Goal: Task Accomplishment & Management: Use online tool/utility

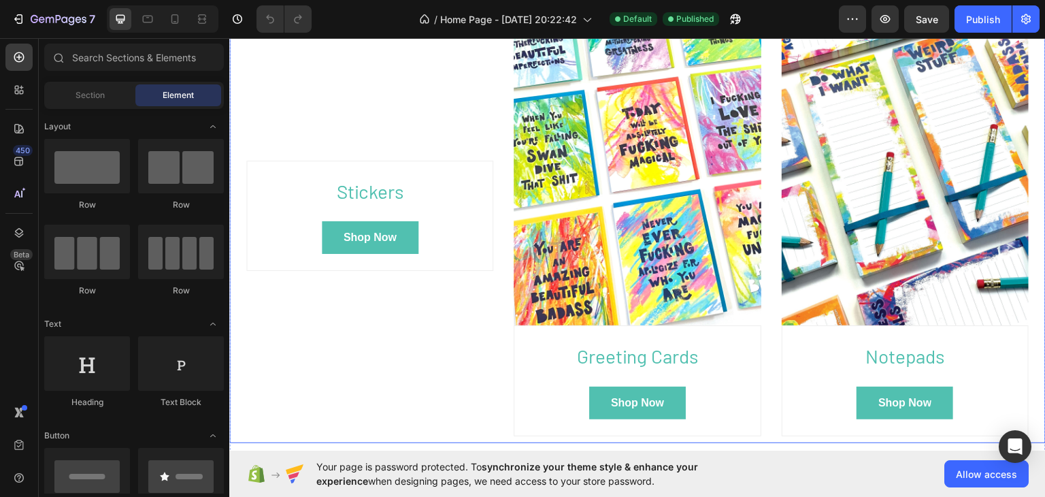
scroll to position [725, 0]
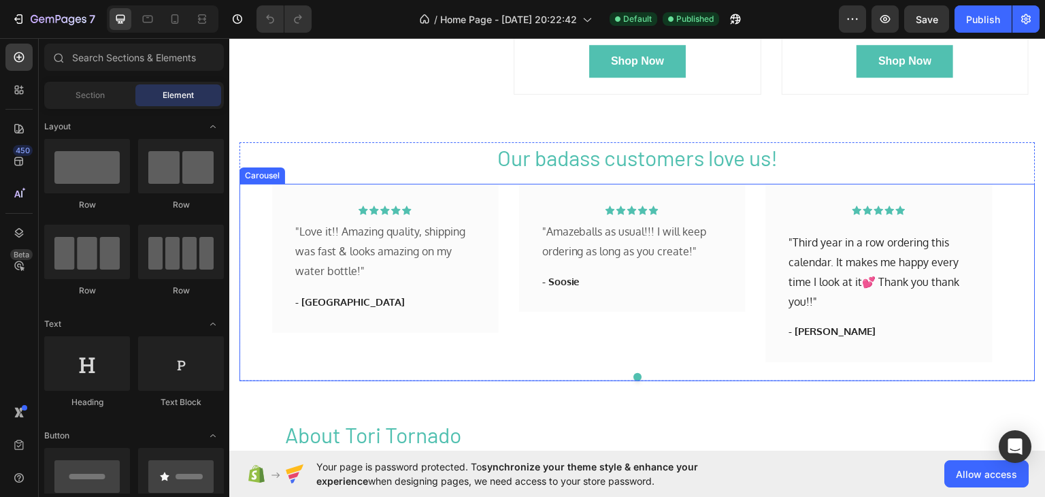
click at [439, 338] on div "Icon Icon Icon Icon Icon Row "Love it!! Amazing quality, shipping was fast & lo…" at bounding box center [385, 272] width 226 height 178
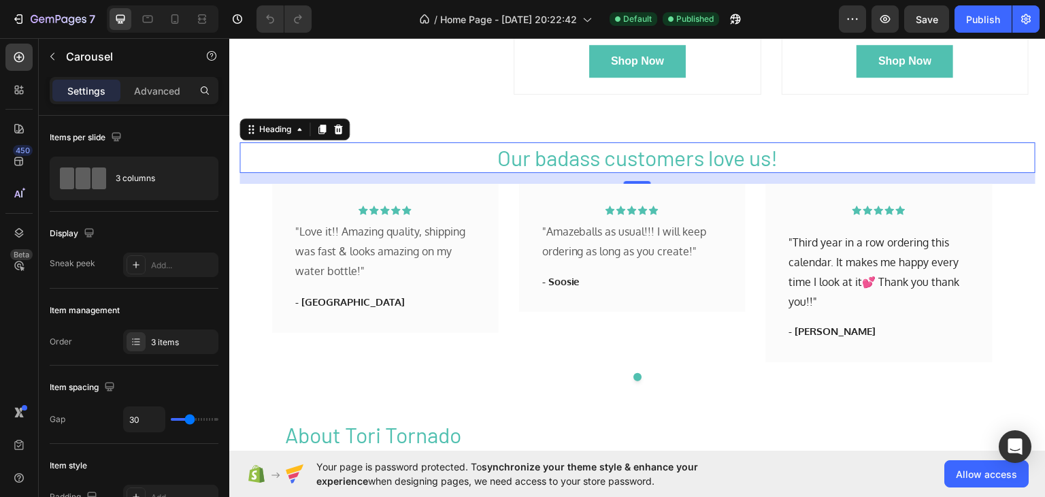
click at [402, 148] on h2 "Our badass customers love us!" at bounding box center [637, 156] width 796 height 31
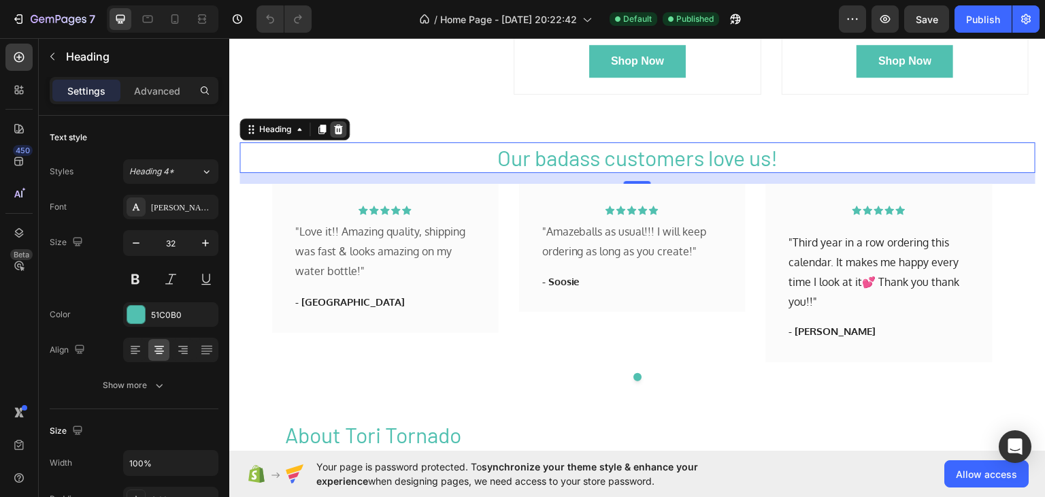
click at [340, 125] on icon at bounding box center [338, 129] width 9 height 10
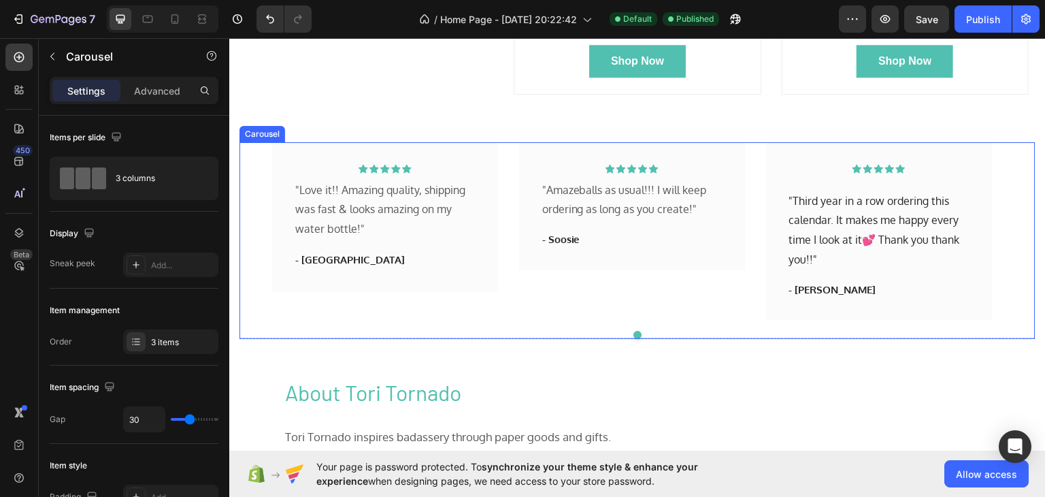
click at [245, 199] on div "Icon Icon Icon Icon Icon Row "Love it!! Amazing quality, shipping was fast & lo…" at bounding box center [637, 230] width 796 height 178
click at [346, 121] on div at bounding box center [341, 128] width 16 height 16
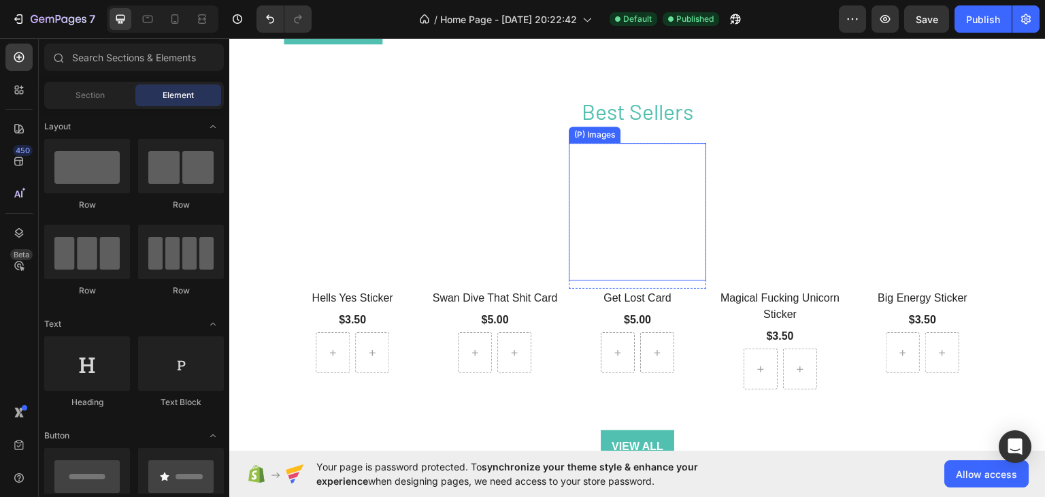
scroll to position [1211, 0]
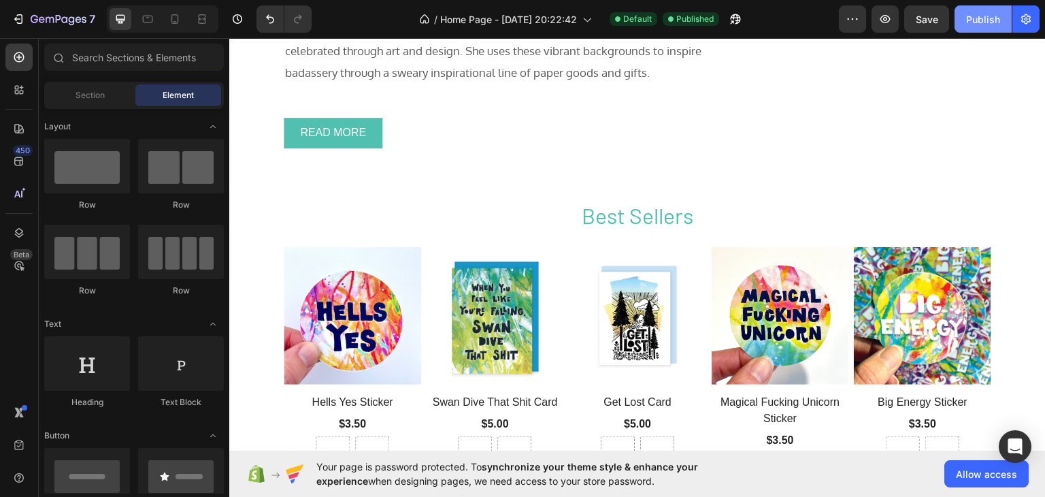
click at [974, 20] on div "Publish" at bounding box center [983, 19] width 34 height 14
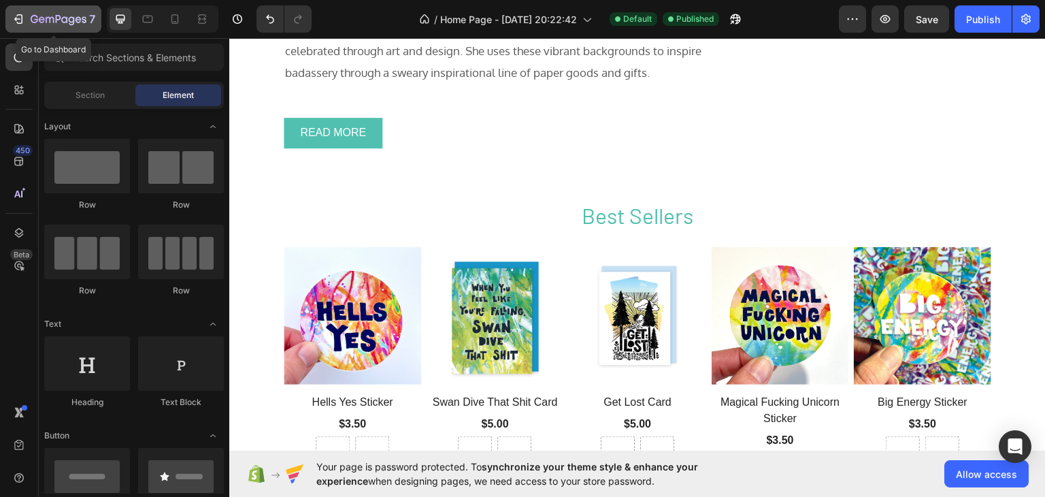
click at [24, 19] on icon "button" at bounding box center [19, 19] width 14 height 14
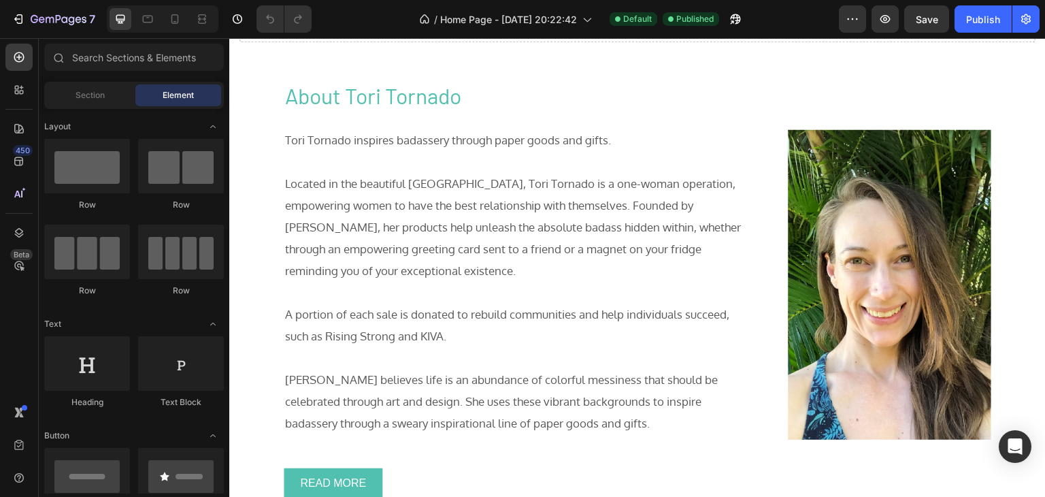
scroll to position [544, 0]
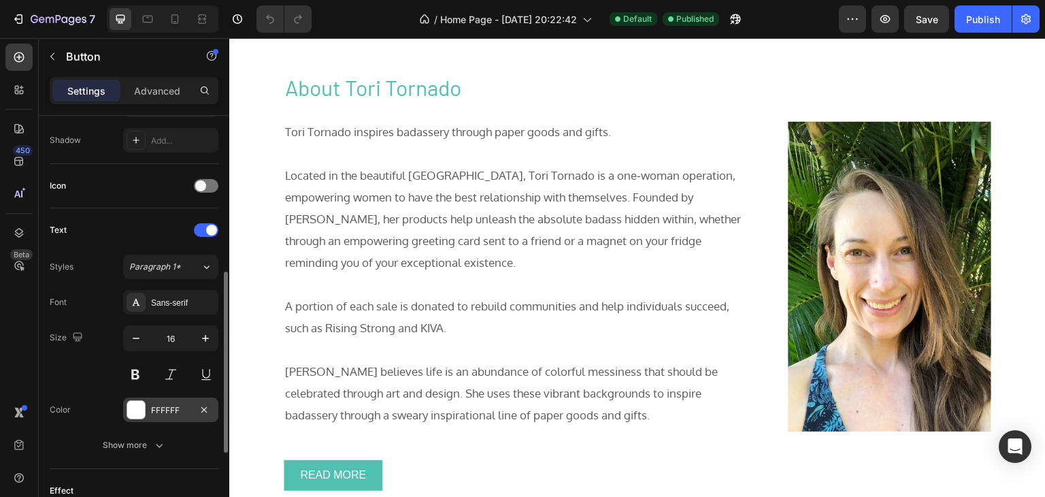
scroll to position [543, 0]
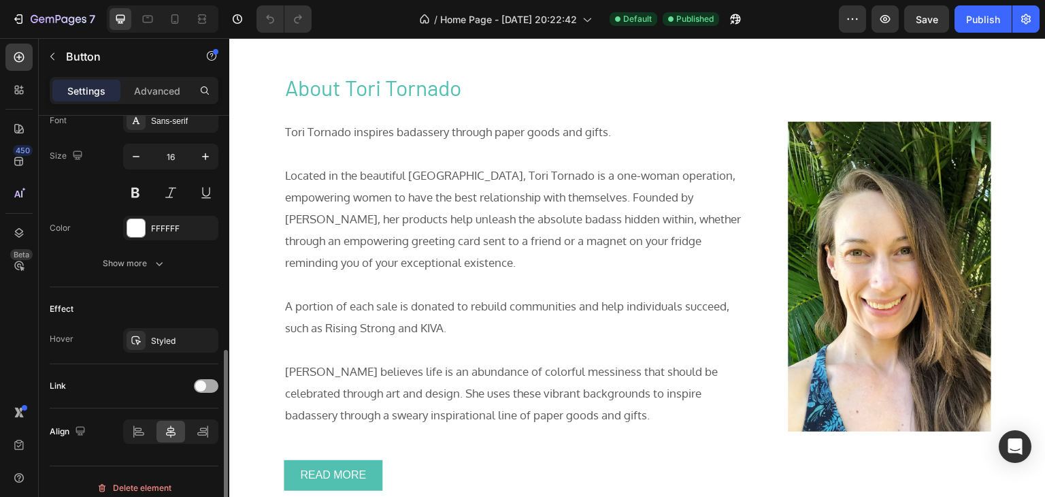
click at [209, 382] on div at bounding box center [206, 386] width 24 height 14
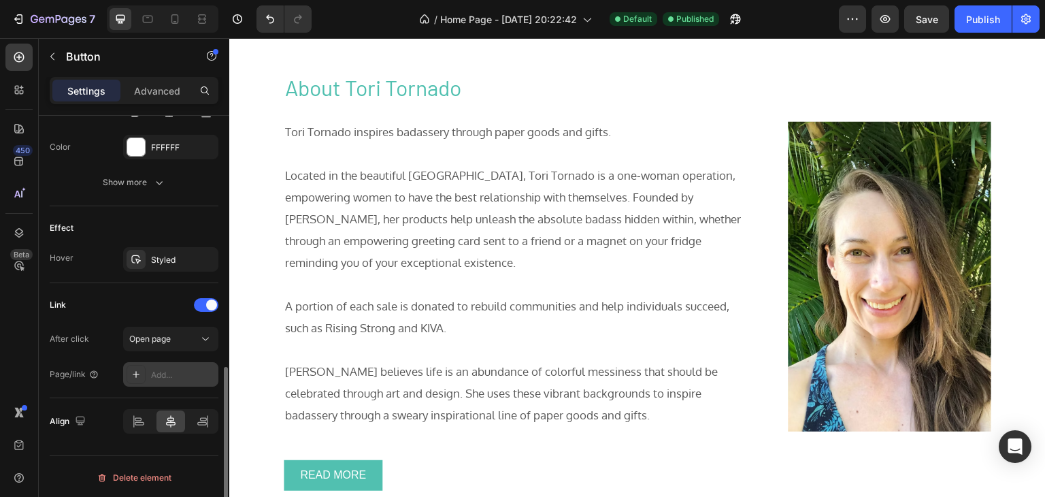
click at [180, 369] on div "Add..." at bounding box center [183, 375] width 64 height 12
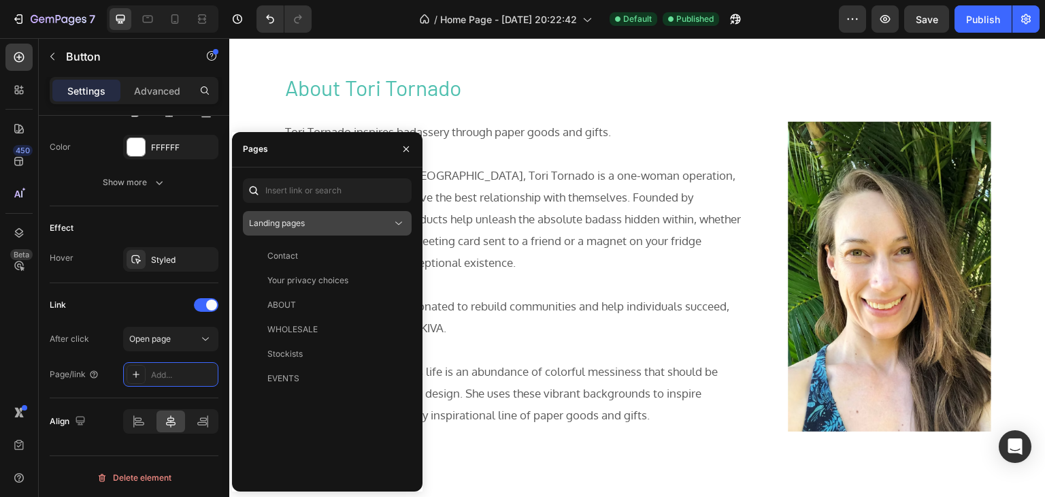
click at [332, 219] on div "Landing pages" at bounding box center [320, 223] width 143 height 12
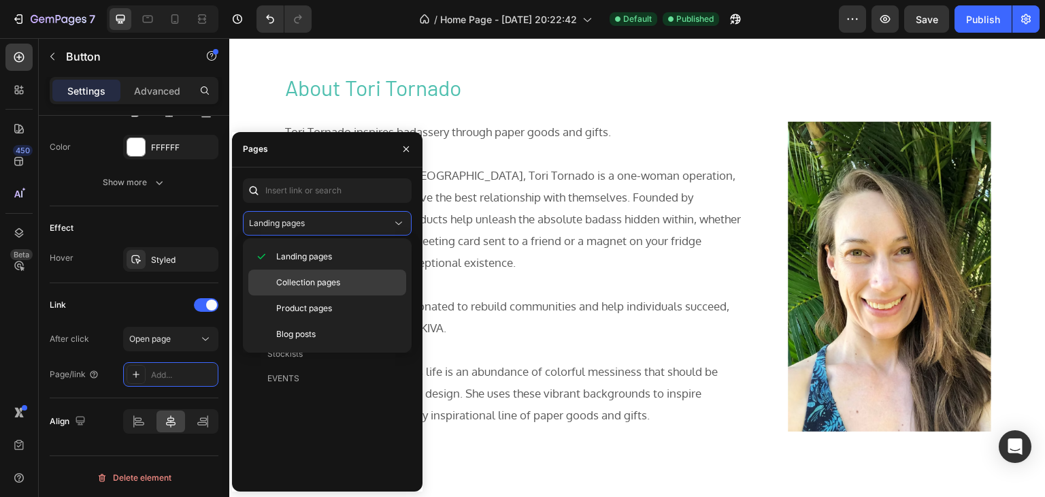
click at [325, 282] on span "Collection pages" at bounding box center [308, 282] width 64 height 12
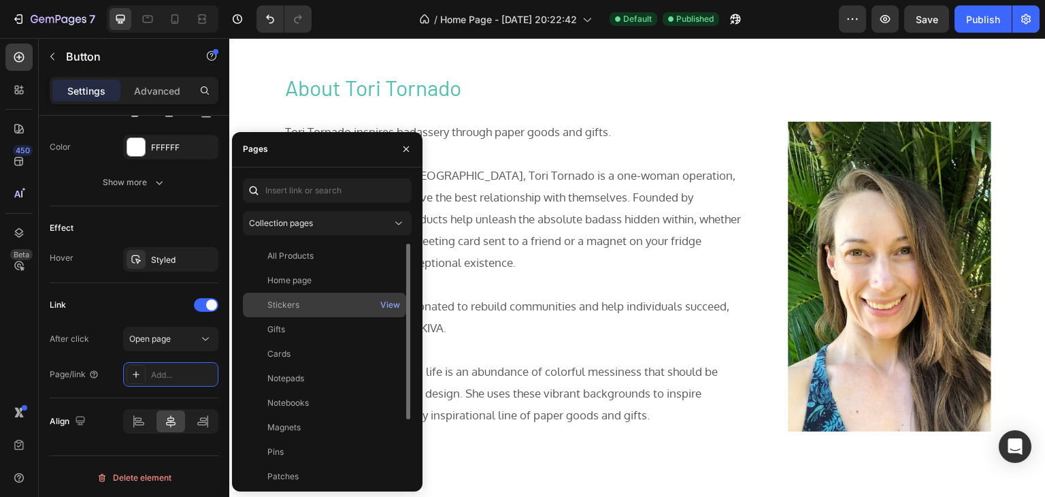
click at [314, 305] on div "Stickers" at bounding box center [324, 305] width 152 height 12
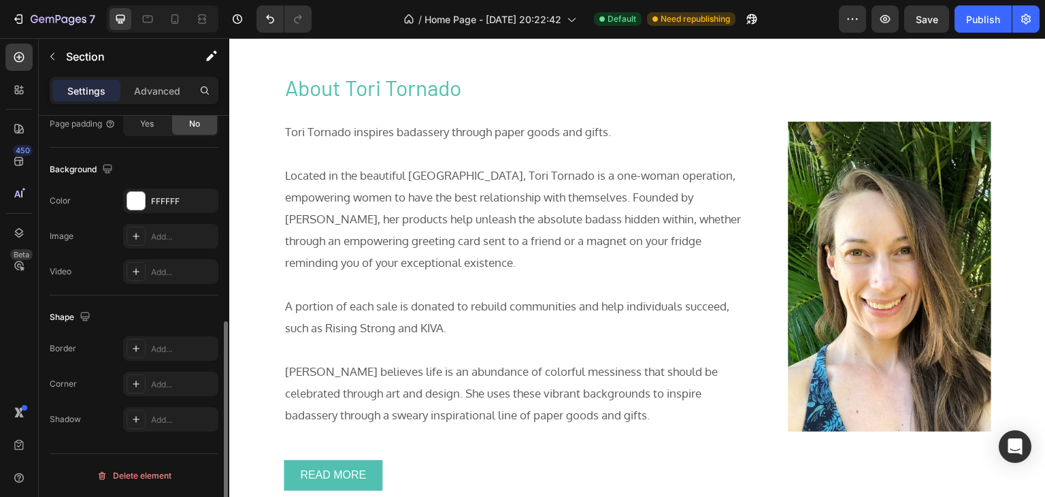
scroll to position [0, 0]
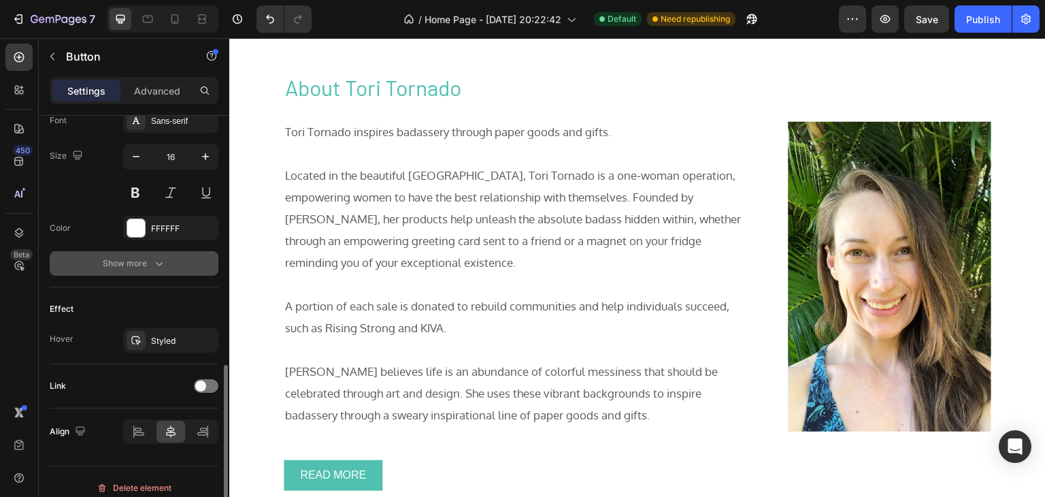
scroll to position [554, 0]
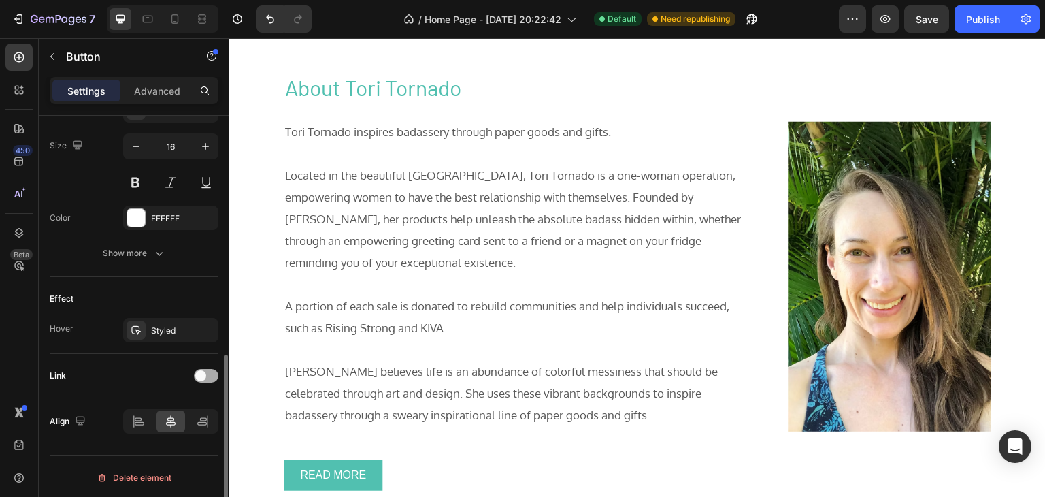
click at [210, 370] on div at bounding box center [206, 376] width 24 height 14
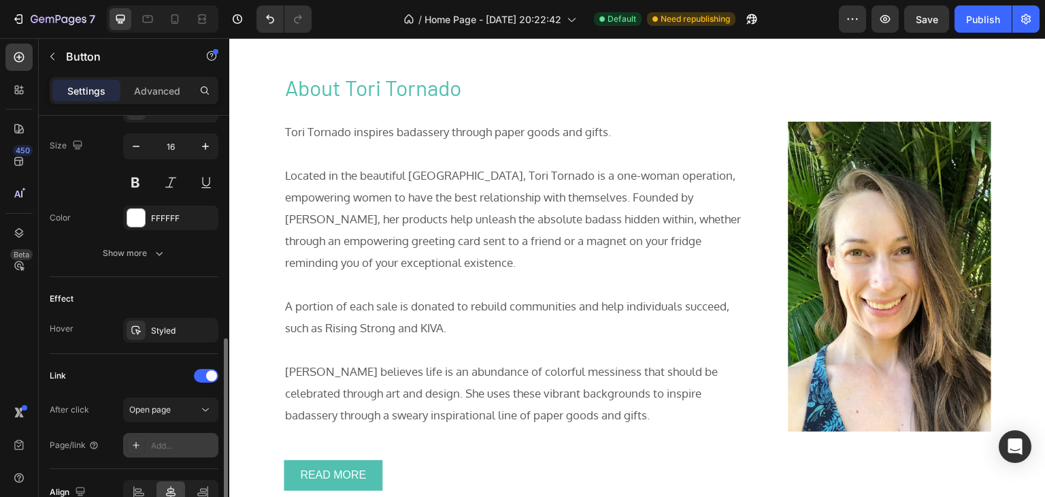
click at [165, 445] on div "Add..." at bounding box center [183, 445] width 64 height 12
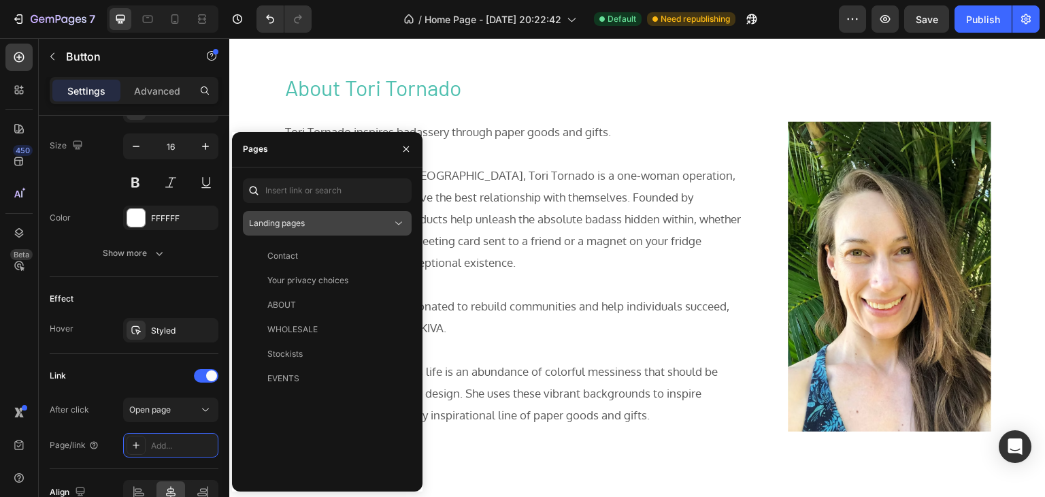
click at [302, 225] on span "Landing pages" at bounding box center [277, 223] width 56 height 10
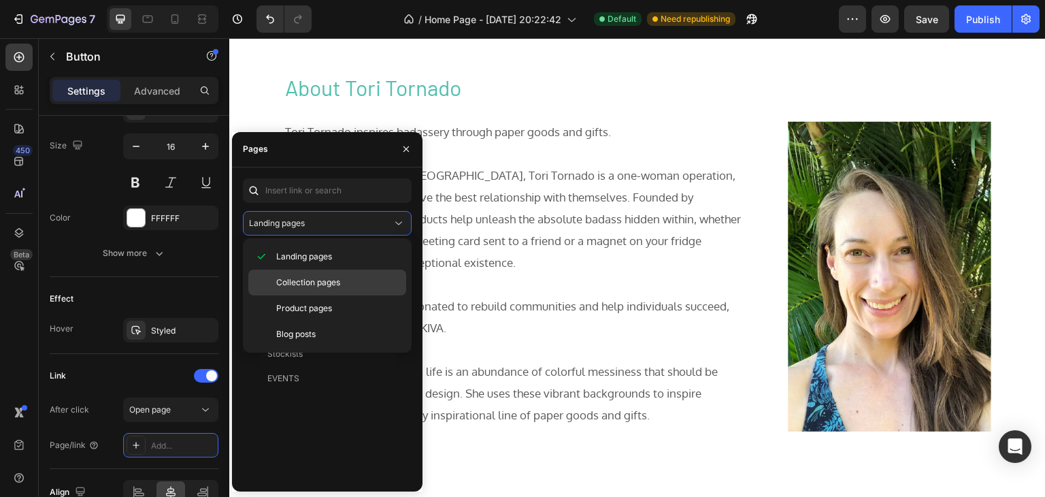
click at [308, 276] on span "Collection pages" at bounding box center [308, 282] width 64 height 12
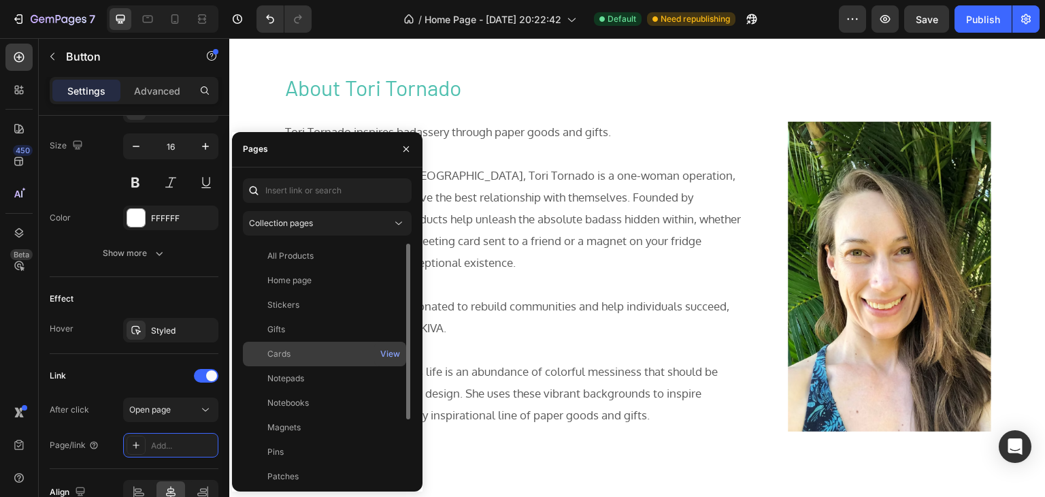
click at [297, 353] on div "Cards" at bounding box center [324, 354] width 152 height 12
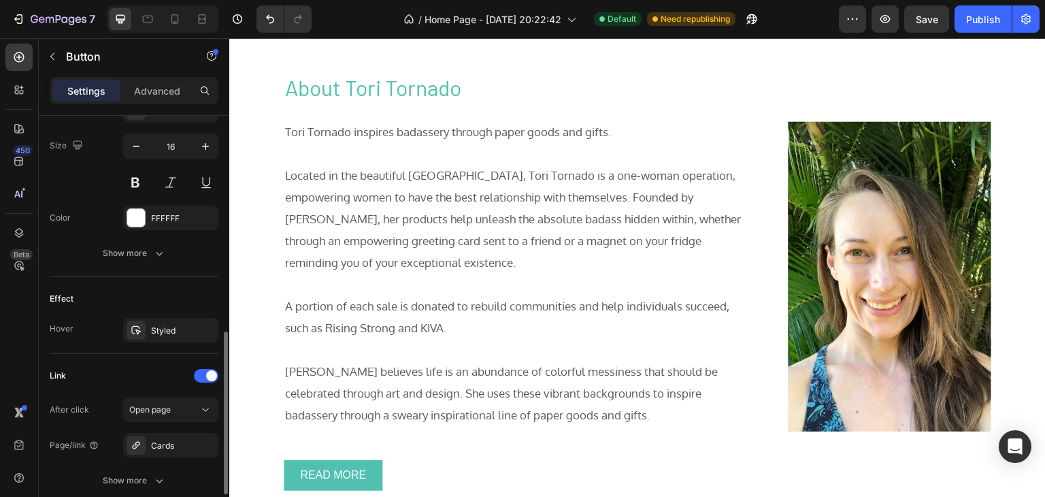
click at [174, 365] on div "Link" at bounding box center [134, 376] width 169 height 22
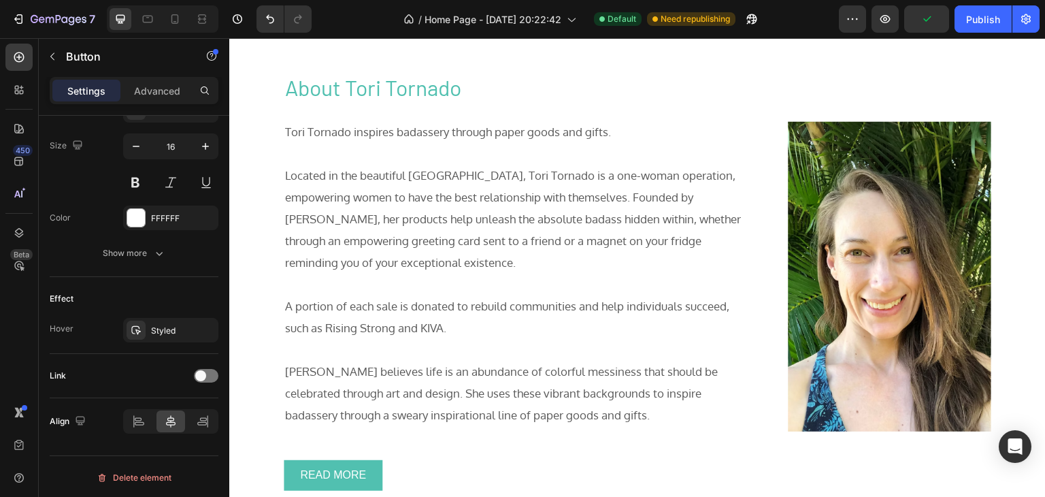
click at [209, 371] on div at bounding box center [206, 376] width 24 height 14
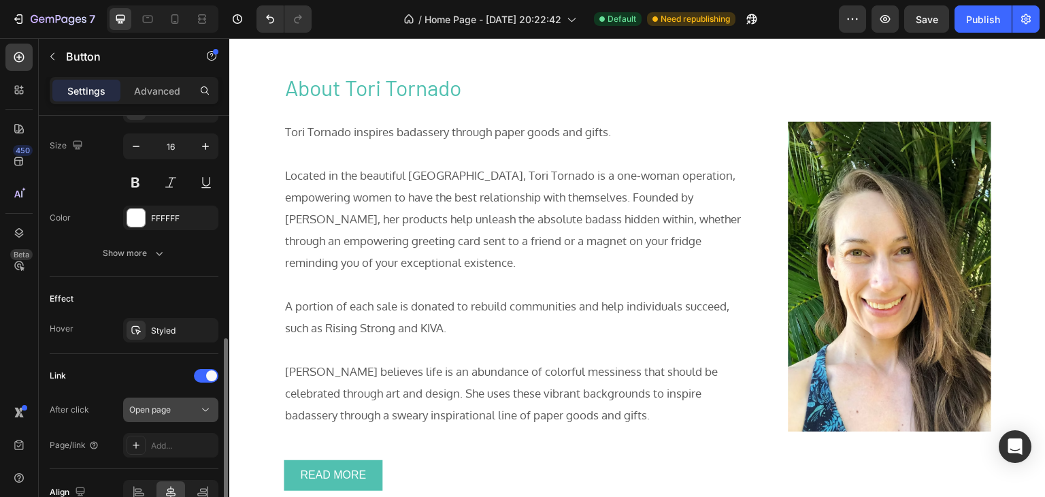
scroll to position [624, 0]
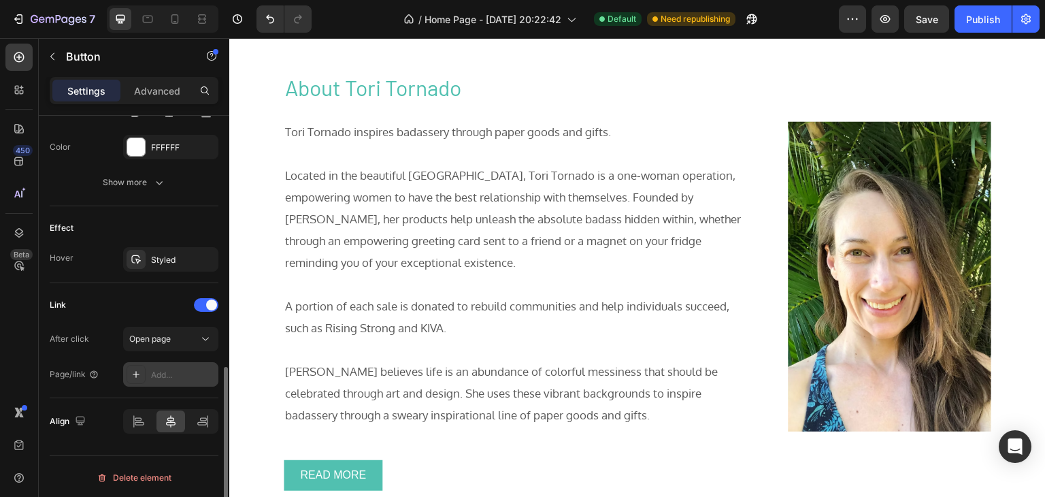
click at [180, 371] on div "Add..." at bounding box center [183, 375] width 64 height 12
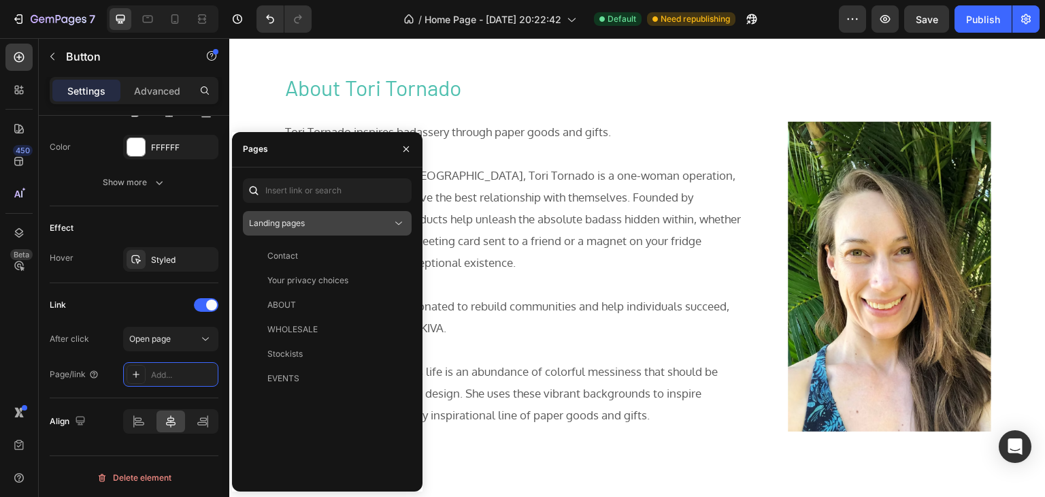
click at [320, 221] on div "Landing pages" at bounding box center [320, 223] width 143 height 12
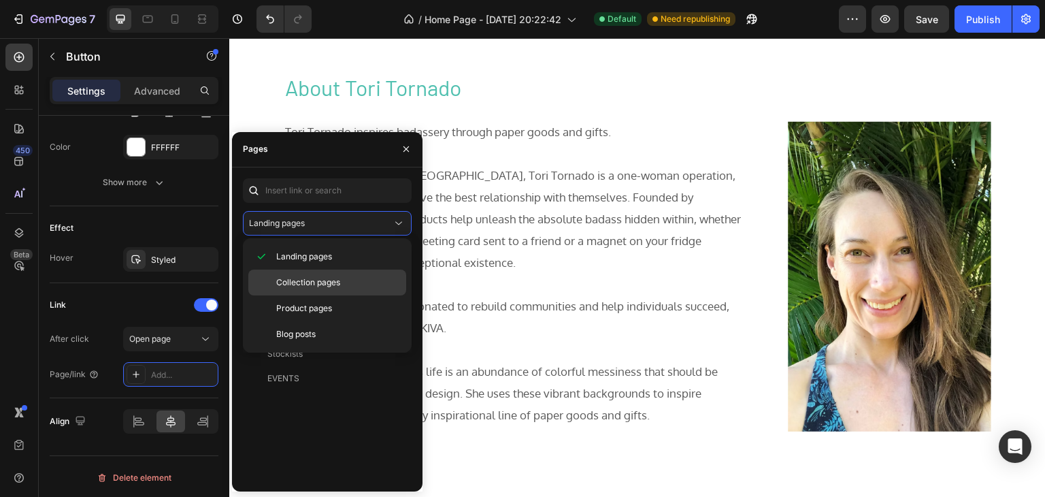
click at [318, 280] on span "Collection pages" at bounding box center [308, 282] width 64 height 12
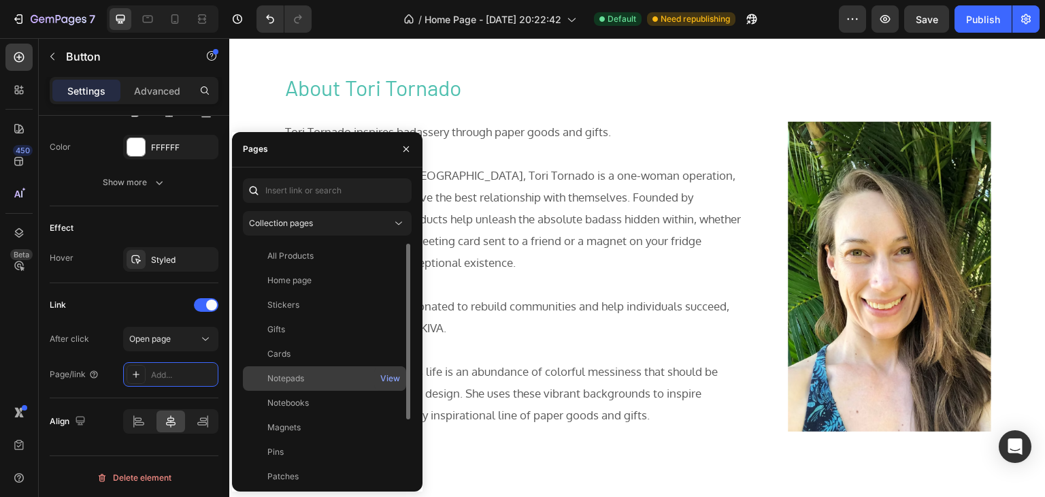
click at [295, 377] on div "Notepads" at bounding box center [285, 378] width 37 height 12
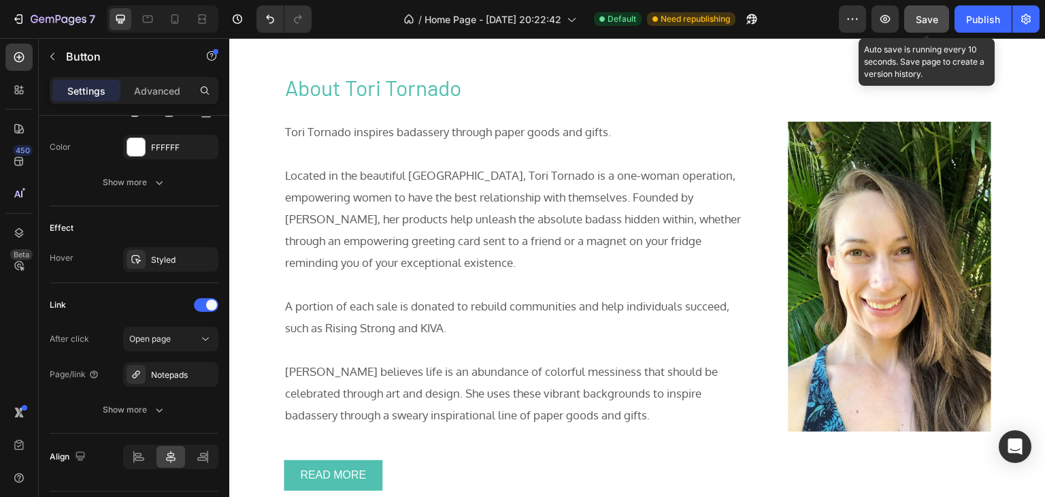
click at [926, 14] on span "Save" at bounding box center [927, 20] width 22 height 12
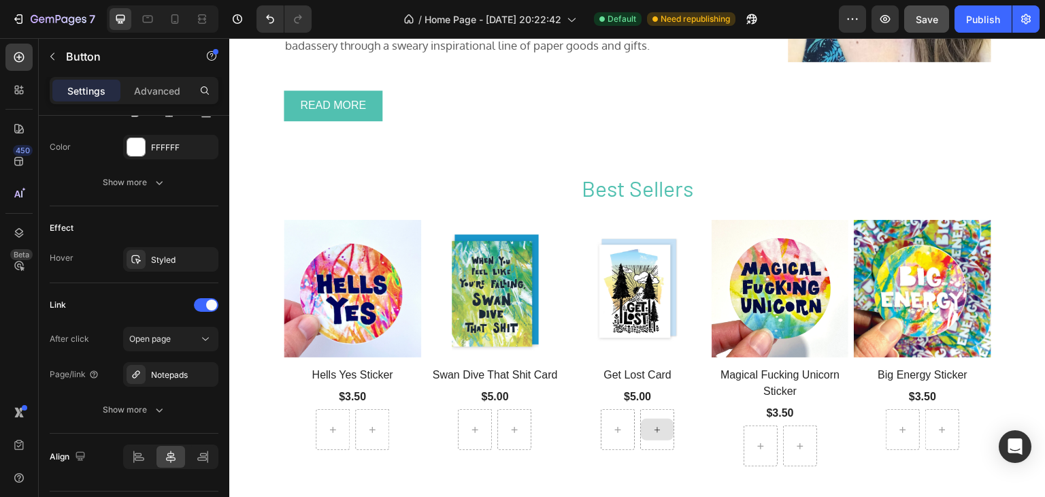
scroll to position [1164, 0]
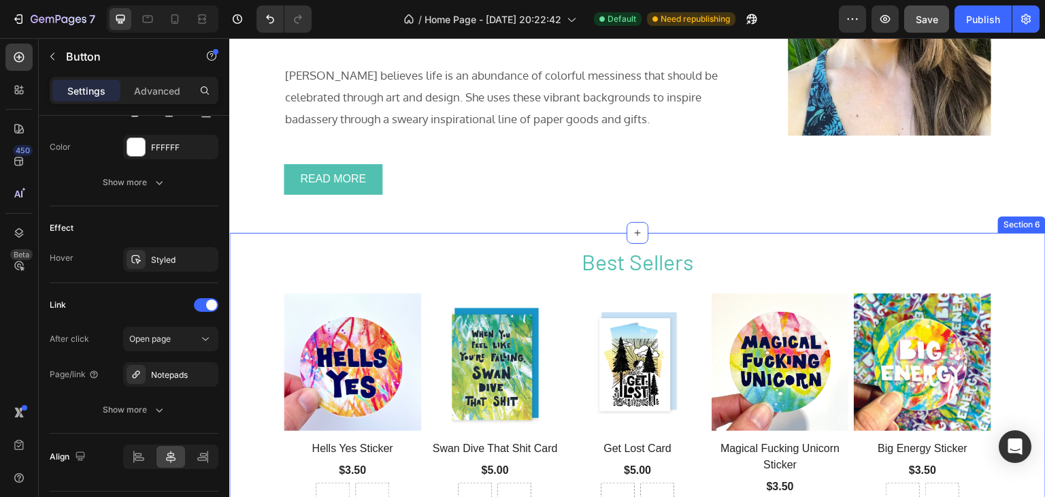
click at [255, 322] on div "Best Sellers Heading Row (P) Images Row Hells Yes Sticker (P) Title $3.50 (P) P…" at bounding box center [637, 429] width 816 height 367
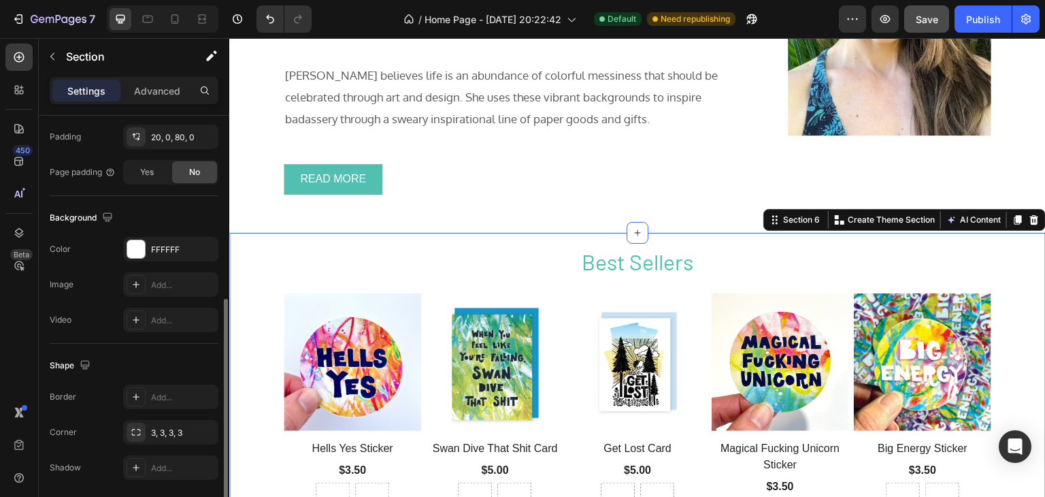
scroll to position [409, 0]
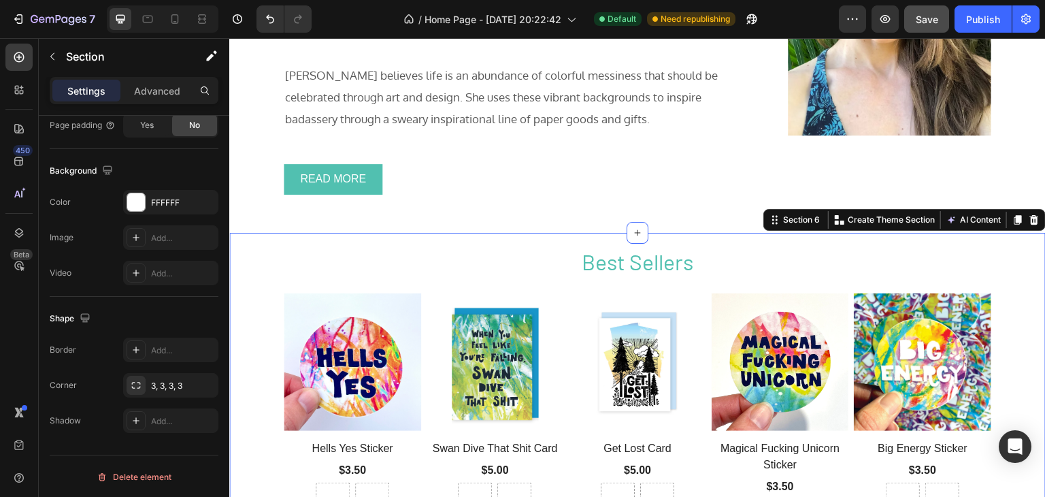
click at [264, 347] on div "Best Sellers Heading Row (P) Images Row Hells Yes Sticker (P) Title $3.50 (P) P…" at bounding box center [637, 429] width 816 height 367
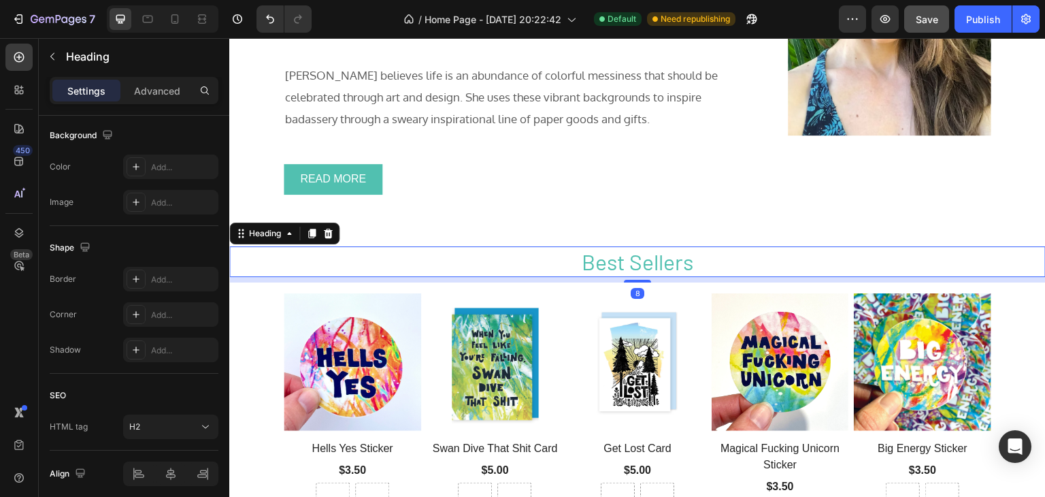
click at [605, 266] on span "Best Sellers" at bounding box center [638, 261] width 112 height 26
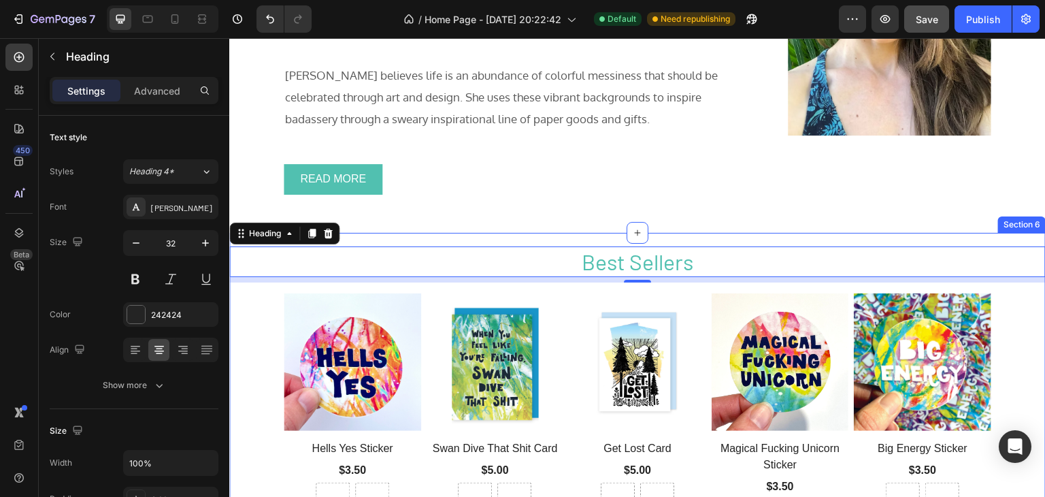
click at [233, 358] on div "Best Sellers Heading 8 Row (P) Images Row Hells Yes Sticker (P) Title $3.50 (P)…" at bounding box center [637, 429] width 816 height 367
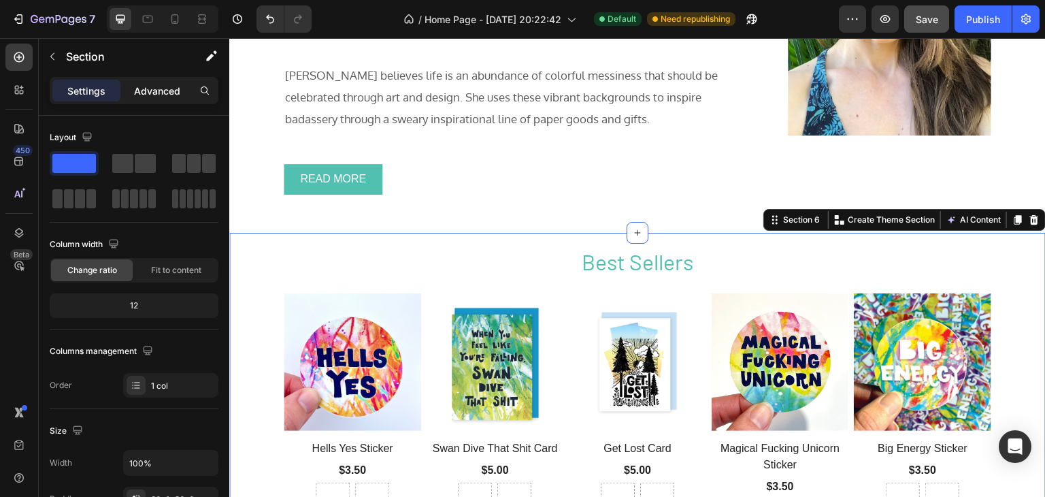
click at [152, 95] on p "Advanced" at bounding box center [157, 91] width 46 height 14
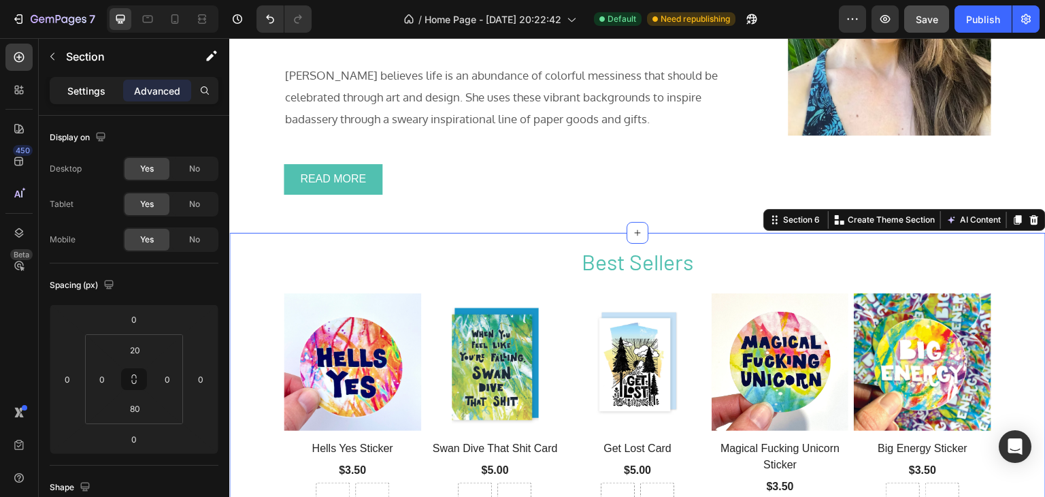
click at [79, 88] on p "Settings" at bounding box center [86, 91] width 38 height 14
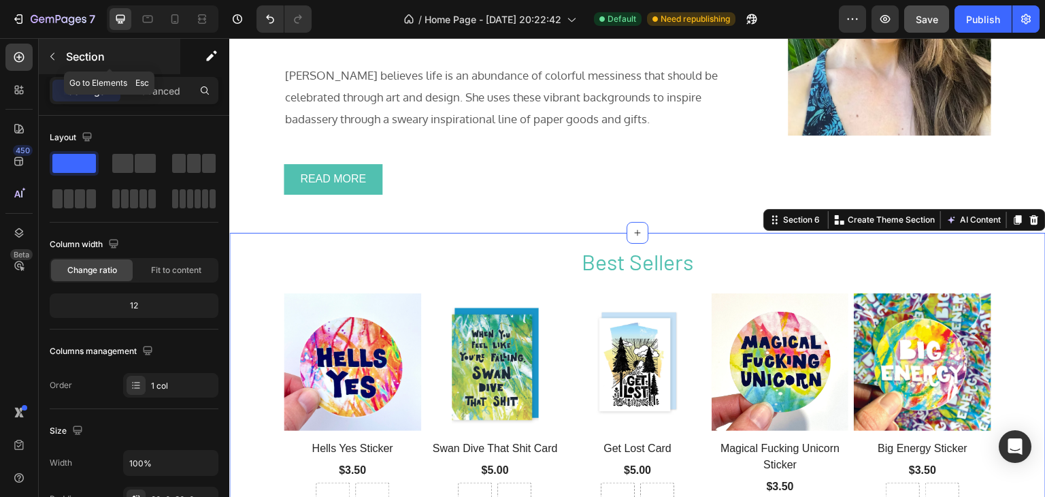
click at [51, 52] on icon "button" at bounding box center [52, 56] width 11 height 11
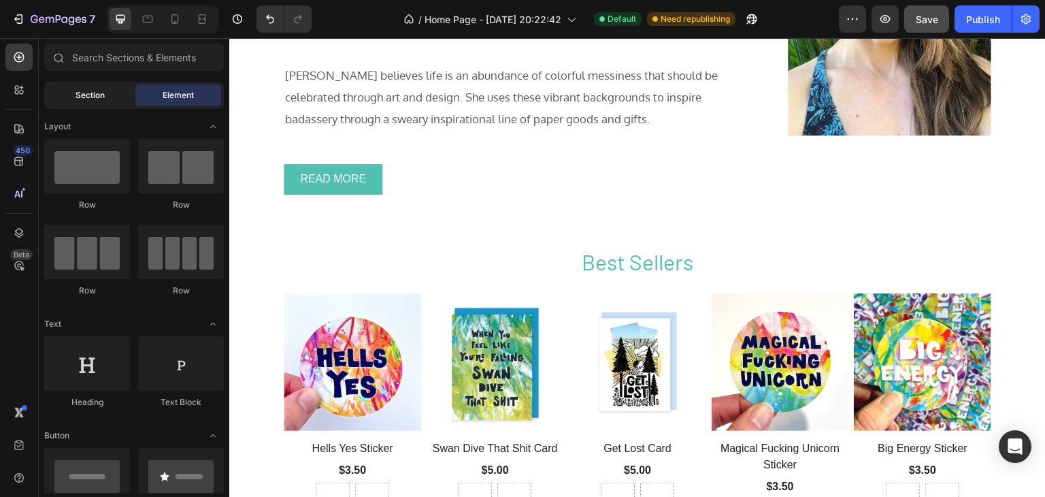
click at [65, 93] on div "Section" at bounding box center [90, 95] width 86 height 22
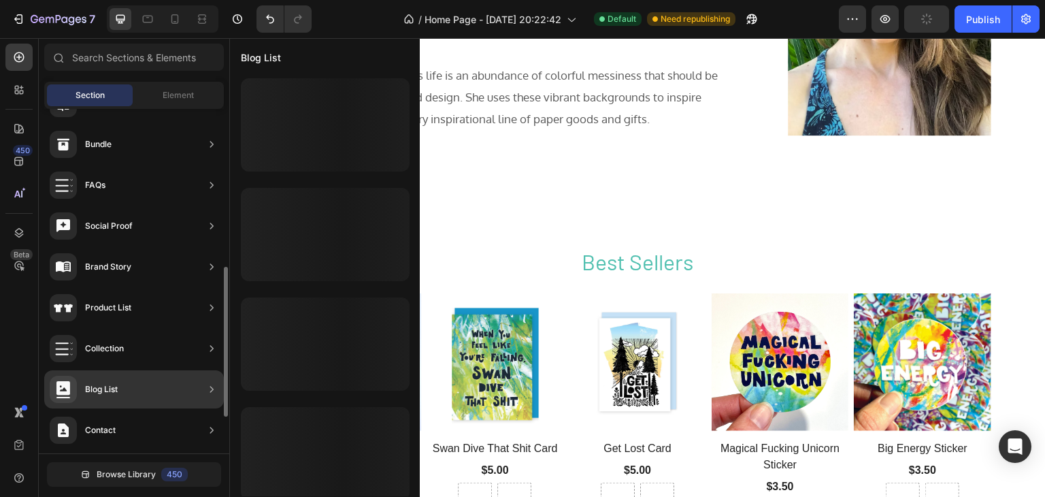
scroll to position [445, 0]
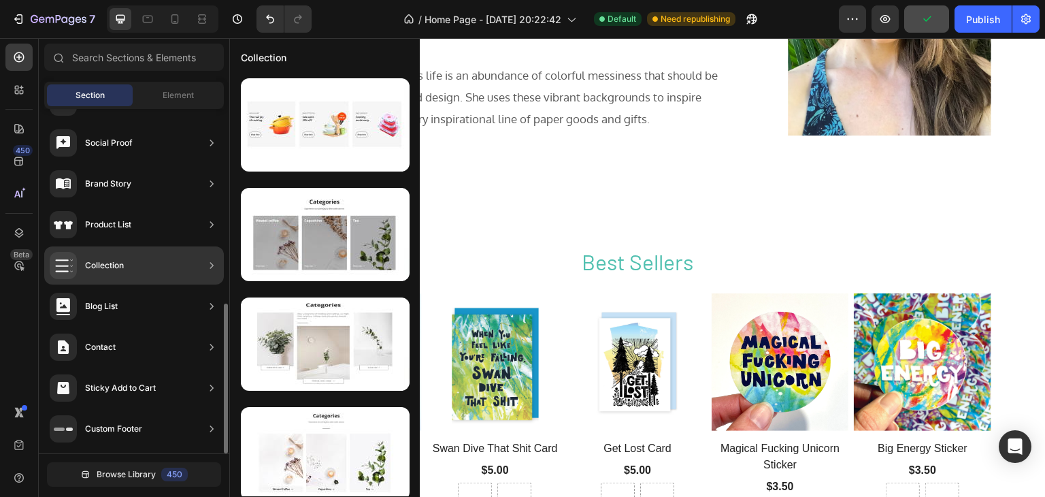
click at [146, 258] on div "Collection" at bounding box center [134, 265] width 180 height 38
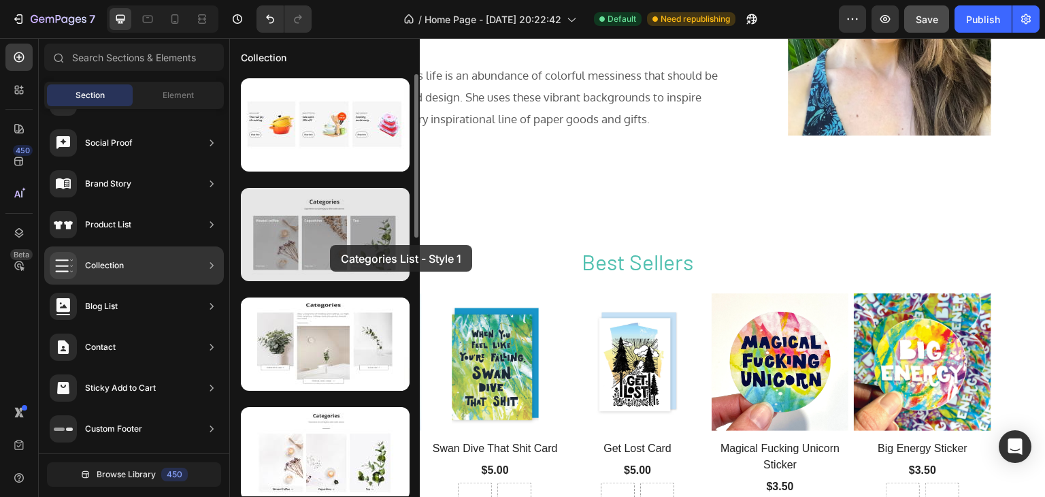
click at [330, 245] on div at bounding box center [325, 234] width 169 height 93
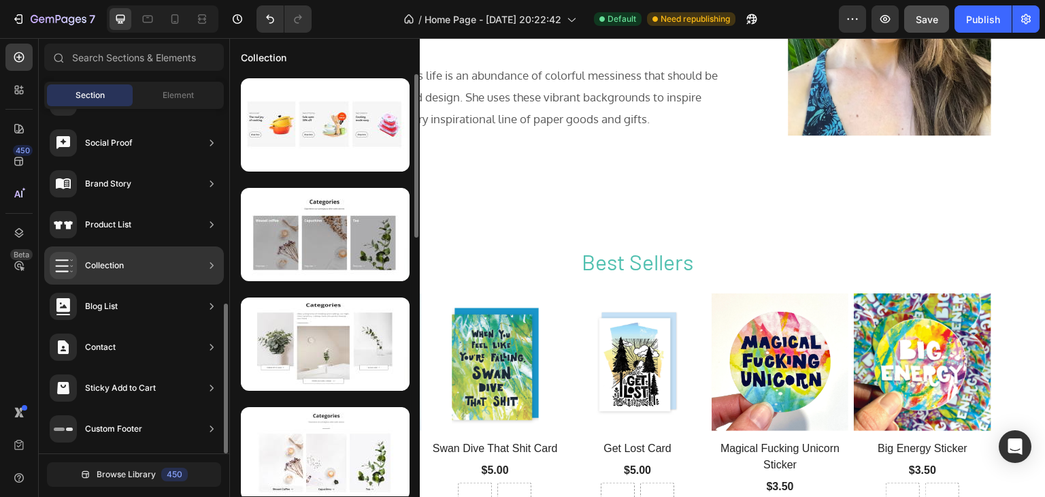
click at [131, 256] on div "Collection" at bounding box center [134, 265] width 180 height 38
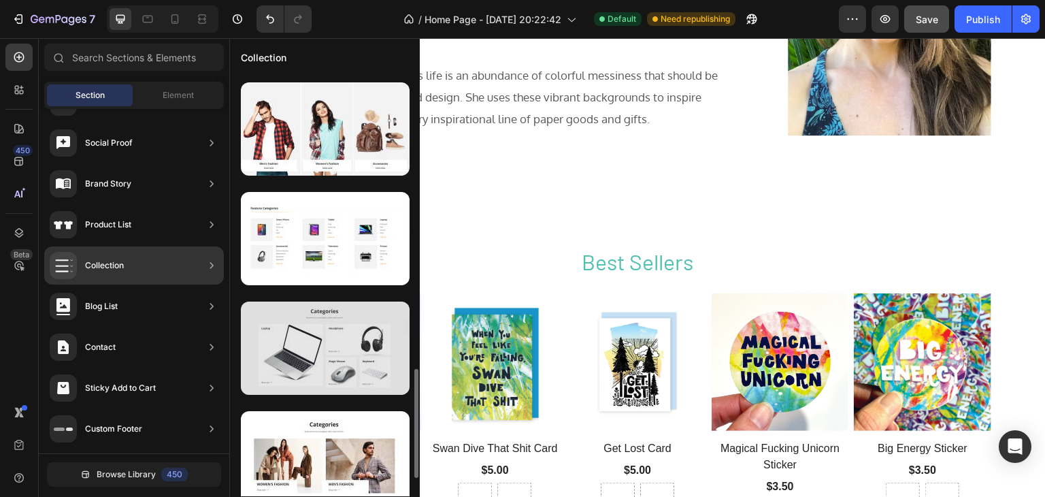
scroll to position [665, 0]
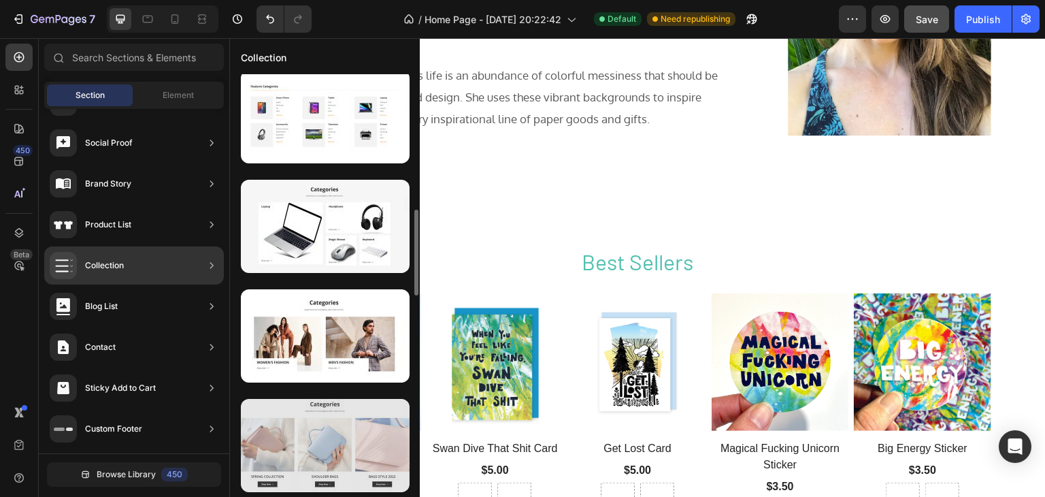
click at [324, 431] on div at bounding box center [325, 445] width 169 height 93
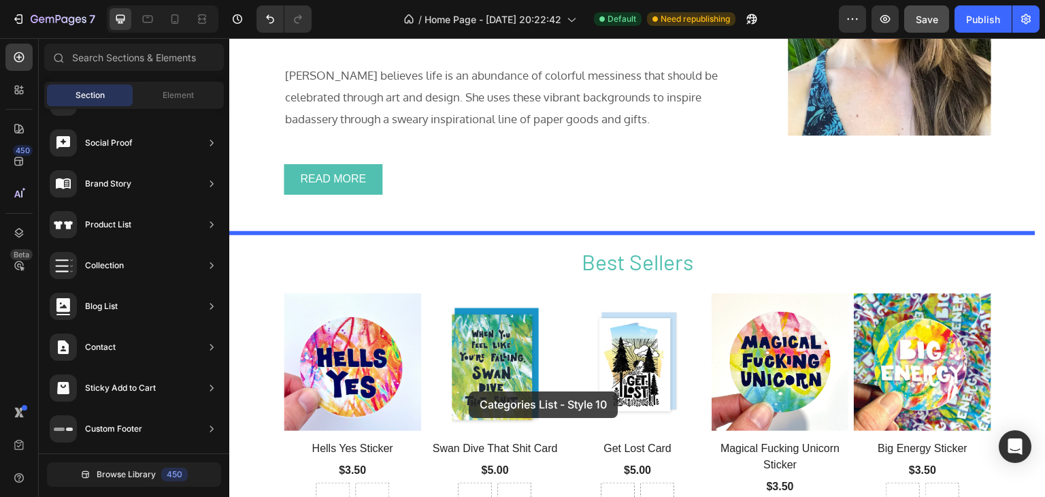
drag, startPoint x: 559, startPoint y: 484, endPoint x: 469, endPoint y: 391, distance: 129.9
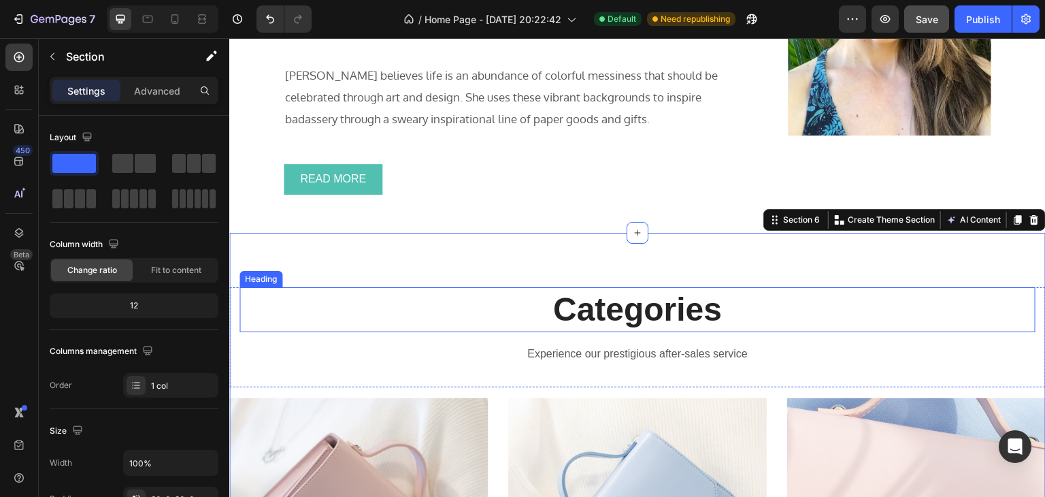
click at [575, 303] on p "Categories" at bounding box center [637, 309] width 793 height 42
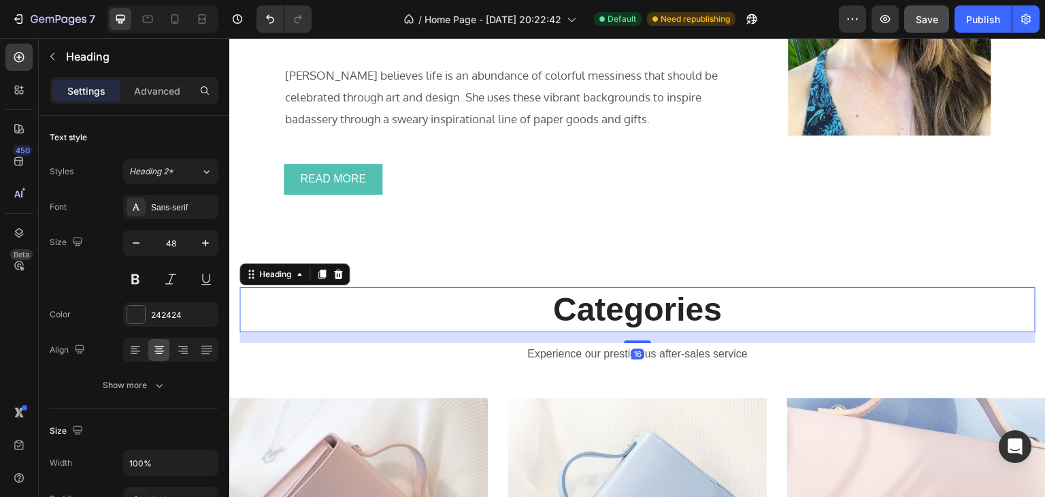
click at [569, 312] on p "Categories" at bounding box center [637, 309] width 793 height 42
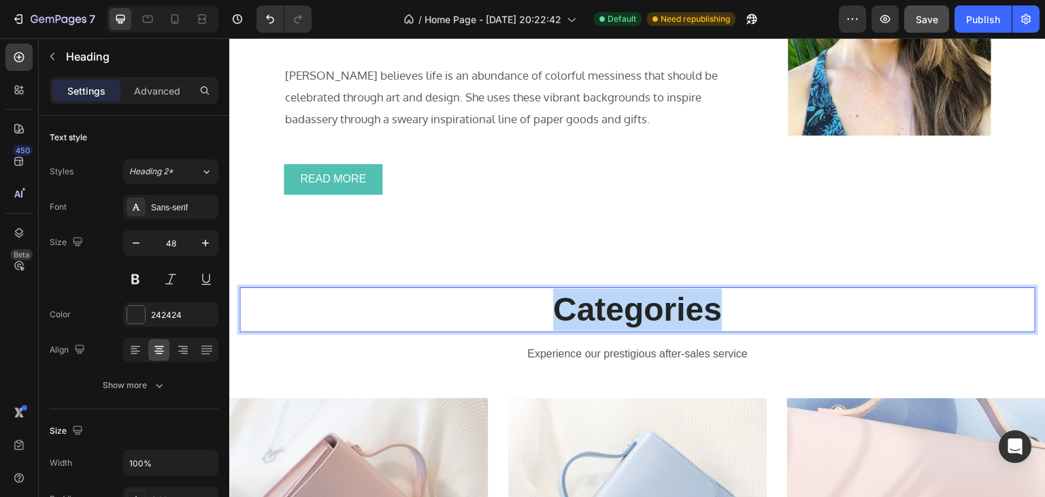
click at [569, 312] on p "Categories" at bounding box center [637, 309] width 793 height 42
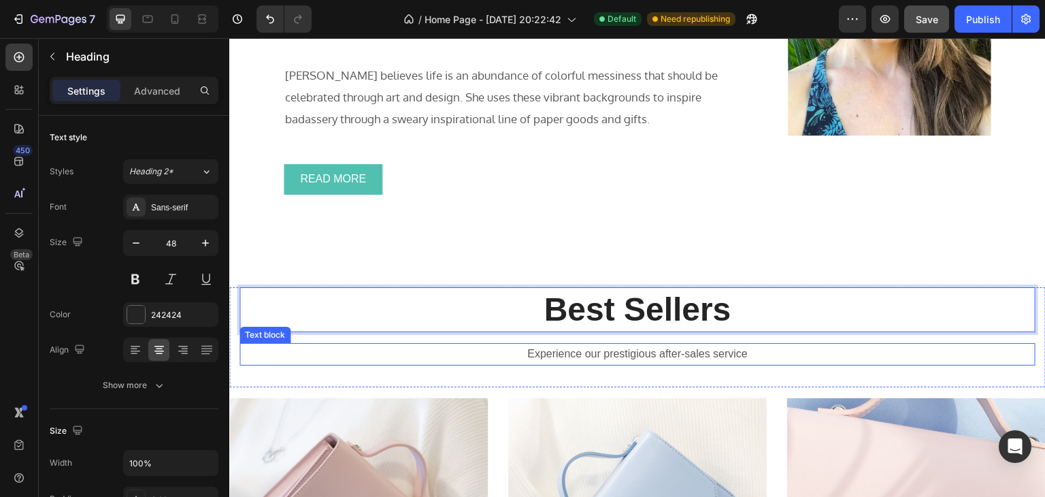
click at [695, 356] on p "Experience our prestigious after-sales service" at bounding box center [637, 354] width 793 height 20
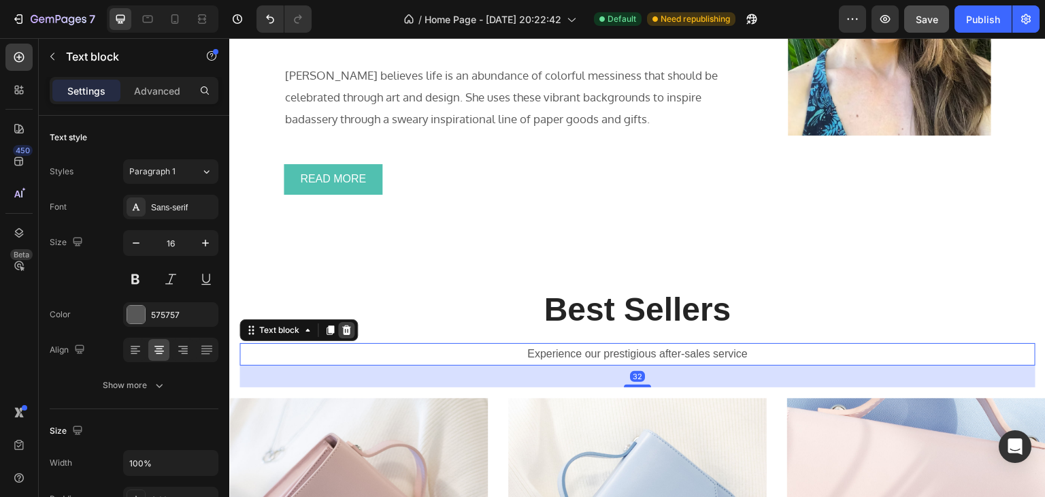
click at [346, 331] on icon at bounding box center [346, 330] width 9 height 10
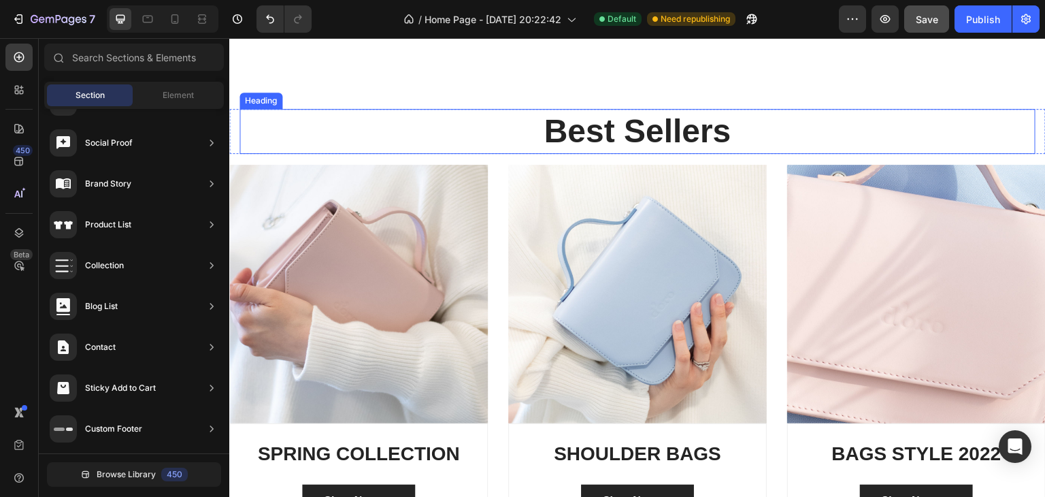
scroll to position [1347, 0]
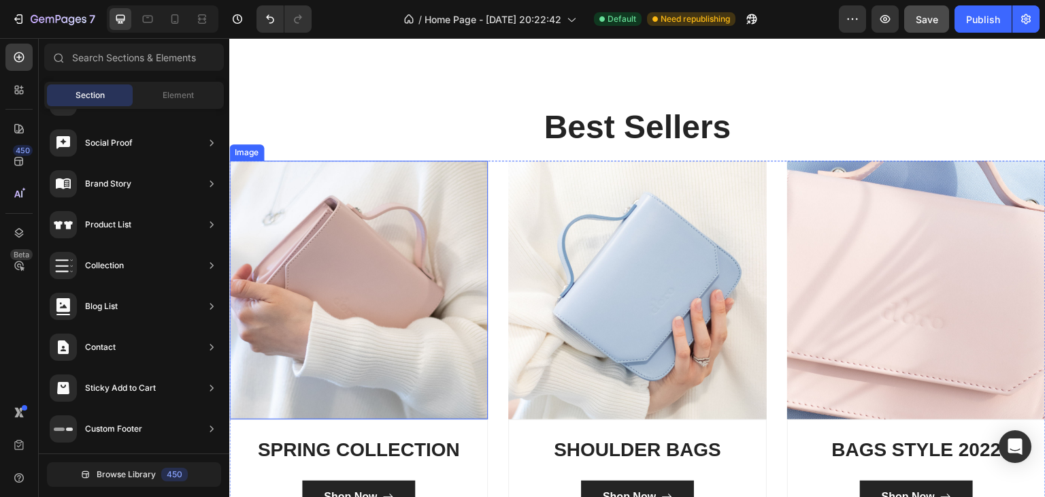
click at [373, 312] on img at bounding box center [358, 290] width 258 height 258
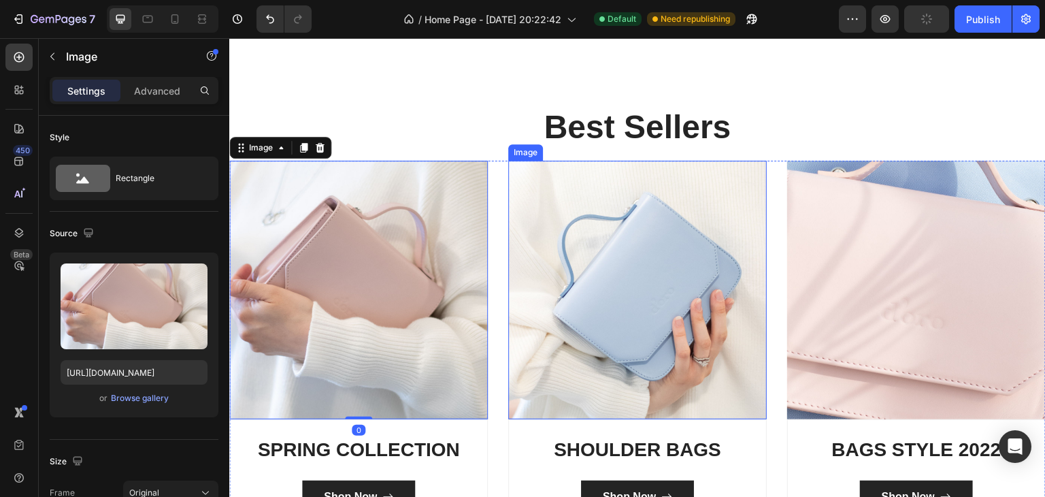
type input "[URL][DOMAIN_NAME]"
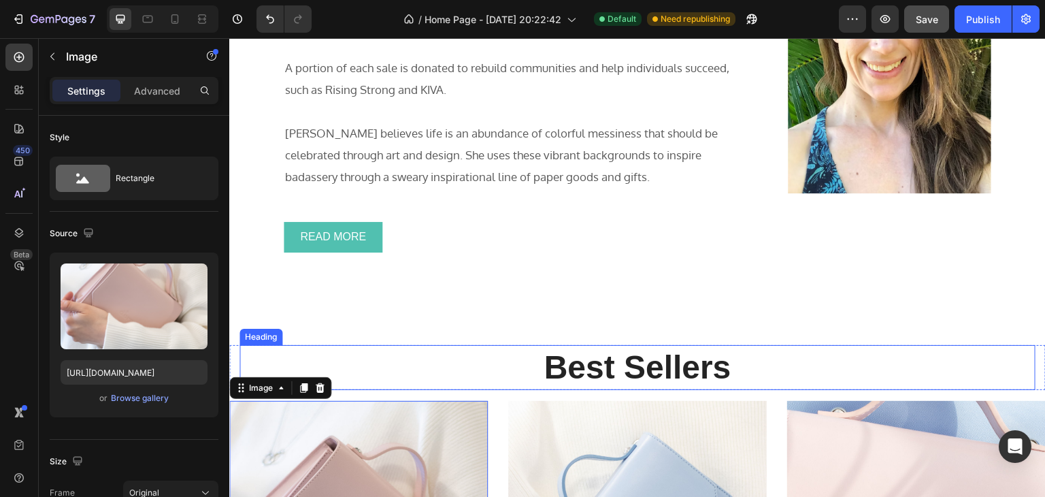
scroll to position [1091, 0]
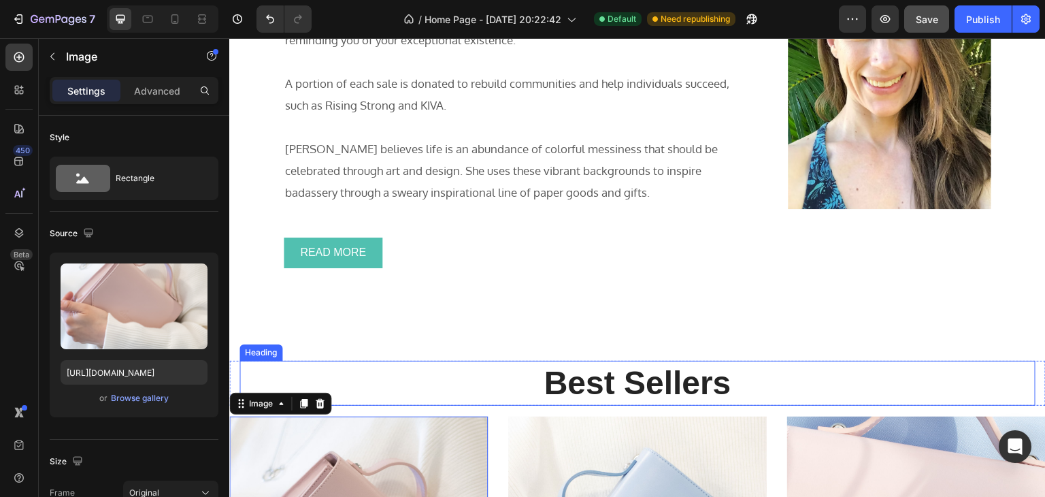
click at [467, 392] on p "Best Sellers" at bounding box center [637, 383] width 793 height 42
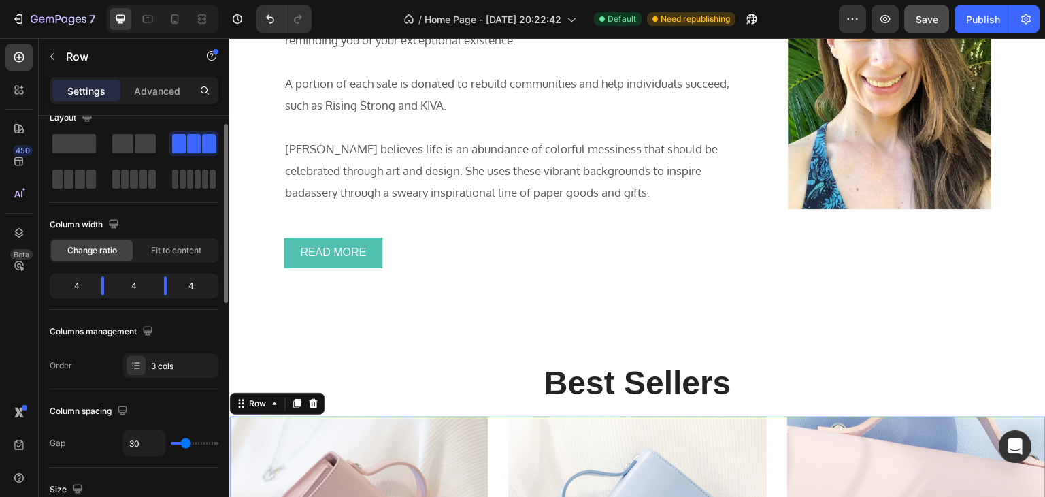
scroll to position [0, 0]
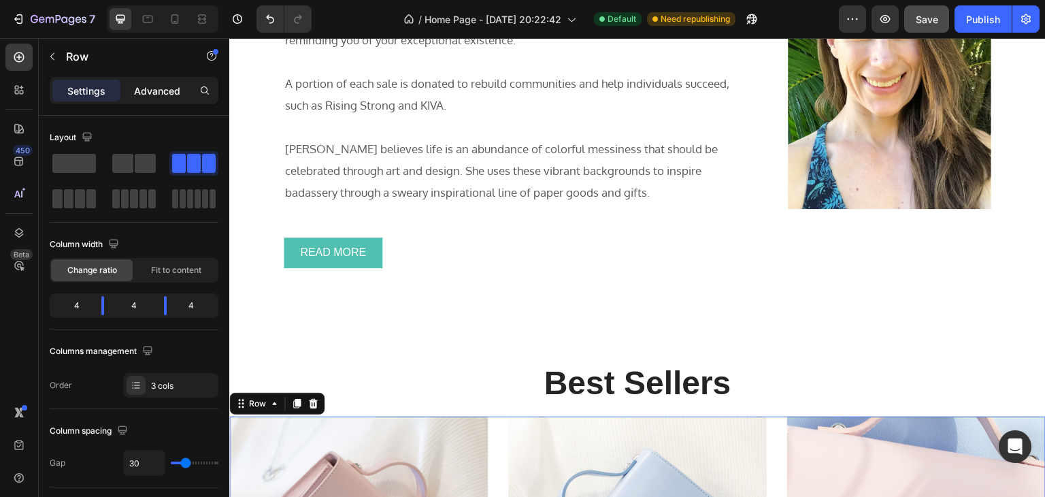
click at [163, 90] on p "Advanced" at bounding box center [157, 91] width 46 height 14
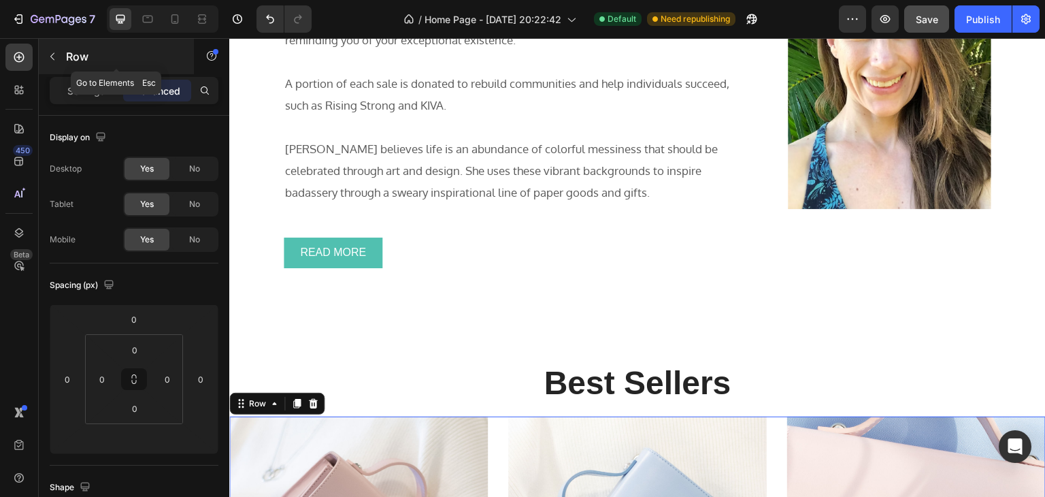
click at [51, 54] on icon "button" at bounding box center [52, 56] width 11 height 11
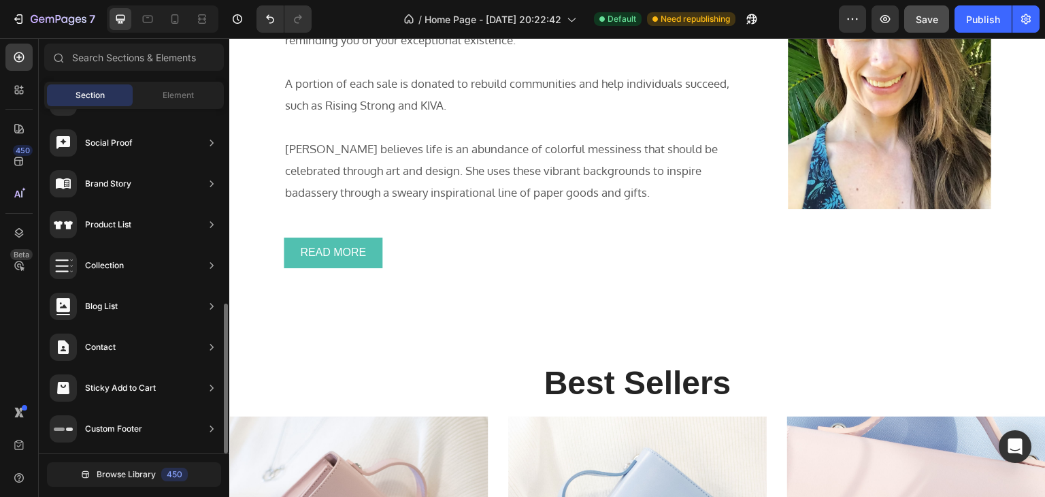
scroll to position [117, 0]
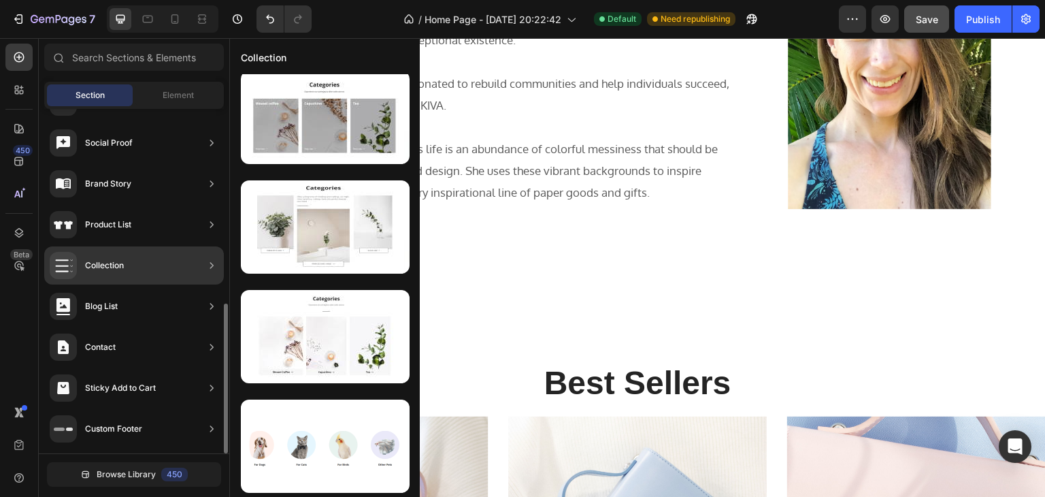
click at [115, 264] on div "Collection" at bounding box center [104, 265] width 39 height 14
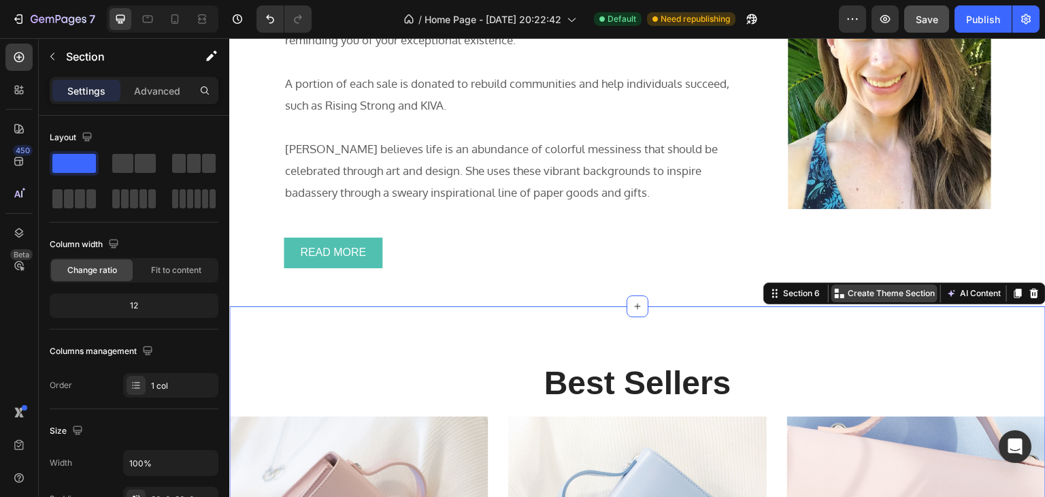
click at [847, 297] on p "Create Theme Section" at bounding box center [890, 293] width 87 height 12
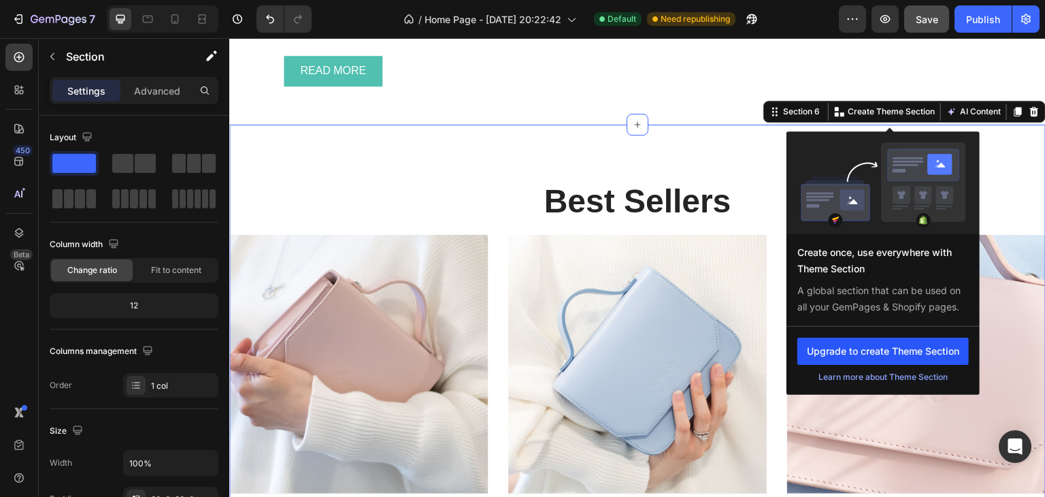
scroll to position [1091, 0]
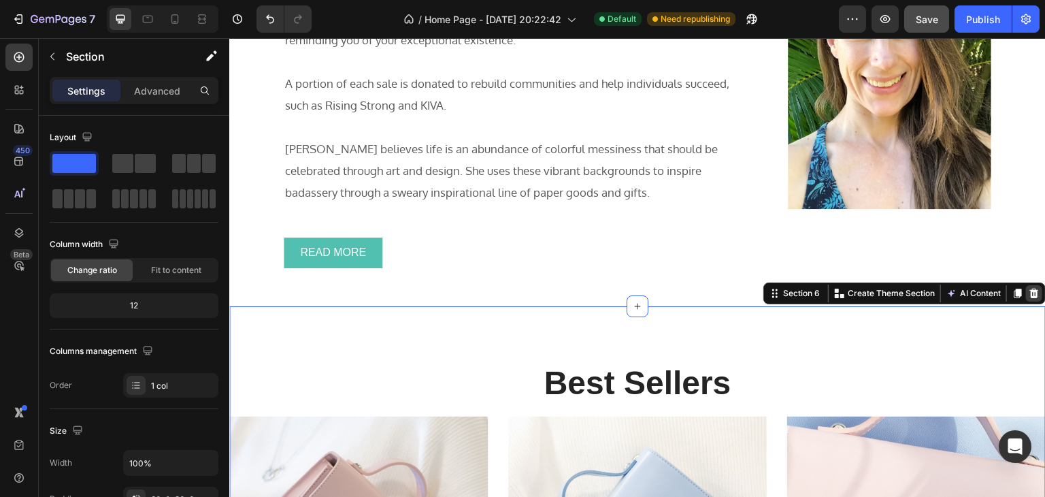
click at [1030, 288] on icon at bounding box center [1034, 293] width 9 height 10
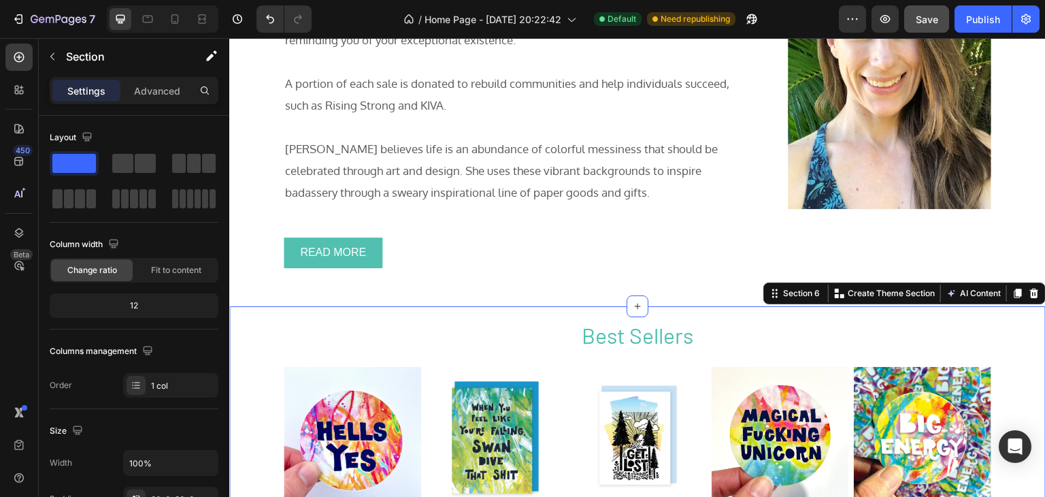
click at [531, 358] on div "Best Sellers Heading Row (P) Images Row Hells Yes Sticker (P) Title $3.50 (P) P…" at bounding box center [637, 503] width 816 height 367
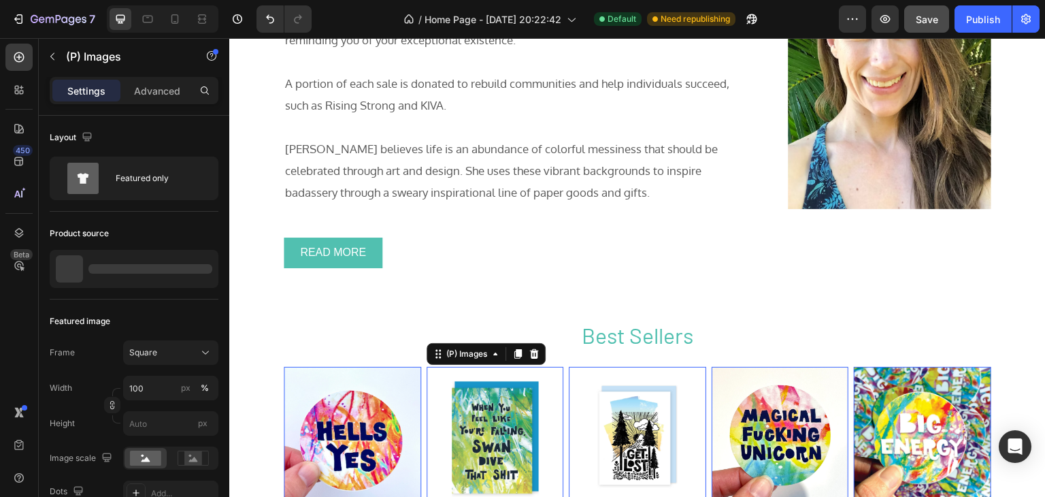
click at [518, 424] on img at bounding box center [494, 435] width 137 height 137
click at [347, 436] on img at bounding box center [352, 435] width 137 height 137
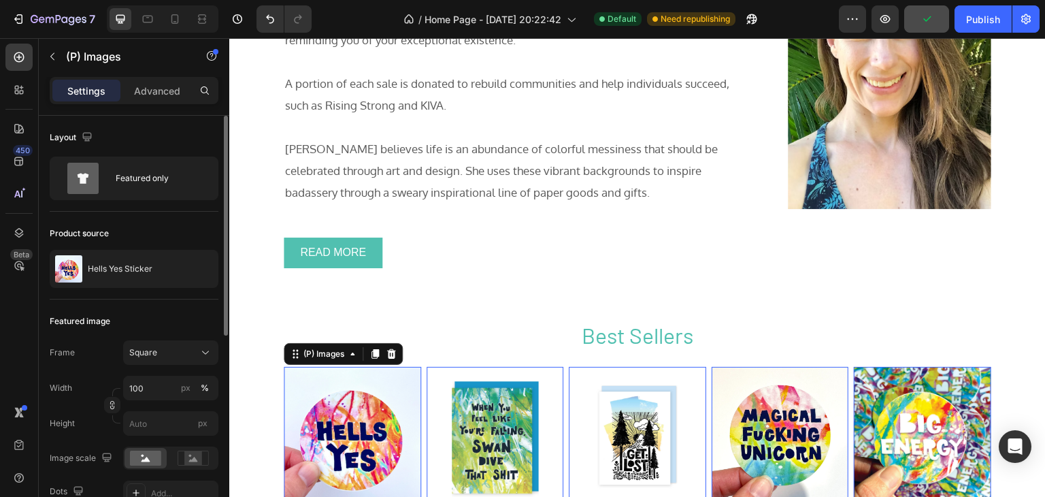
scroll to position [181, 0]
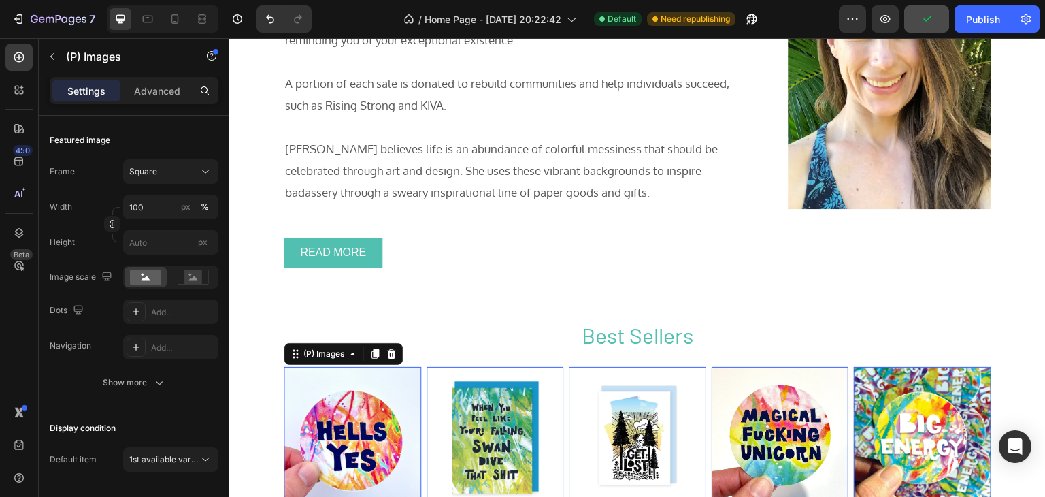
click at [311, 423] on img at bounding box center [352, 435] width 137 height 137
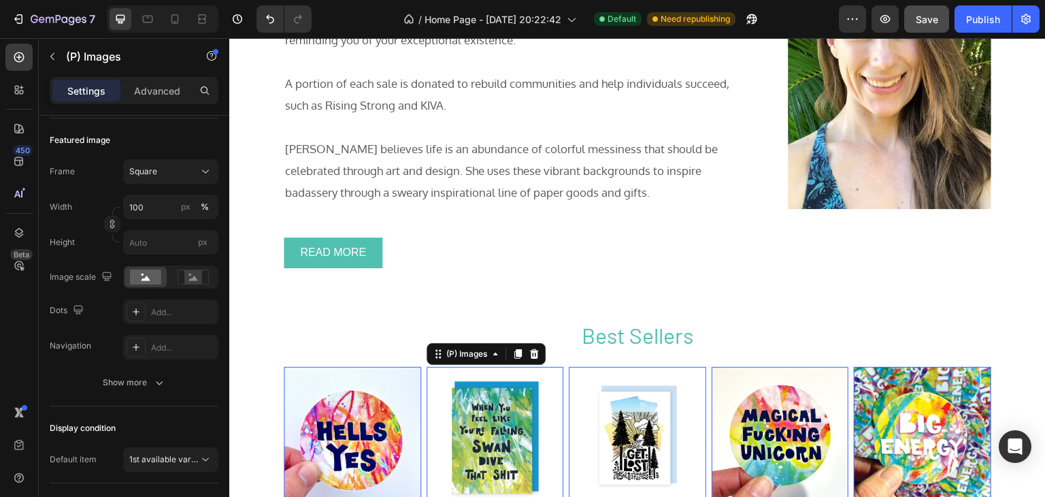
click at [520, 431] on img at bounding box center [494, 435] width 137 height 137
click at [346, 418] on img at bounding box center [352, 435] width 137 height 137
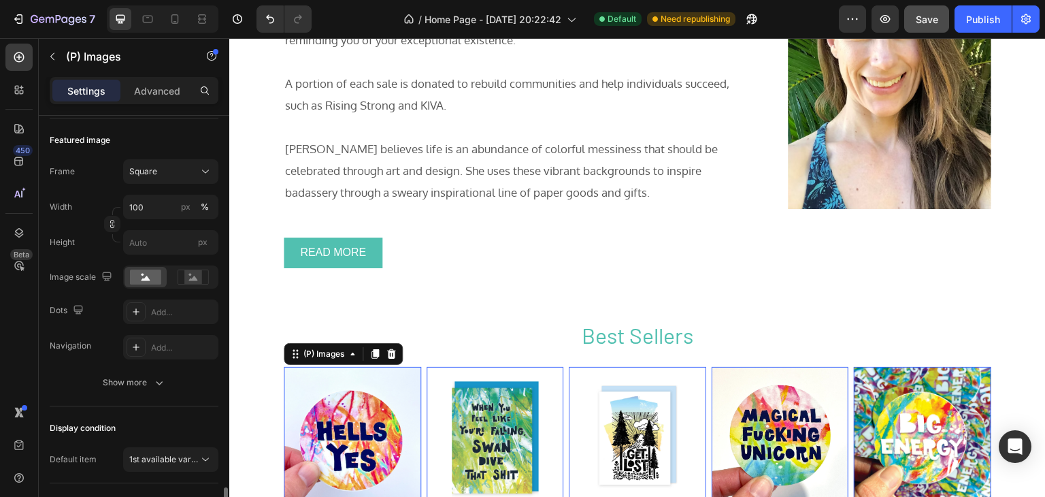
scroll to position [362, 0]
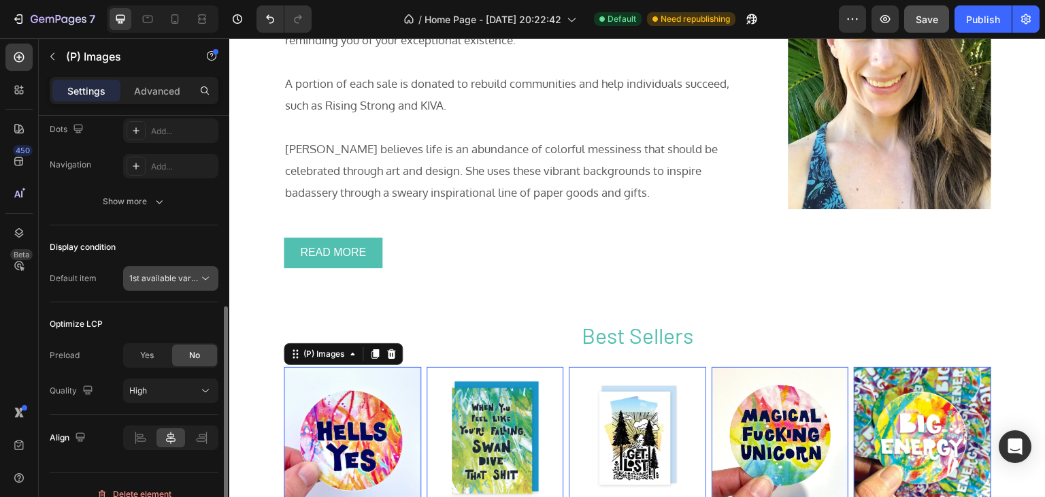
click at [162, 278] on span "1st available variant" at bounding box center [167, 278] width 76 height 10
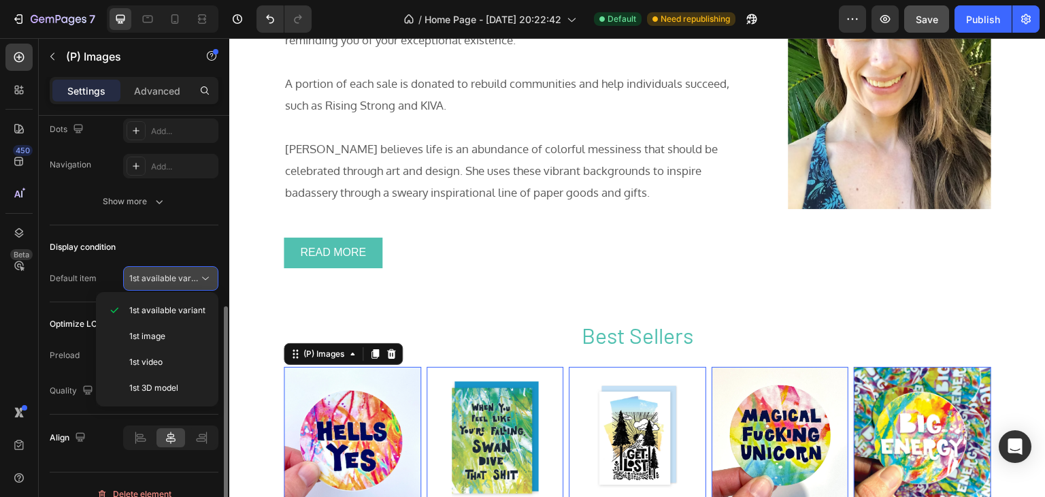
click at [162, 278] on span "1st available variant" at bounding box center [167, 278] width 76 height 10
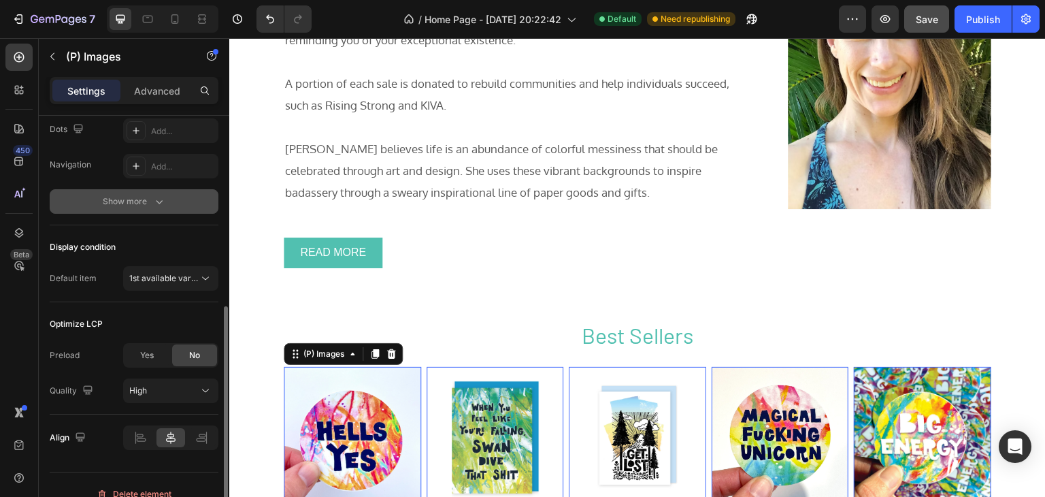
click at [151, 201] on div "Show more" at bounding box center [134, 202] width 63 height 14
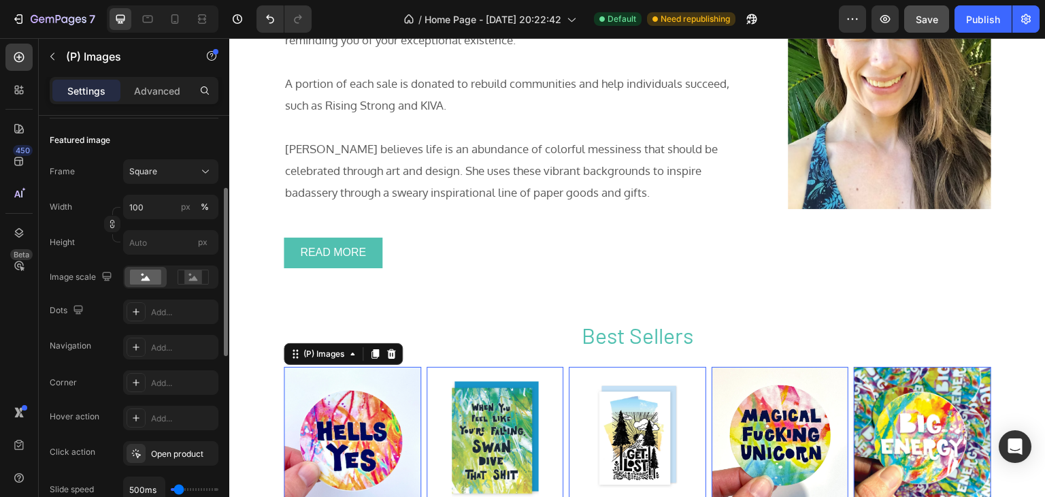
scroll to position [0, 0]
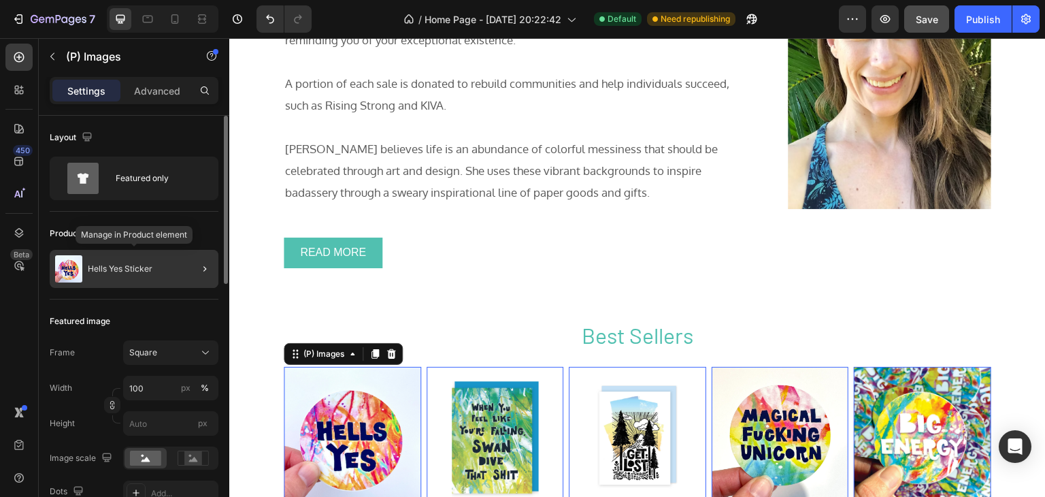
click at [106, 264] on p "Hells Yes Sticker" at bounding box center [120, 269] width 65 height 10
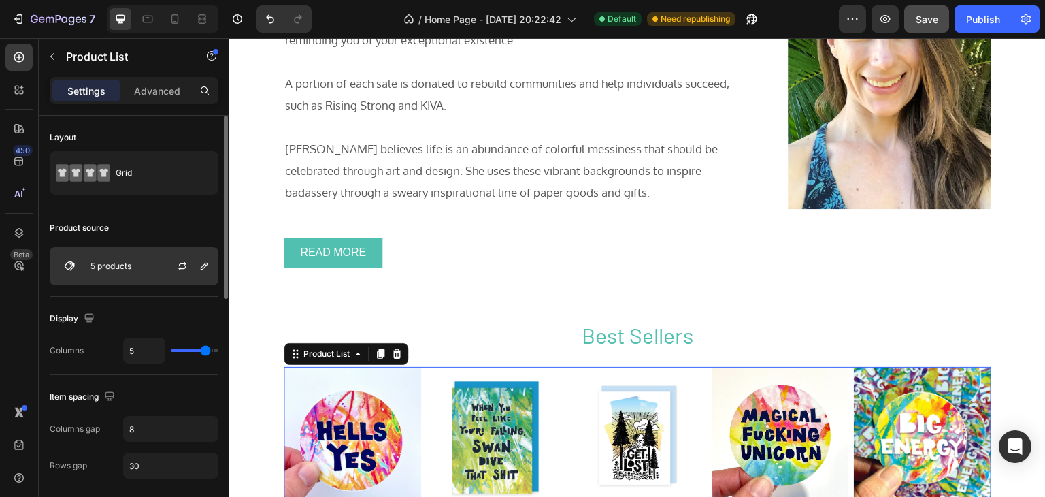
click at [120, 266] on p "5 products" at bounding box center [110, 266] width 41 height 10
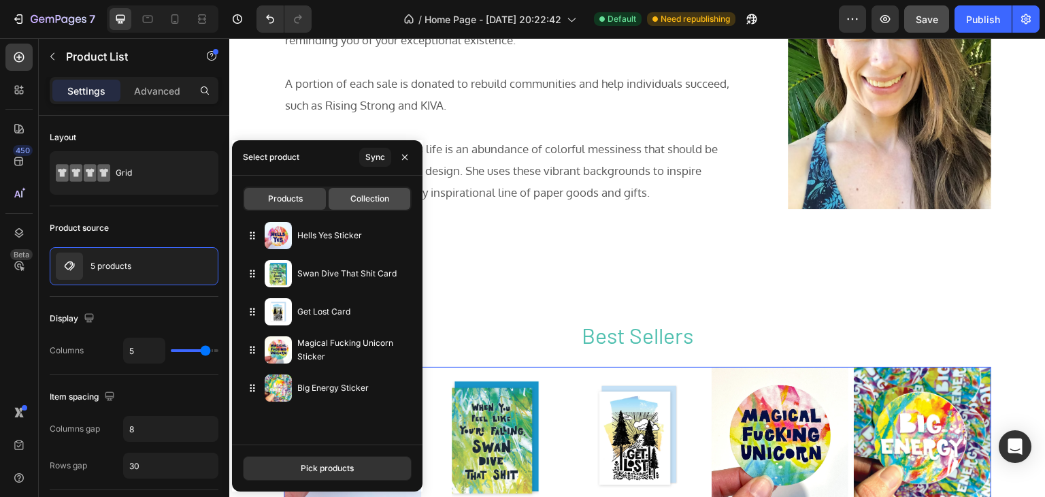
click at [384, 192] on span "Collection" at bounding box center [369, 198] width 39 height 12
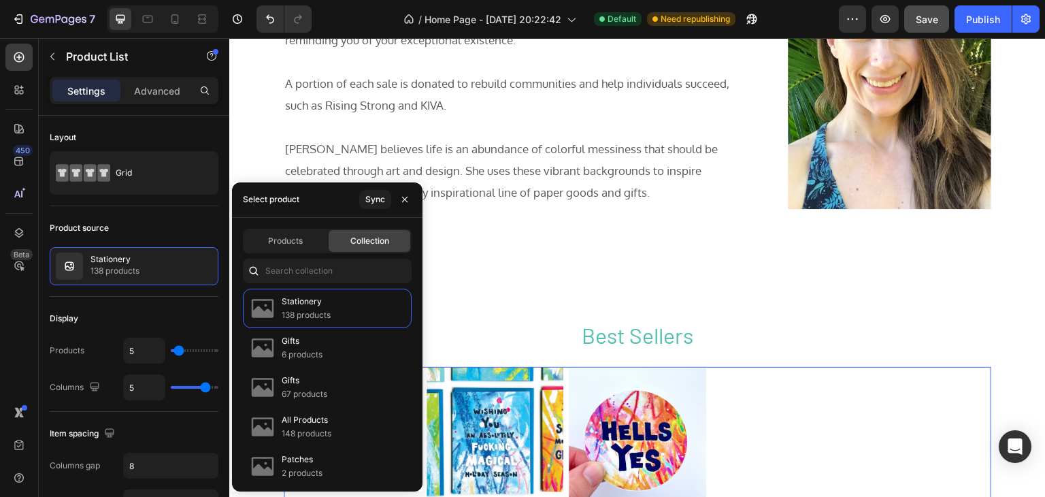
click at [361, 235] on span "Collection" at bounding box center [369, 241] width 39 height 12
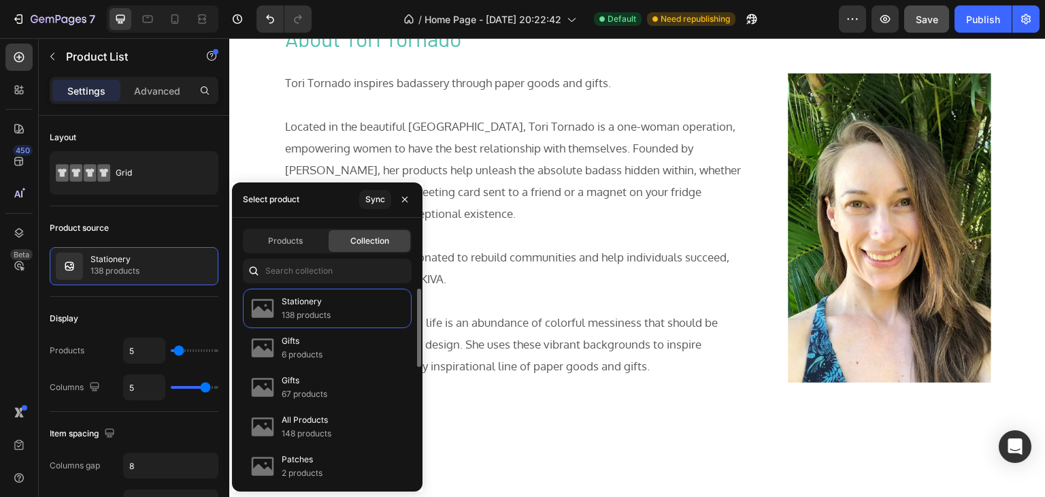
scroll to position [909, 0]
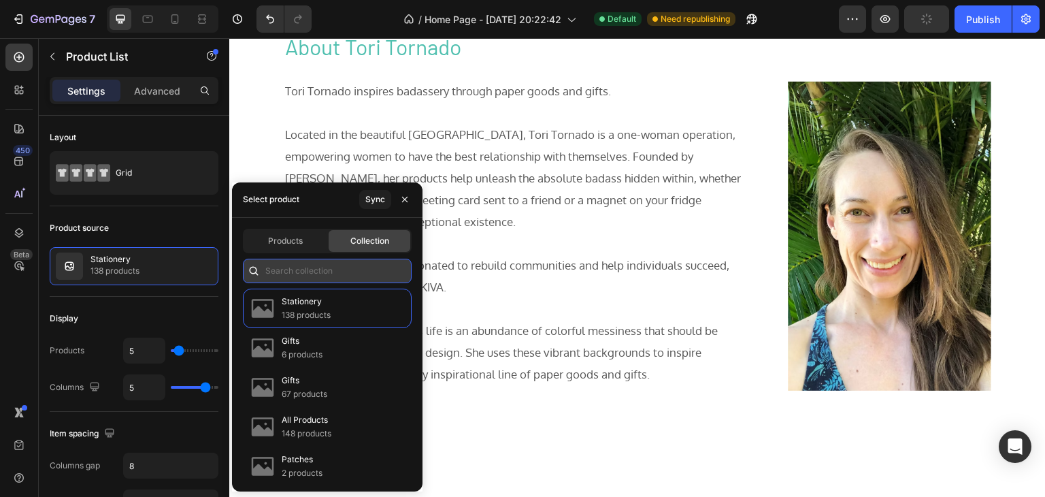
click at [324, 273] on input "text" at bounding box center [327, 270] width 169 height 24
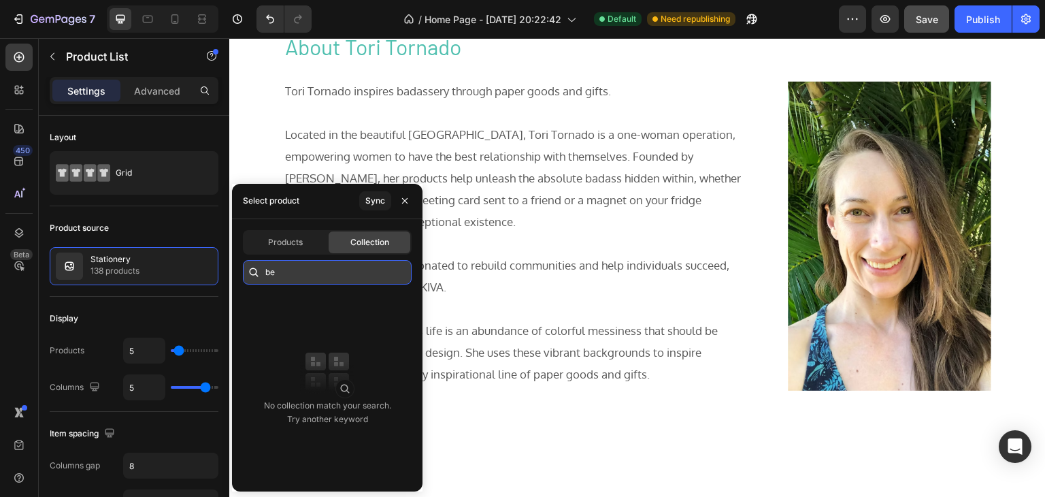
type input "b"
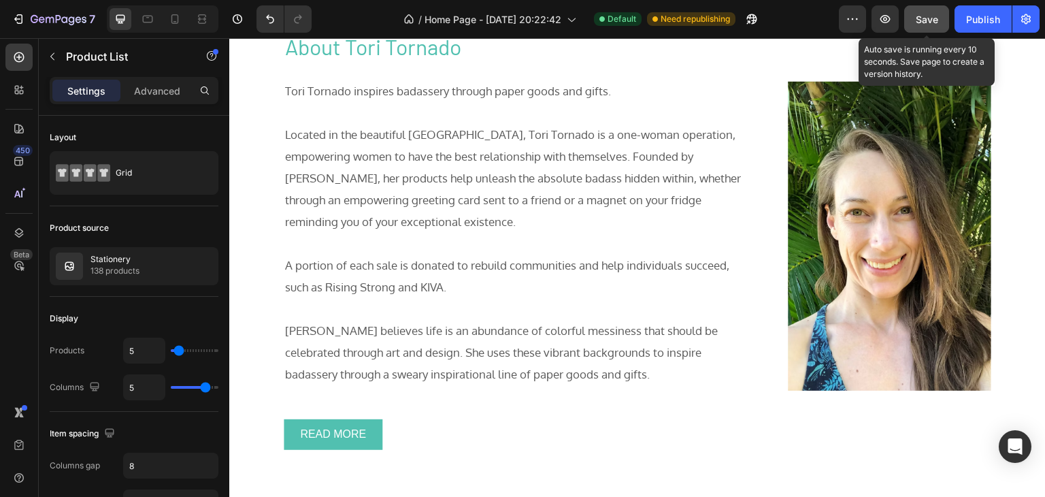
click at [921, 20] on span "Save" at bounding box center [927, 20] width 22 height 12
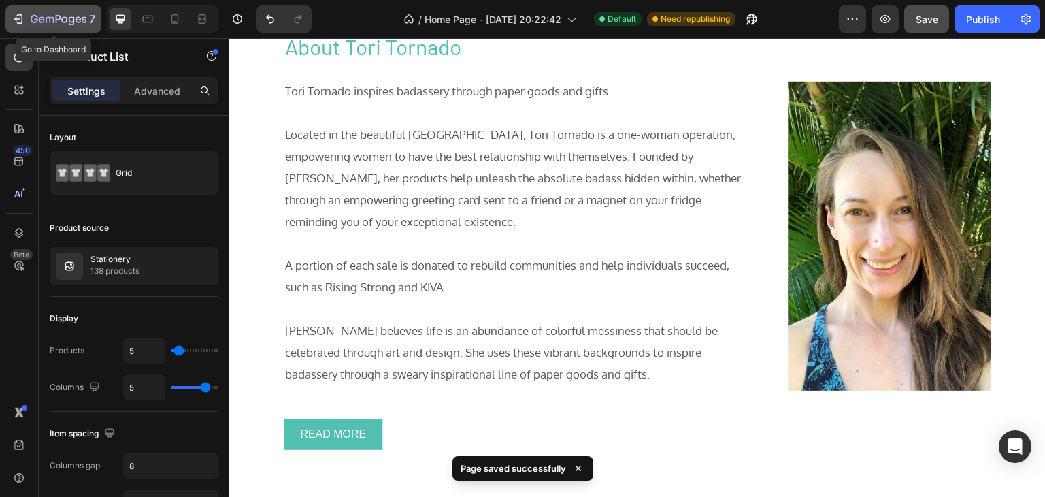
click at [20, 14] on icon "button" at bounding box center [19, 19] width 14 height 14
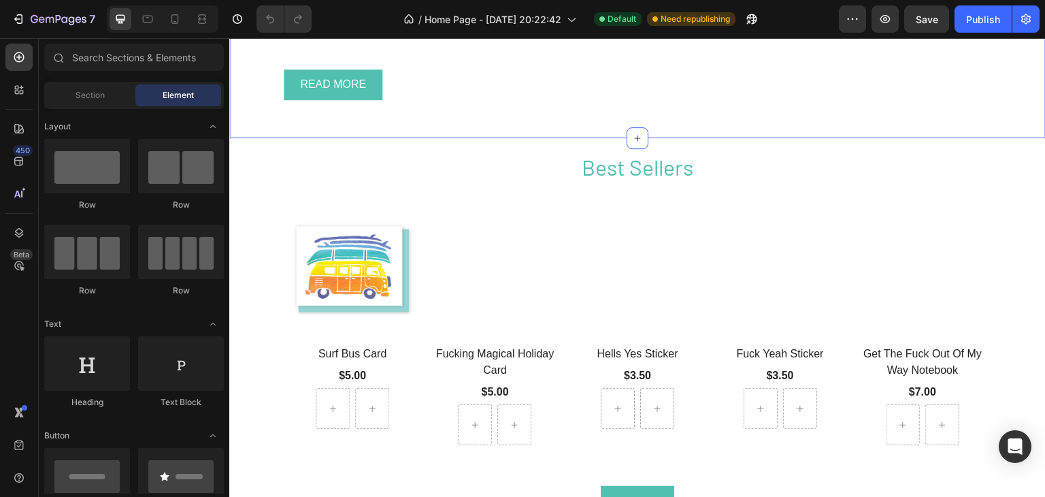
scroll to position [1269, 0]
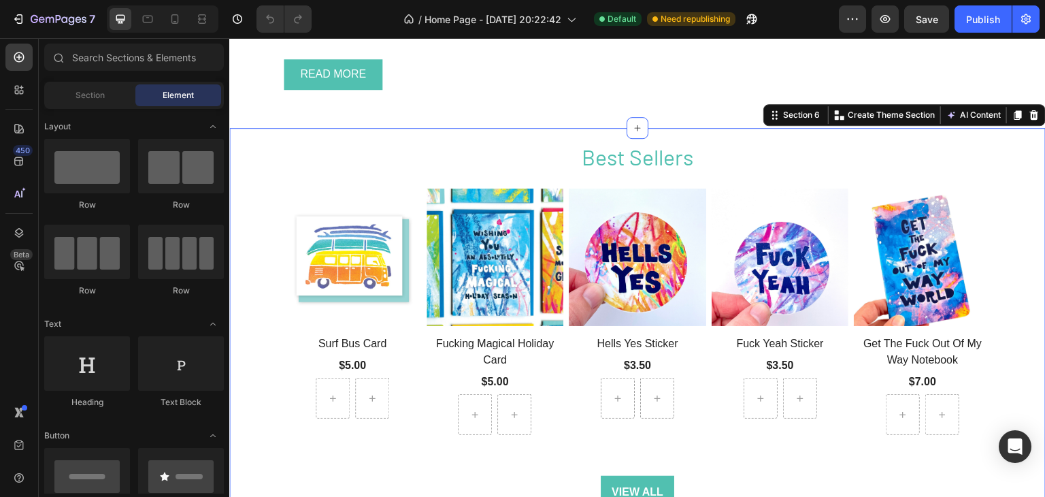
click at [275, 218] on div "Best Sellers Heading Row (P) Images Row Surf Bus Card (P) Title $5.00 (P) Price…" at bounding box center [637, 324] width 816 height 367
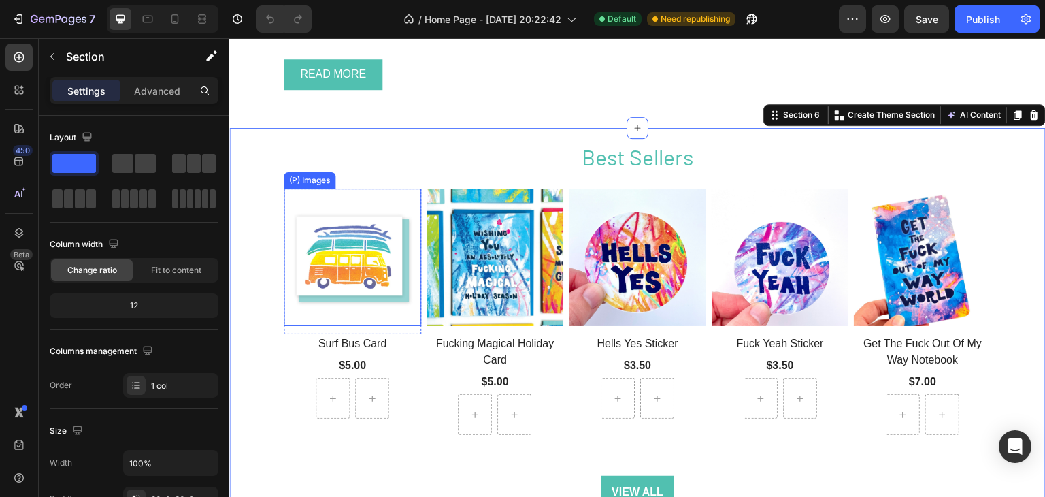
click at [346, 251] on img at bounding box center [352, 256] width 137 height 137
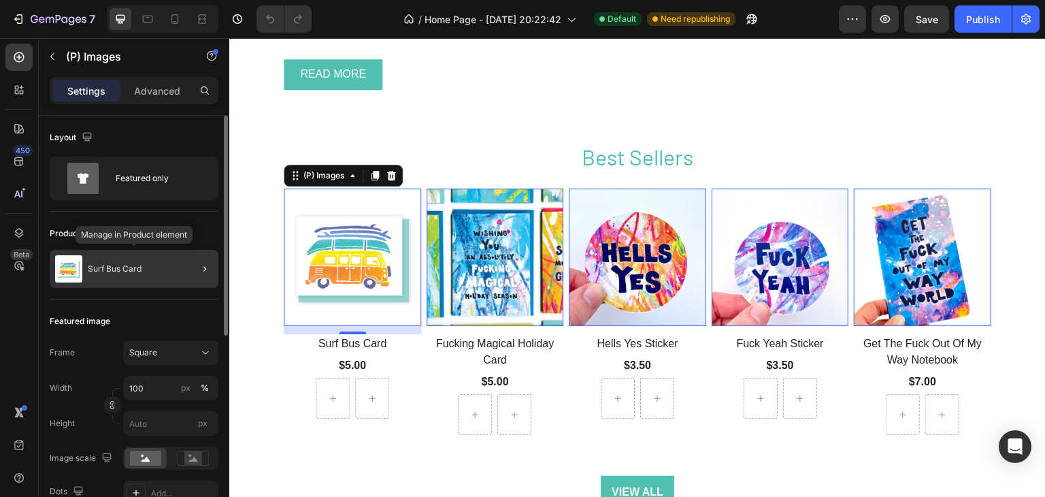
click at [131, 261] on div "Surf Bus Card" at bounding box center [134, 269] width 169 height 38
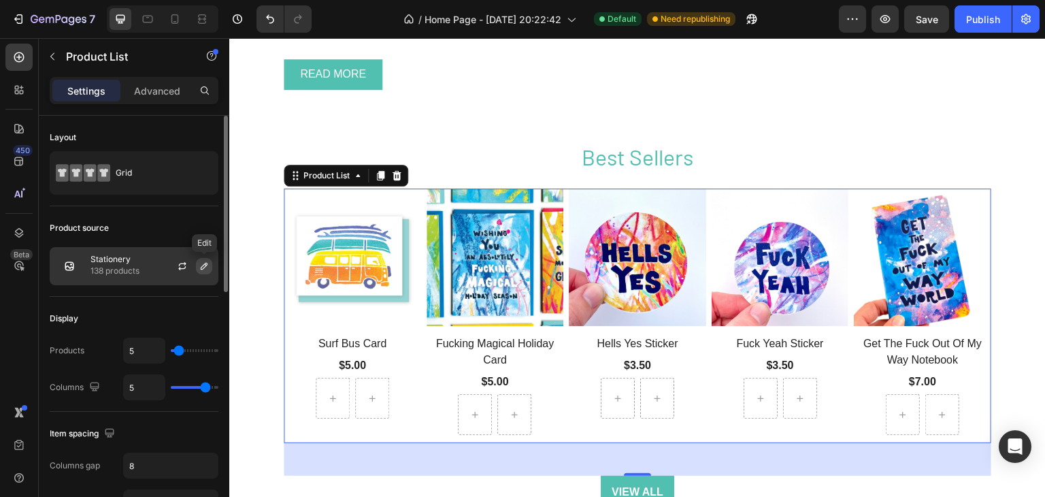
click at [207, 265] on icon "button" at bounding box center [204, 266] width 11 height 11
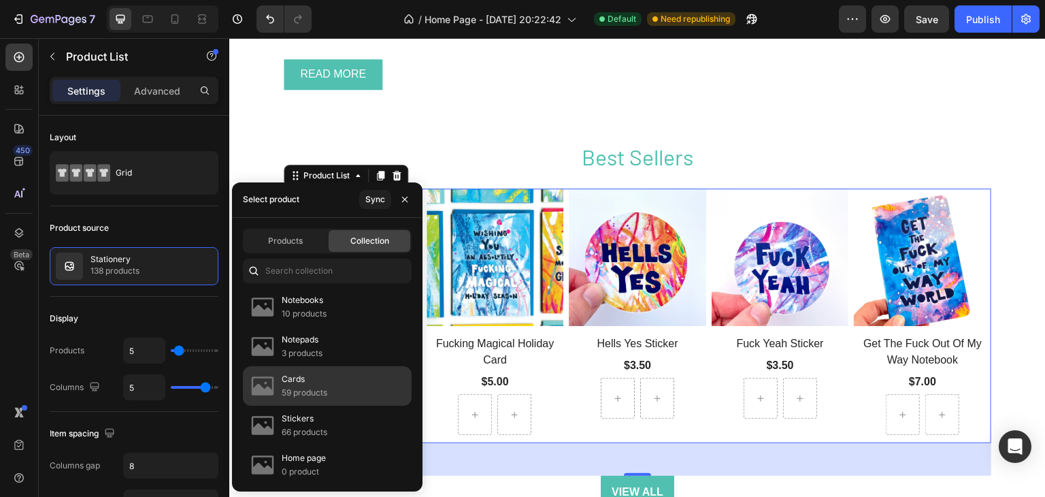
scroll to position [0, 0]
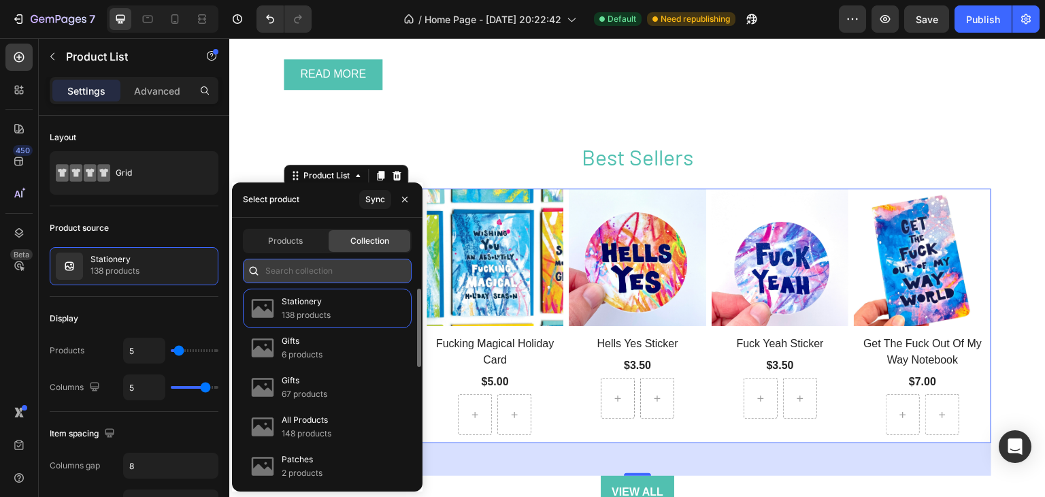
click at [318, 264] on input "text" at bounding box center [327, 270] width 169 height 24
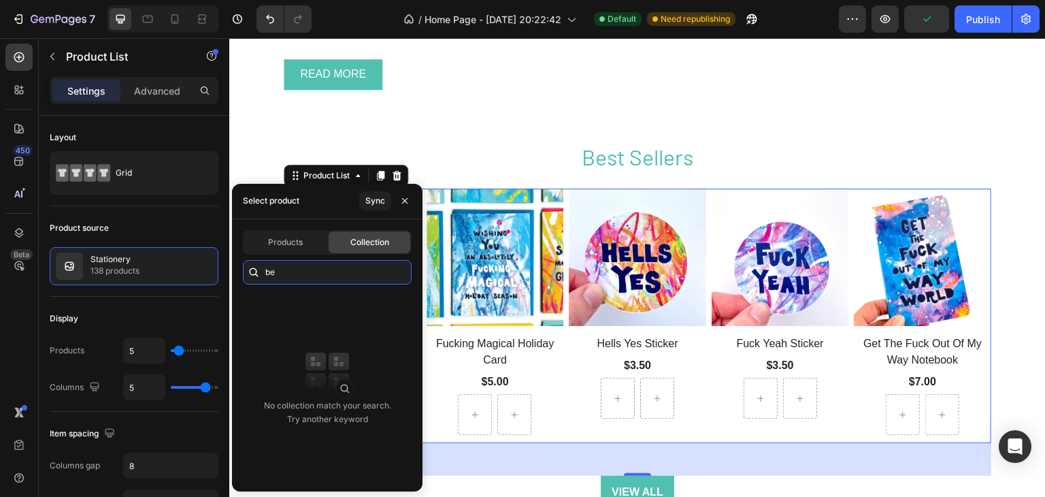
type input "b"
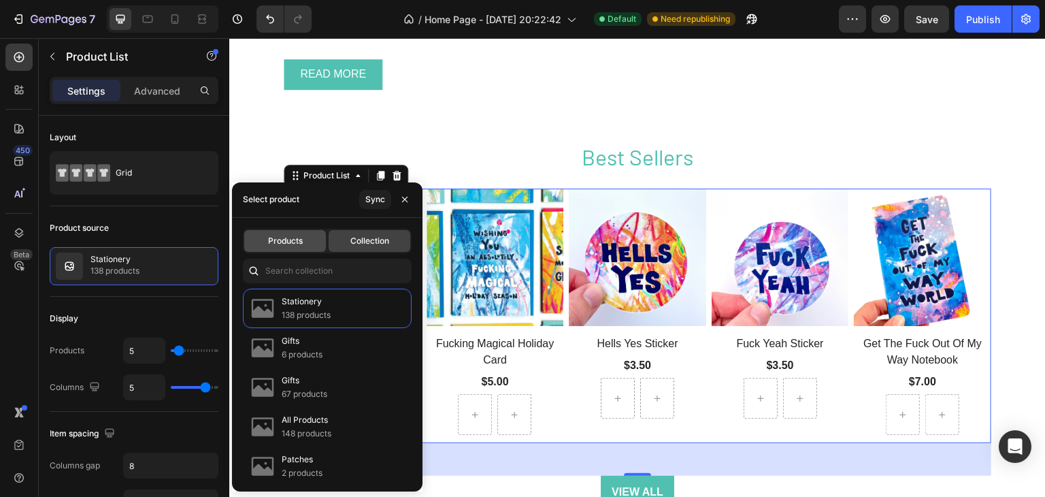
click at [286, 240] on span "Products" at bounding box center [285, 241] width 35 height 12
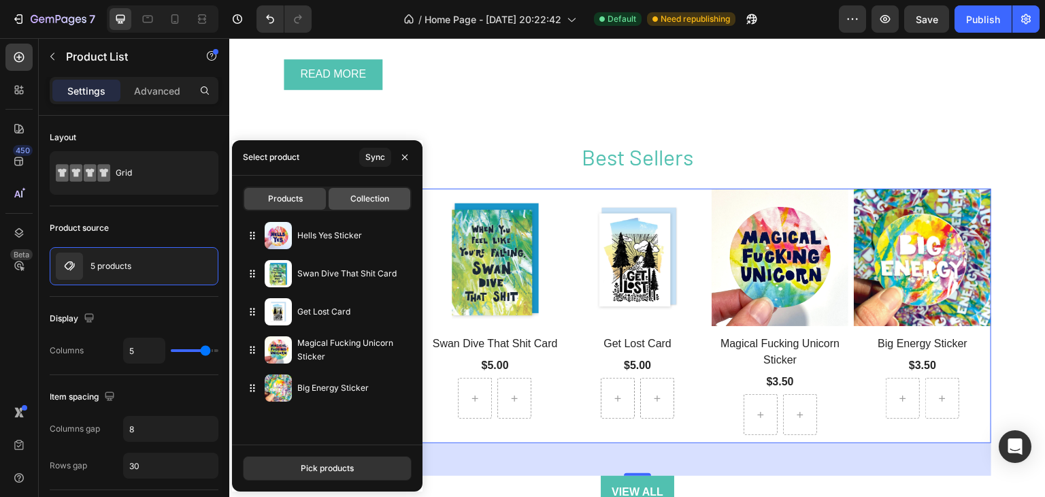
click at [373, 204] on span "Collection" at bounding box center [369, 198] width 39 height 12
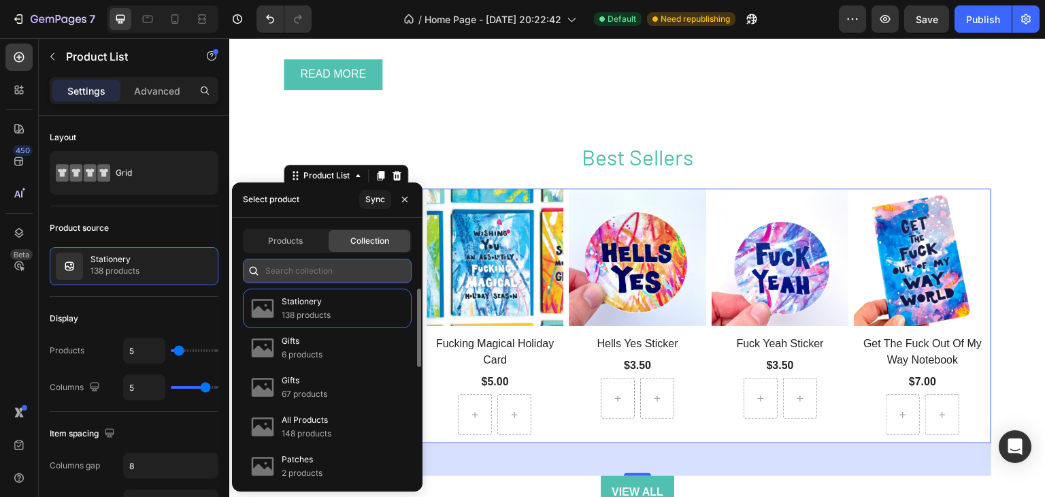
click at [317, 269] on input "text" at bounding box center [327, 270] width 169 height 24
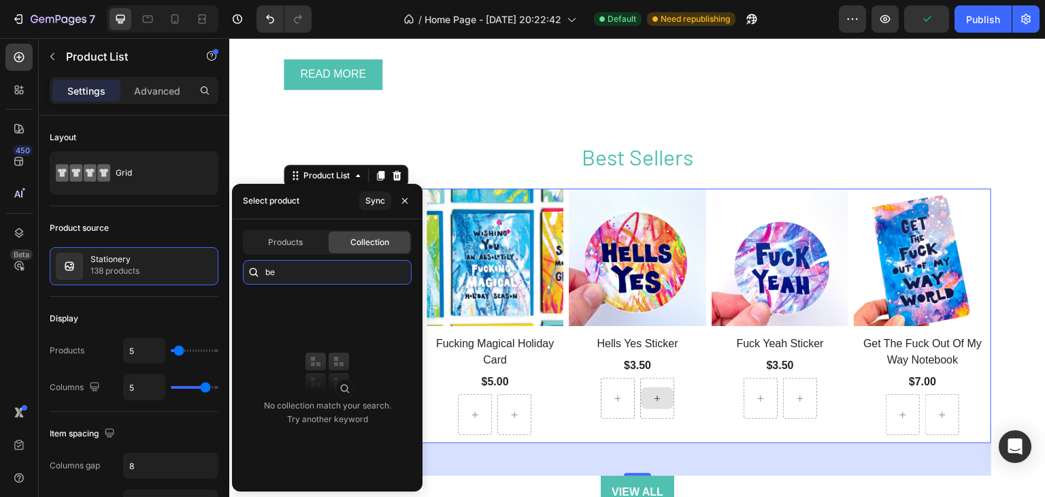
type input "b"
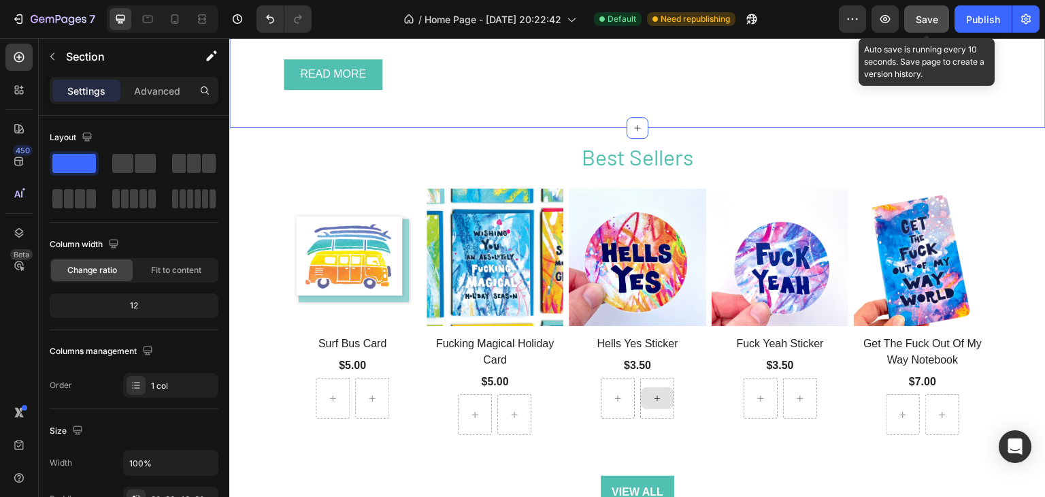
click at [919, 16] on span "Save" at bounding box center [927, 20] width 22 height 12
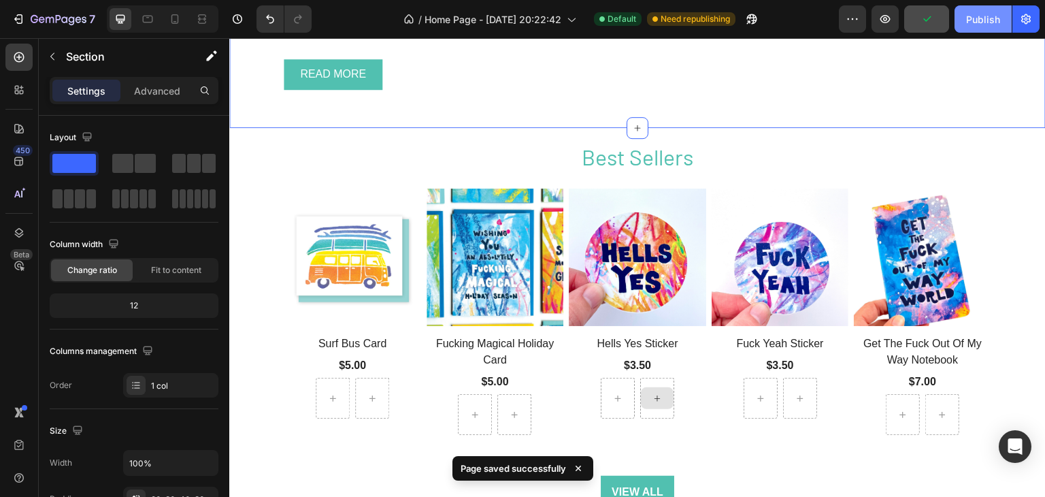
click at [985, 12] on div "Publish" at bounding box center [983, 19] width 34 height 14
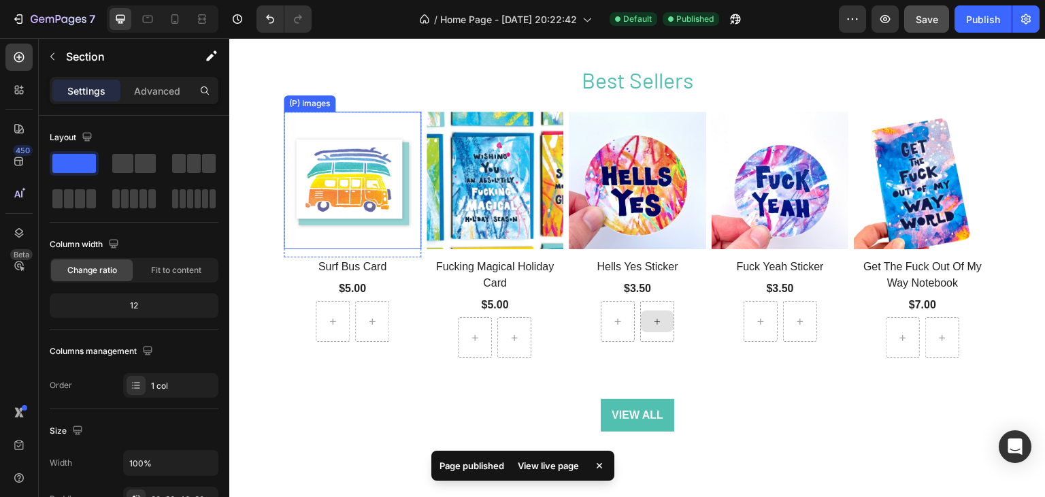
scroll to position [1347, 0]
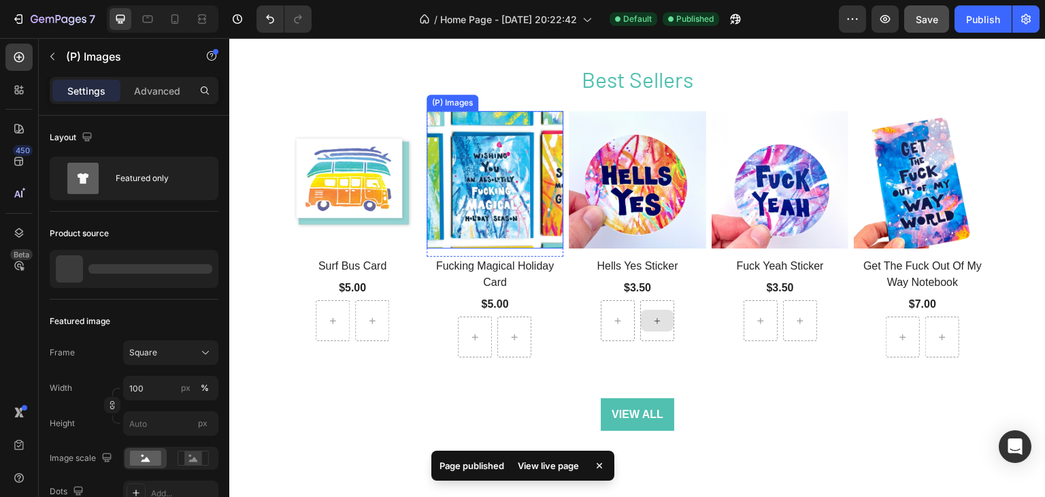
click at [467, 191] on img at bounding box center [494, 179] width 137 height 137
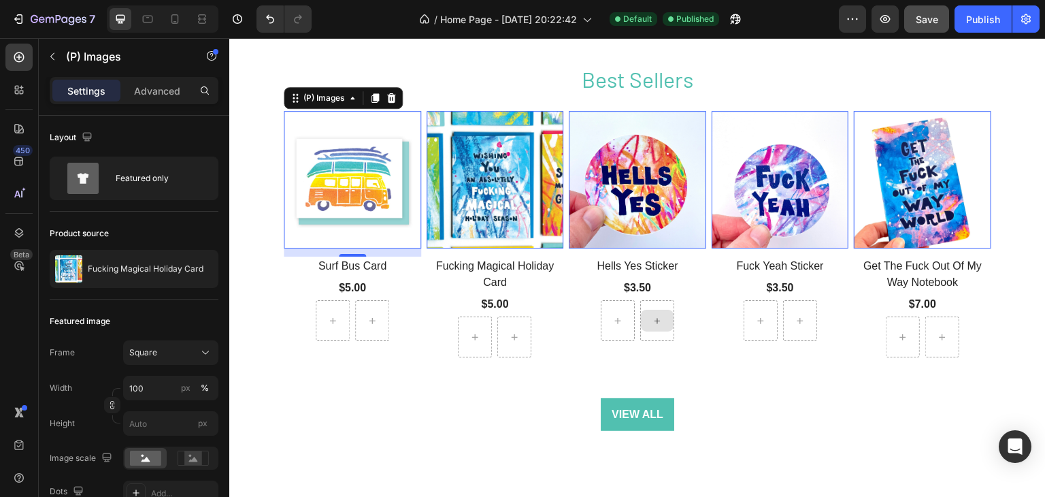
click at [343, 180] on img at bounding box center [352, 179] width 137 height 137
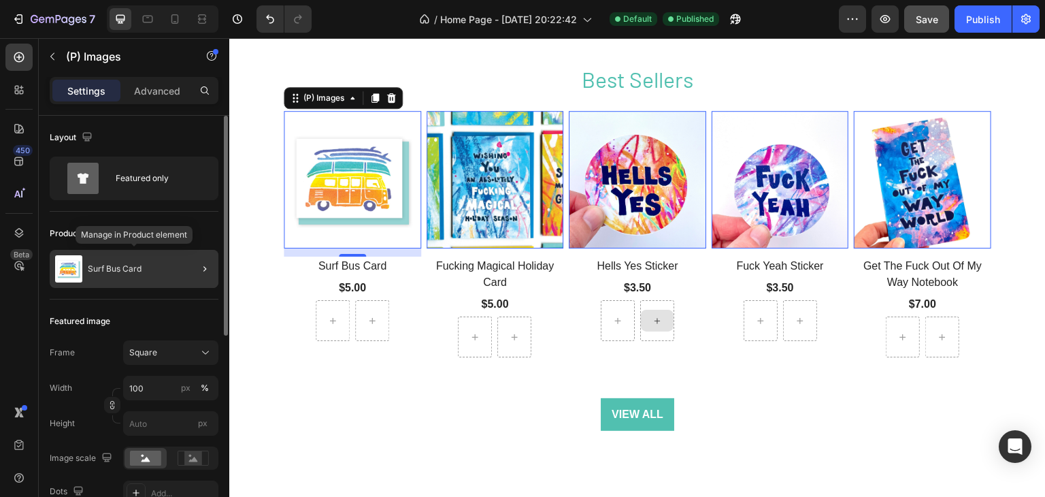
click at [146, 267] on div "Surf Bus Card" at bounding box center [134, 269] width 169 height 38
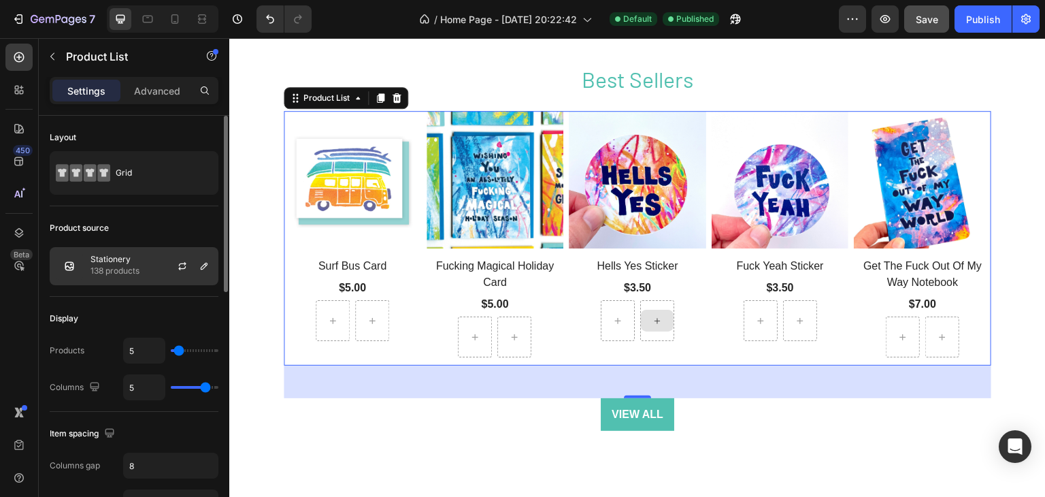
click at [128, 260] on p "Stationery" at bounding box center [114, 259] width 49 height 10
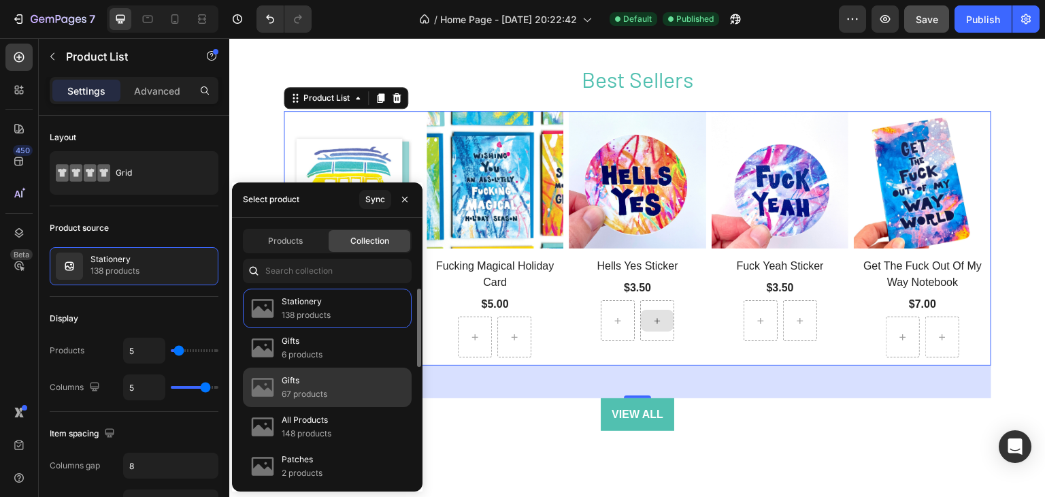
scroll to position [984, 0]
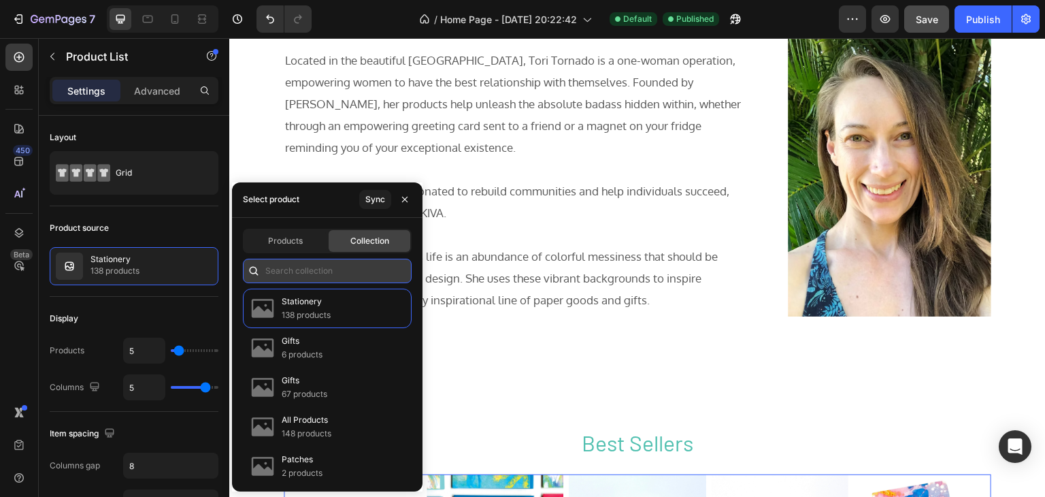
click at [299, 280] on input "text" at bounding box center [327, 270] width 169 height 24
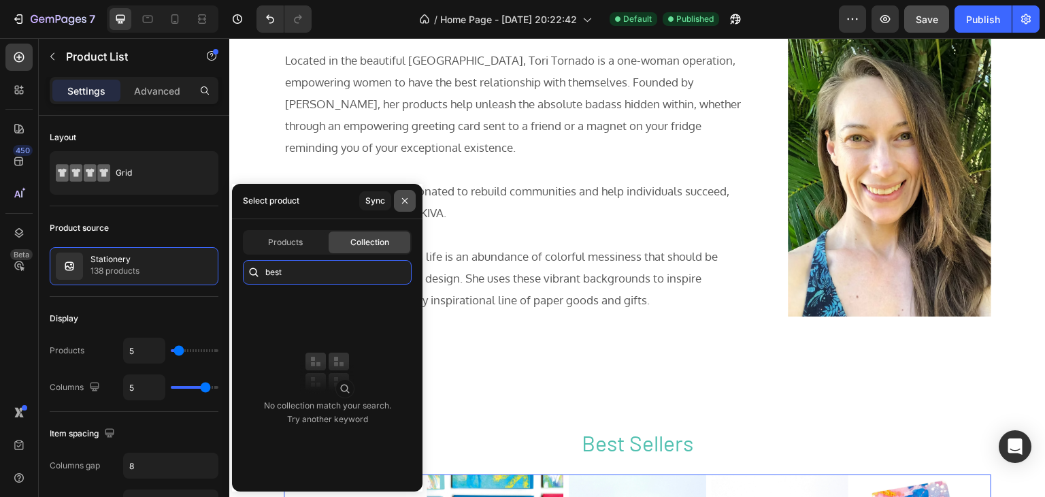
type input "best"
click at [409, 197] on icon "button" at bounding box center [404, 200] width 11 height 11
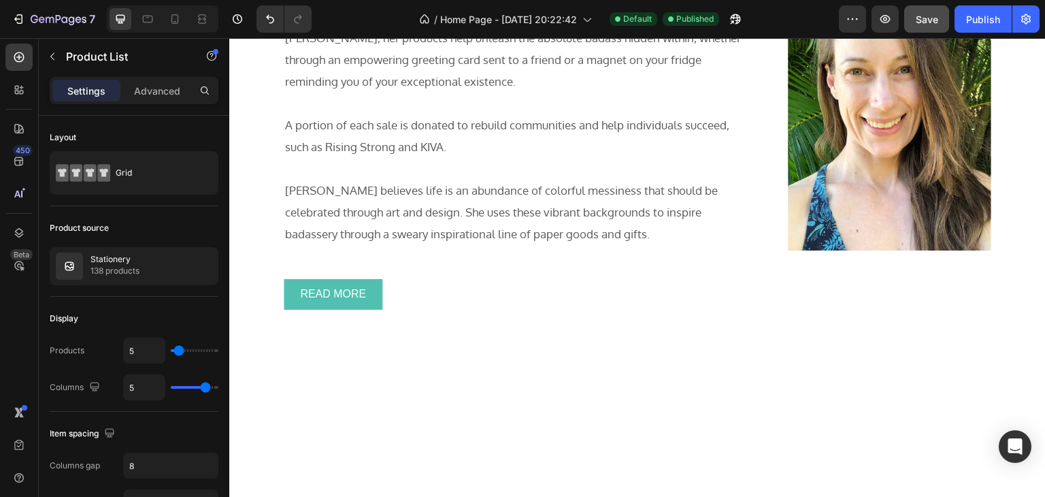
scroll to position [363, 0]
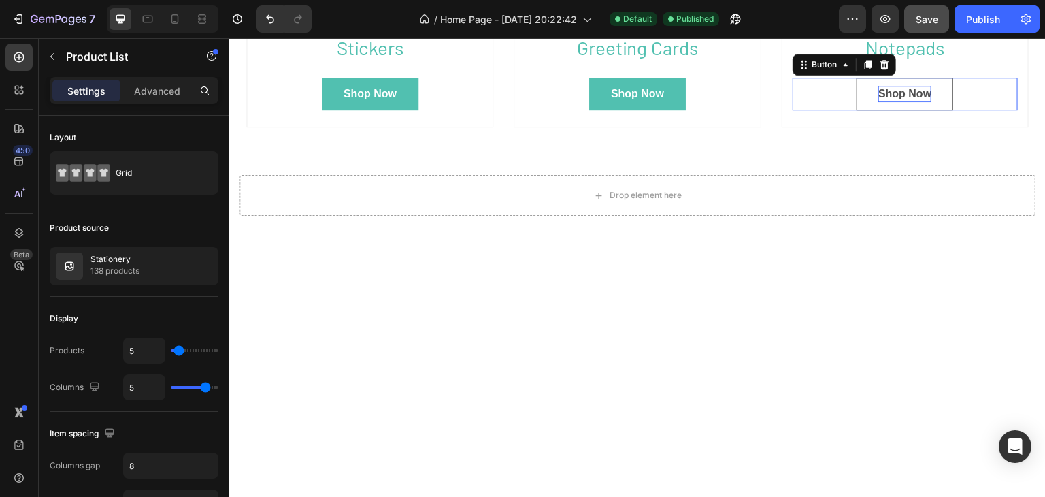
click at [887, 102] on div "Shop Now" at bounding box center [904, 94] width 53 height 16
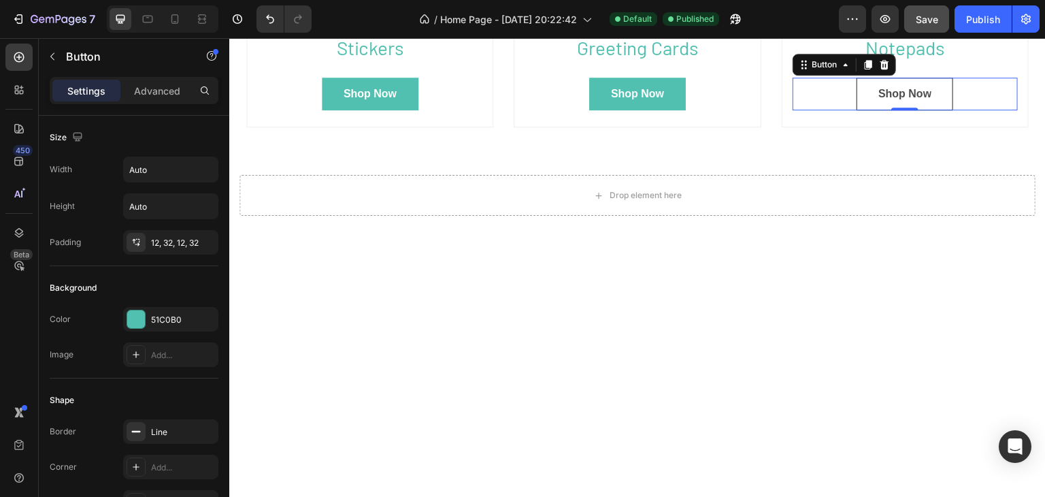
click at [931, 110] on link "Shop Now" at bounding box center [904, 94] width 97 height 33
click at [937, 110] on link "Shop Now" at bounding box center [904, 94] width 97 height 33
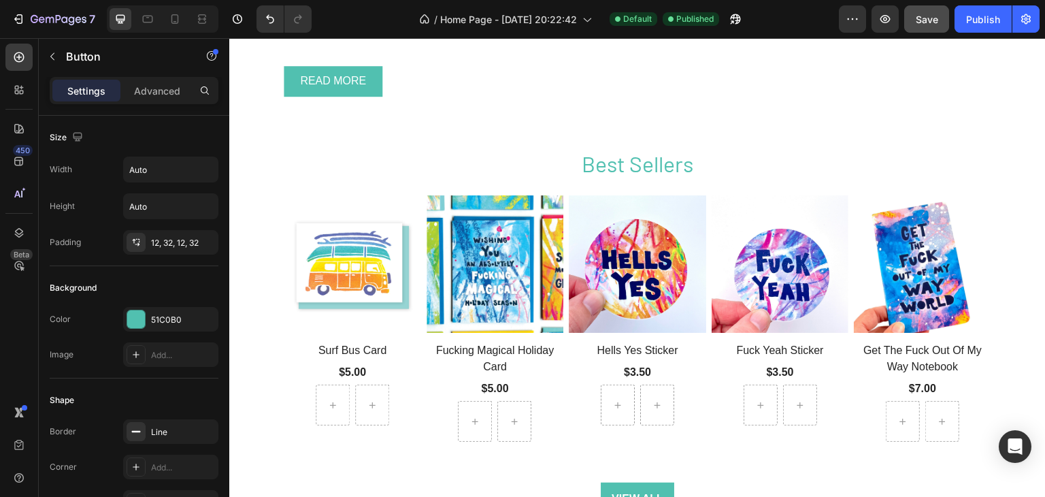
scroll to position [1269, 0]
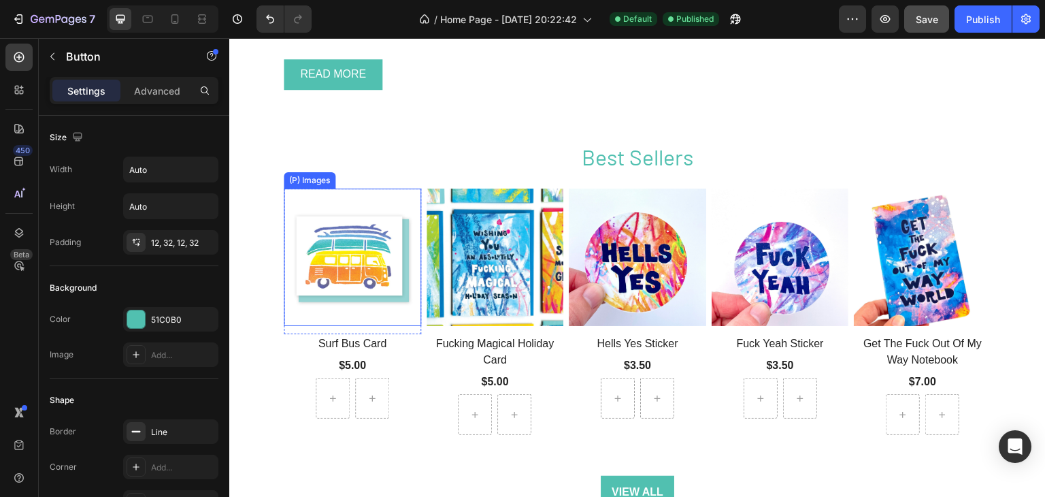
click at [352, 285] on img at bounding box center [352, 256] width 137 height 137
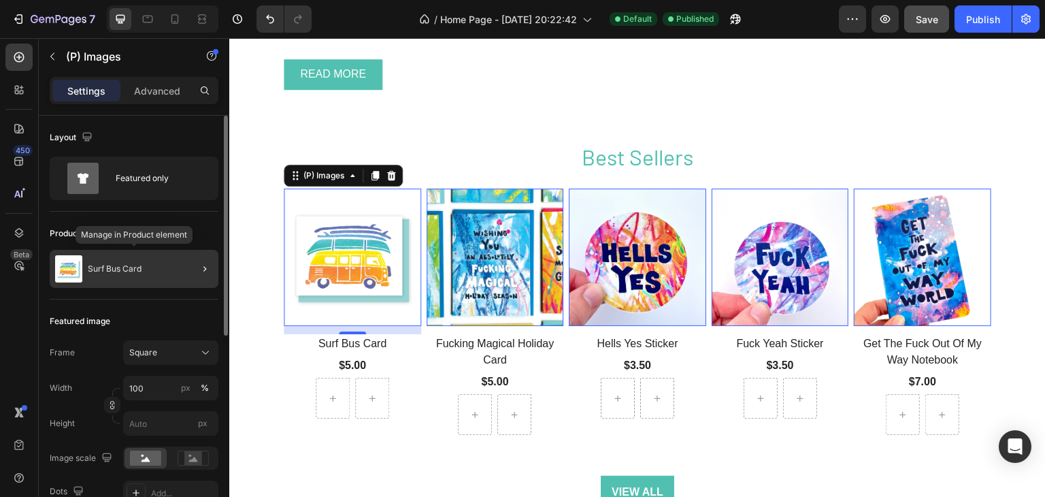
click at [129, 265] on p "Surf Bus Card" at bounding box center [115, 269] width 54 height 10
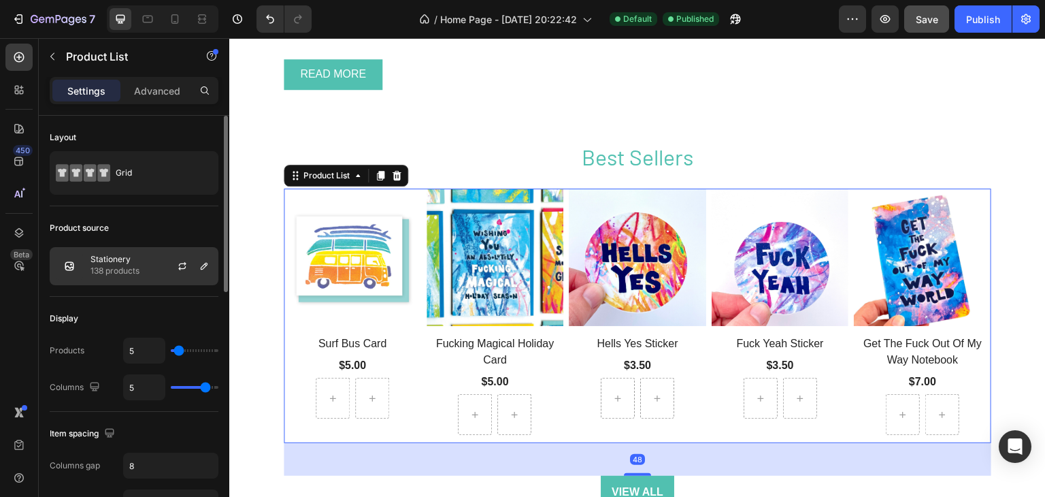
click at [136, 264] on p "138 products" at bounding box center [114, 271] width 49 height 14
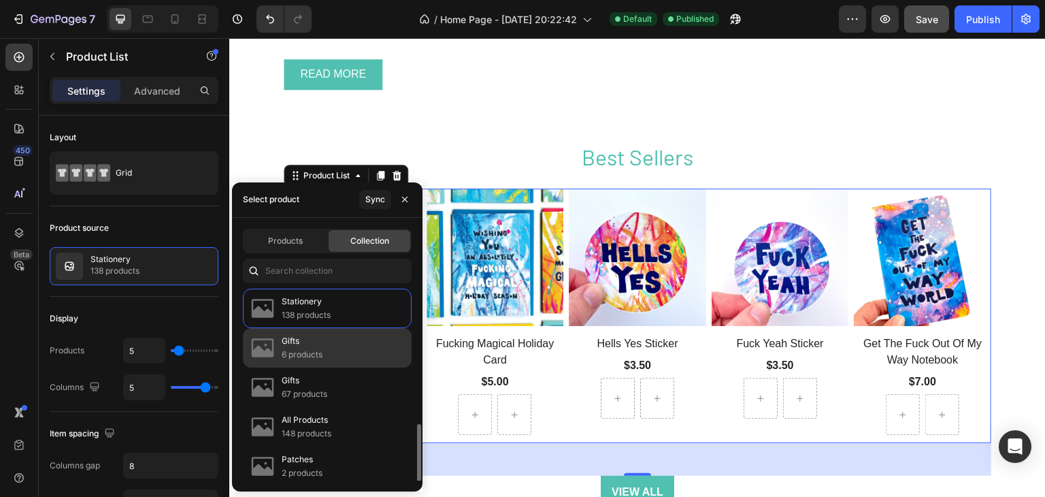
scroll to position [0, 0]
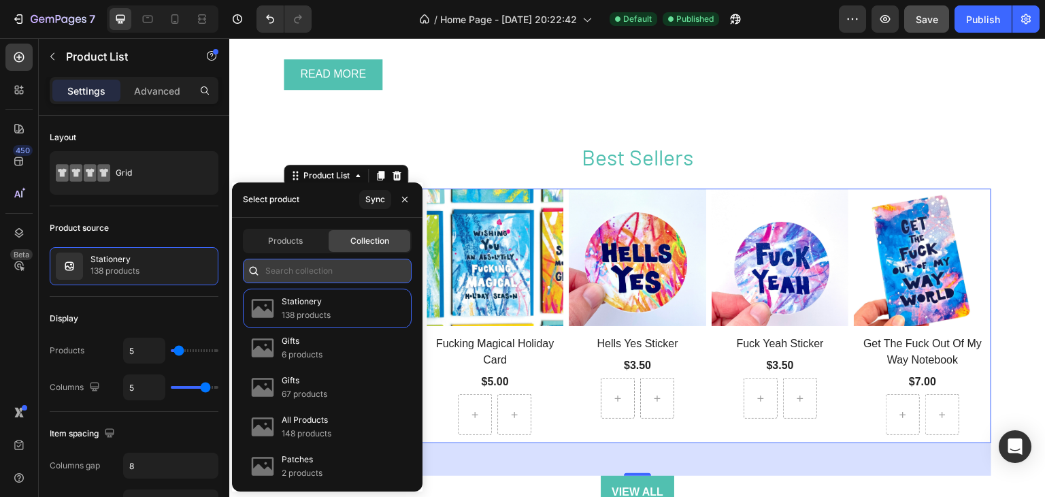
click at [320, 267] on input "text" at bounding box center [327, 270] width 169 height 24
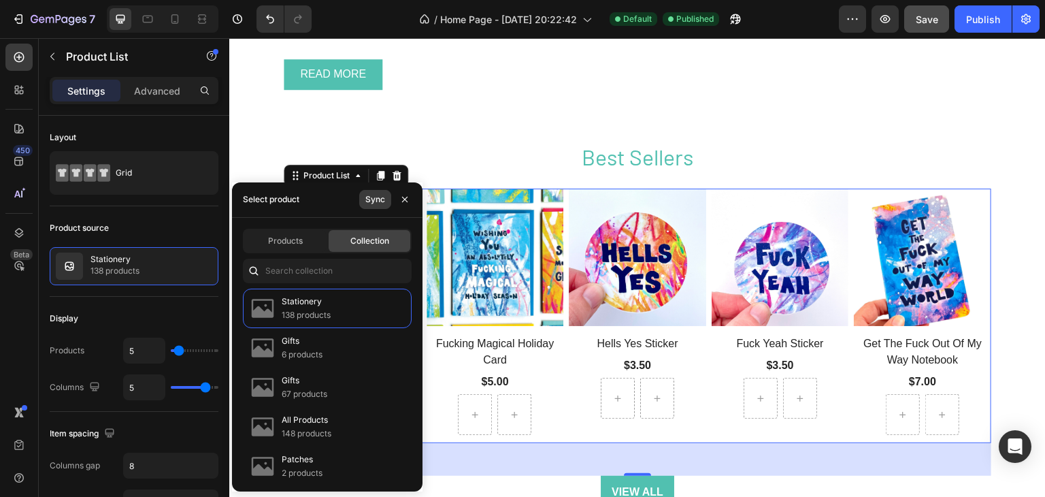
click at [375, 206] on button "Sync" at bounding box center [375, 199] width 32 height 19
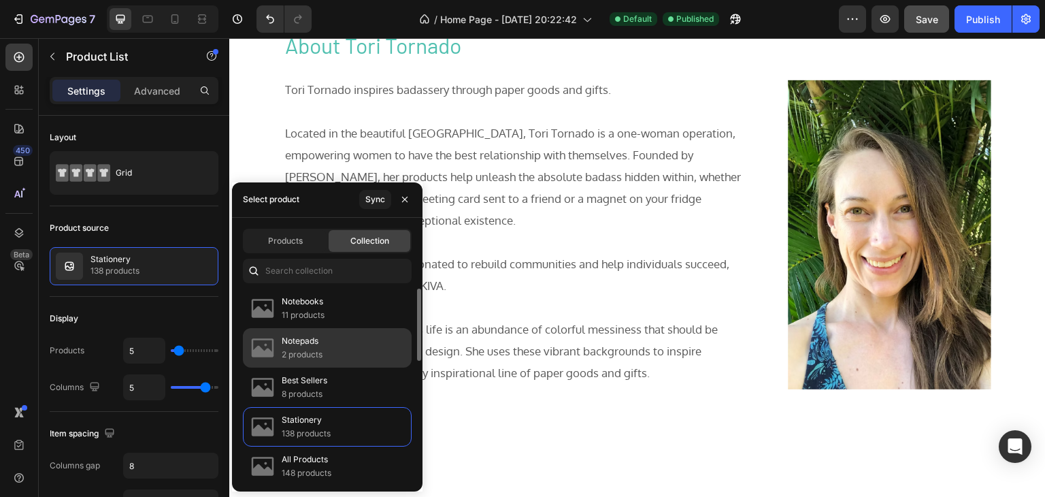
scroll to position [907, 0]
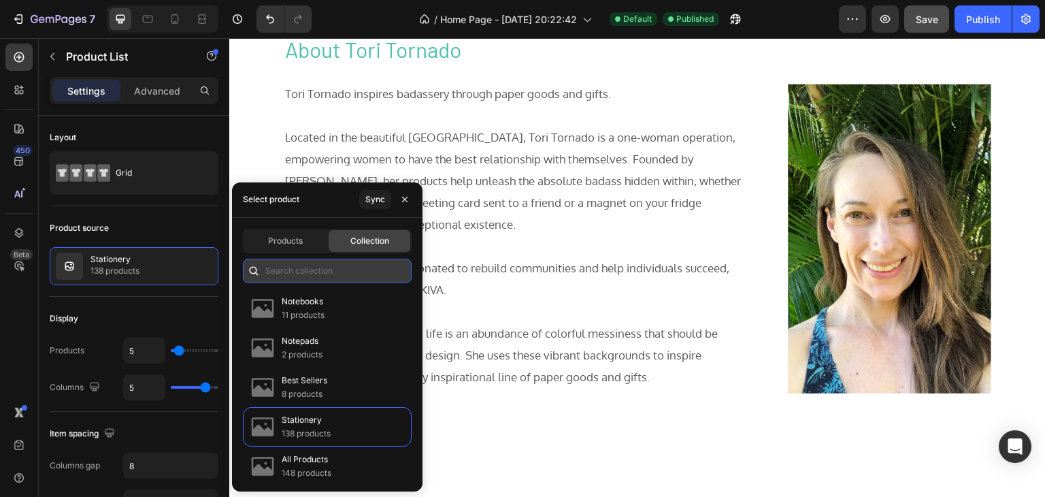
click at [290, 275] on input "text" at bounding box center [327, 270] width 169 height 24
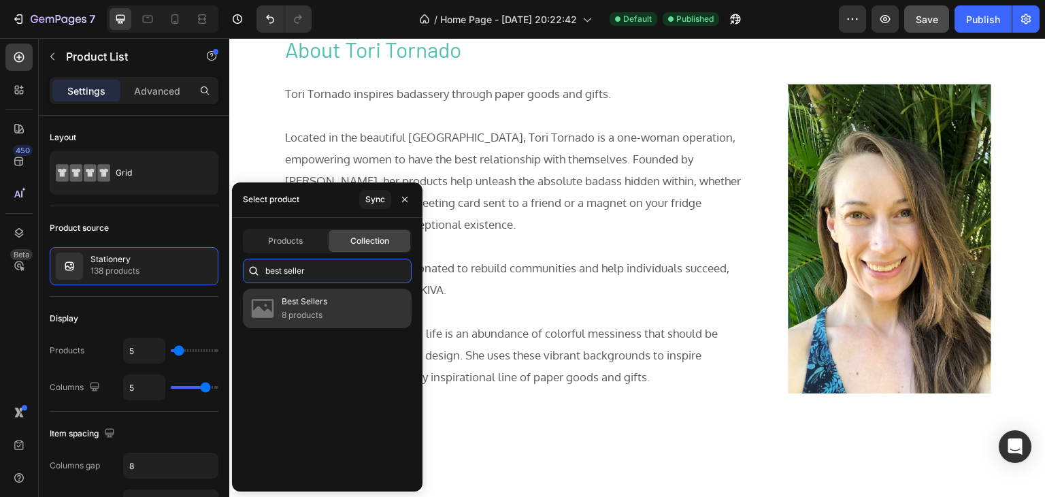
type input "best seller"
click at [275, 305] on img at bounding box center [262, 308] width 27 height 27
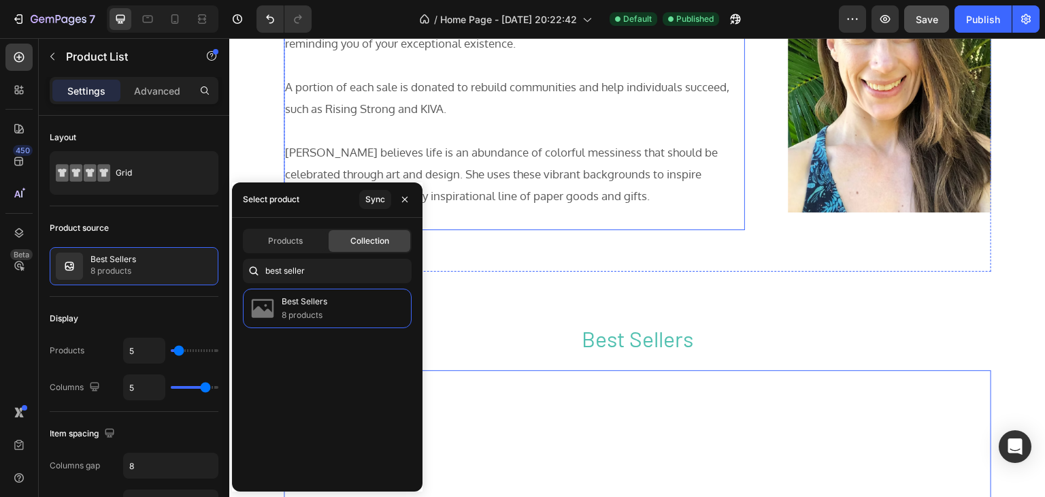
scroll to position [1269, 0]
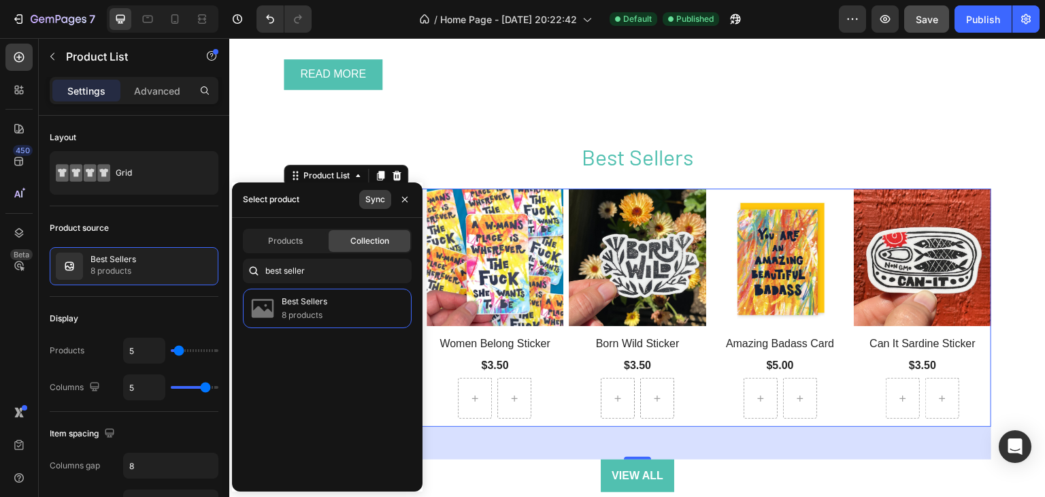
click at [372, 194] on div "Sync" at bounding box center [375, 199] width 20 height 12
click at [411, 199] on button "button" at bounding box center [405, 199] width 22 height 22
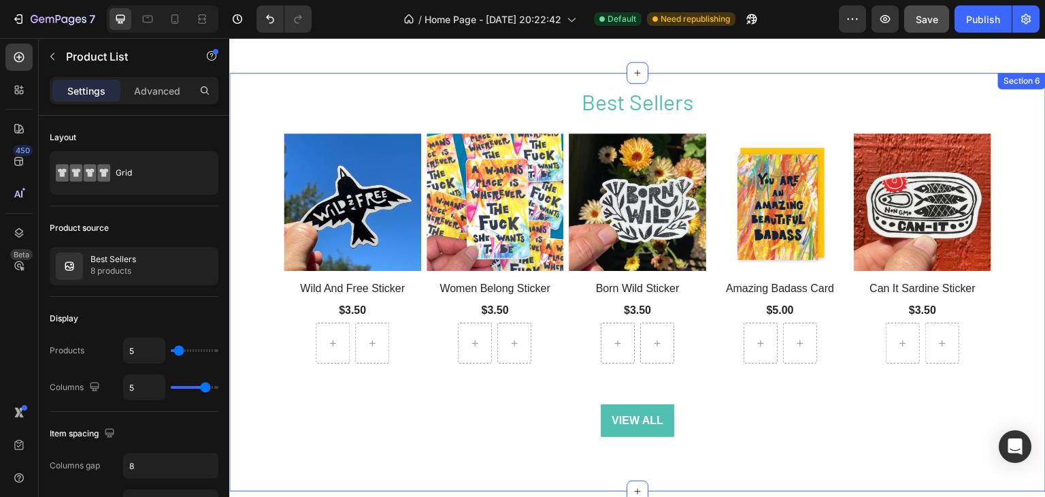
scroll to position [1148, 0]
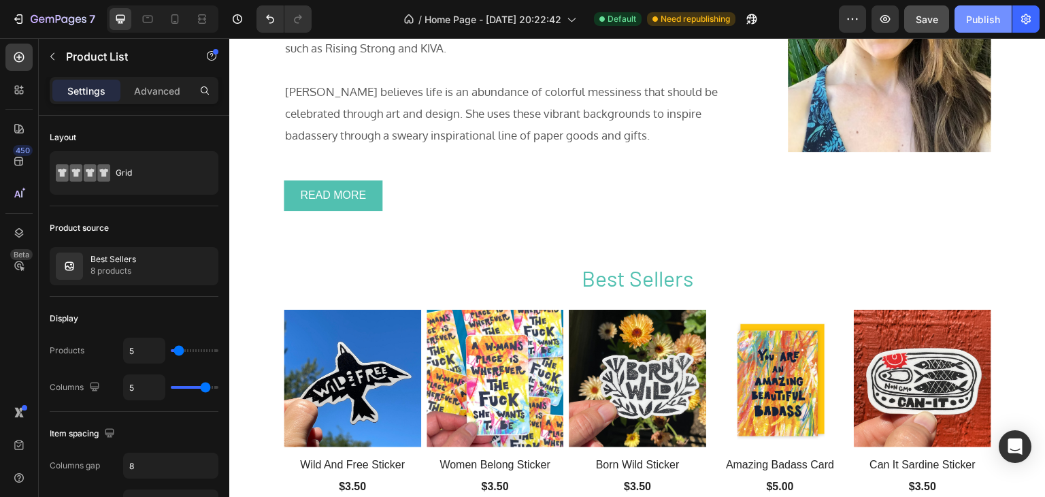
click at [992, 14] on div "Publish" at bounding box center [983, 19] width 34 height 14
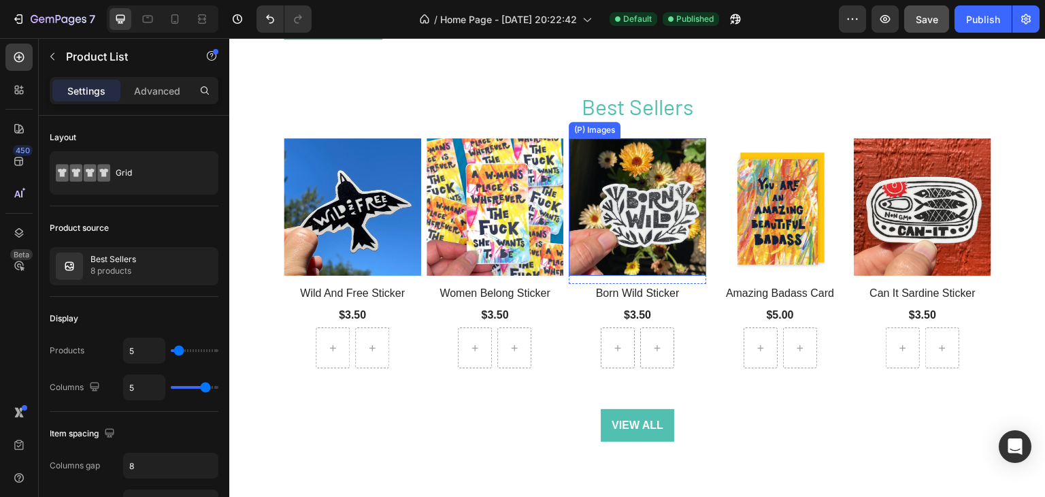
scroll to position [1330, 0]
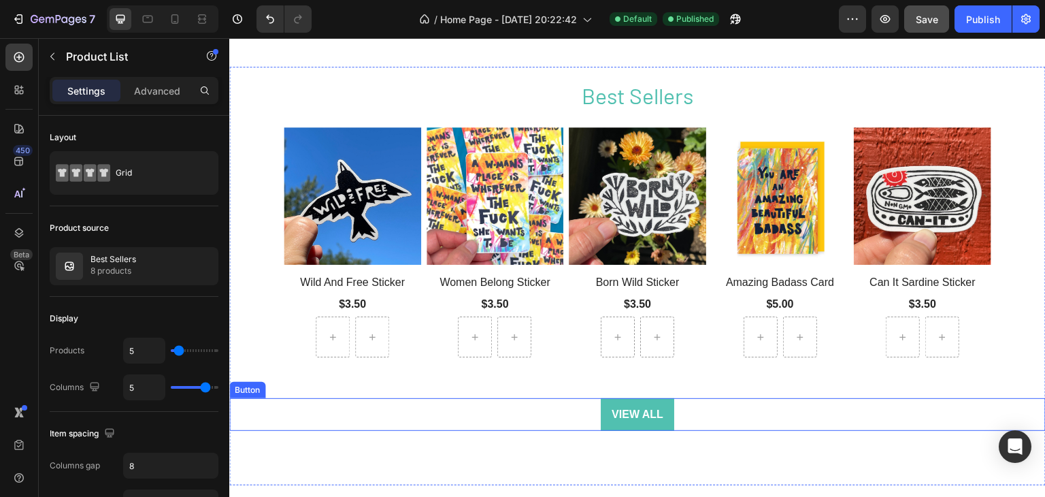
click at [703, 407] on div "VIEW ALL Button" at bounding box center [637, 414] width 816 height 33
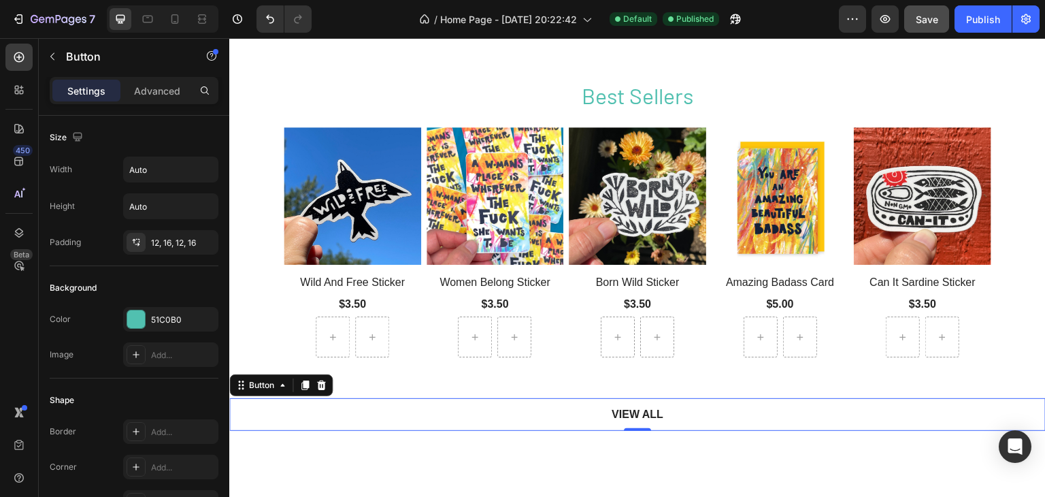
click at [667, 412] on link "VIEW ALL" at bounding box center [637, 414] width 73 height 33
click at [634, 409] on div "VIEW ALL" at bounding box center [637, 414] width 52 height 16
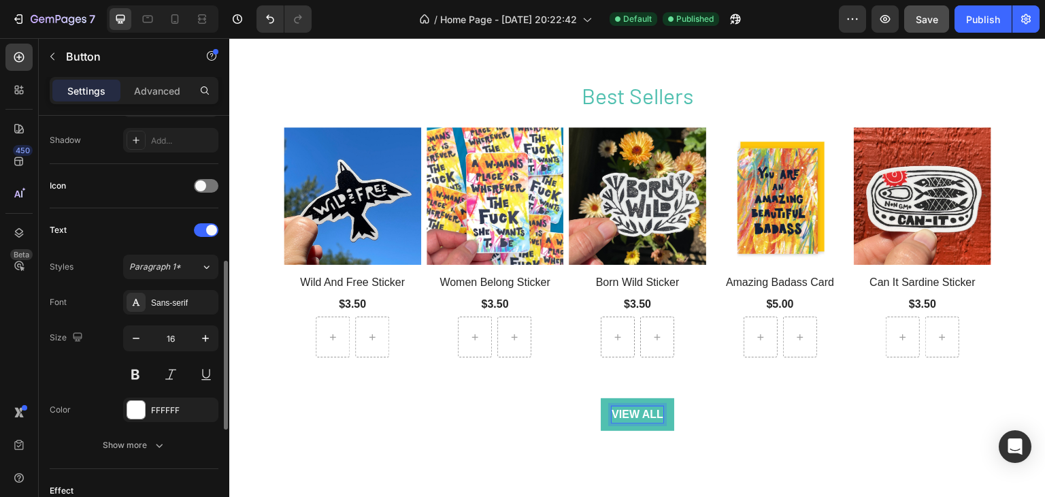
scroll to position [624, 0]
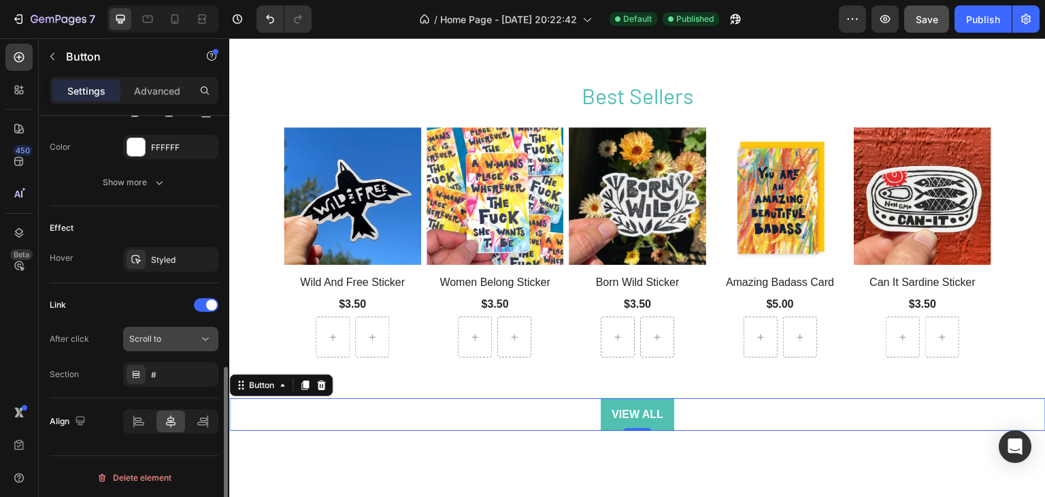
click at [195, 337] on div "Scroll to" at bounding box center [163, 339] width 69 height 12
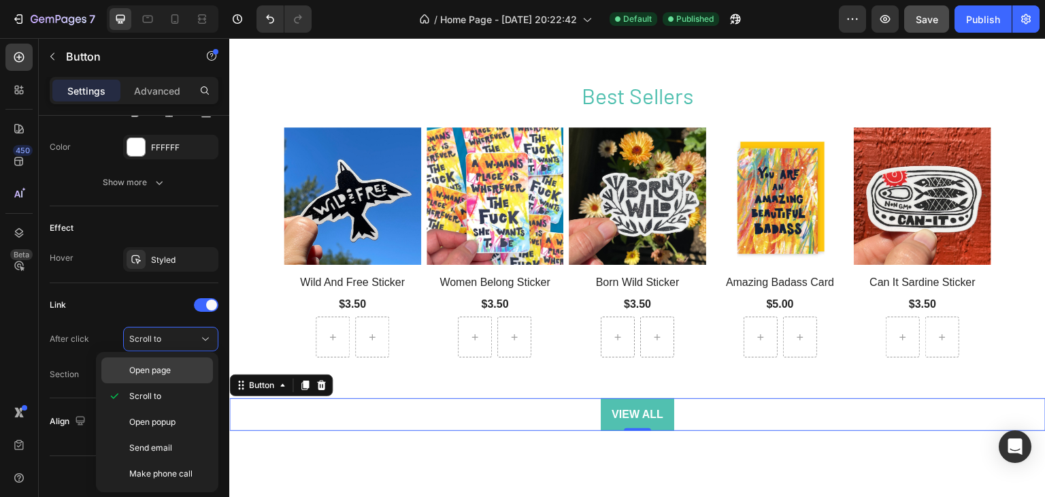
click at [148, 369] on span "Open page" at bounding box center [149, 370] width 41 height 12
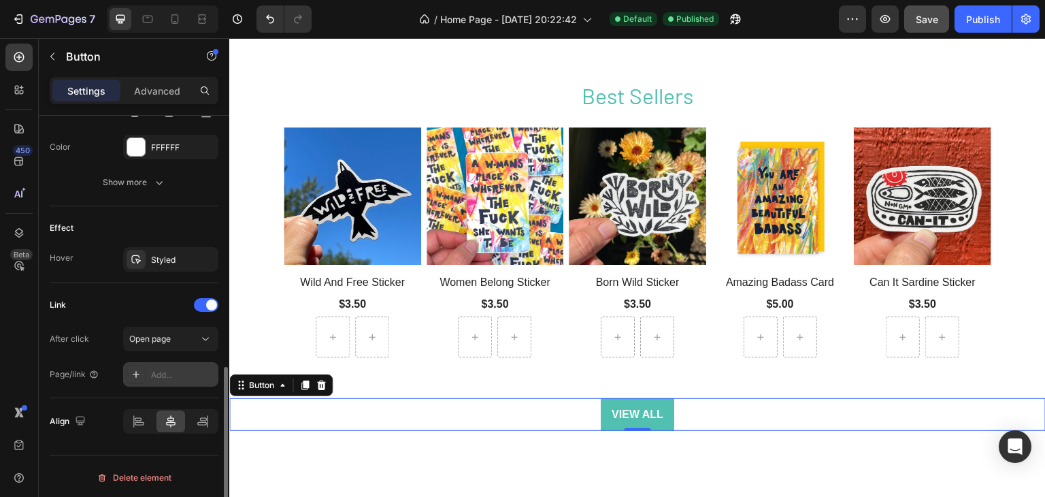
click at [172, 372] on div "Add..." at bounding box center [183, 375] width 64 height 12
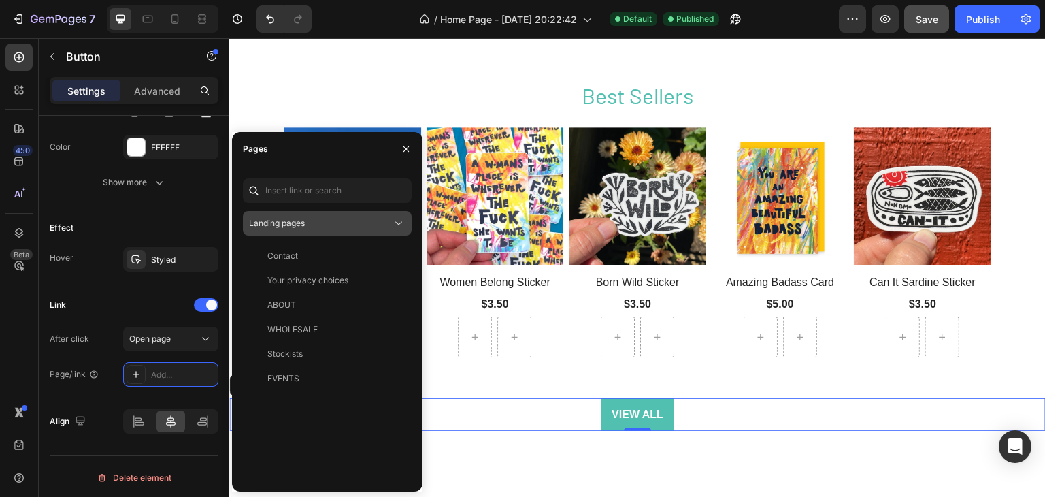
click at [297, 229] on span "Landing pages" at bounding box center [277, 223] width 56 height 12
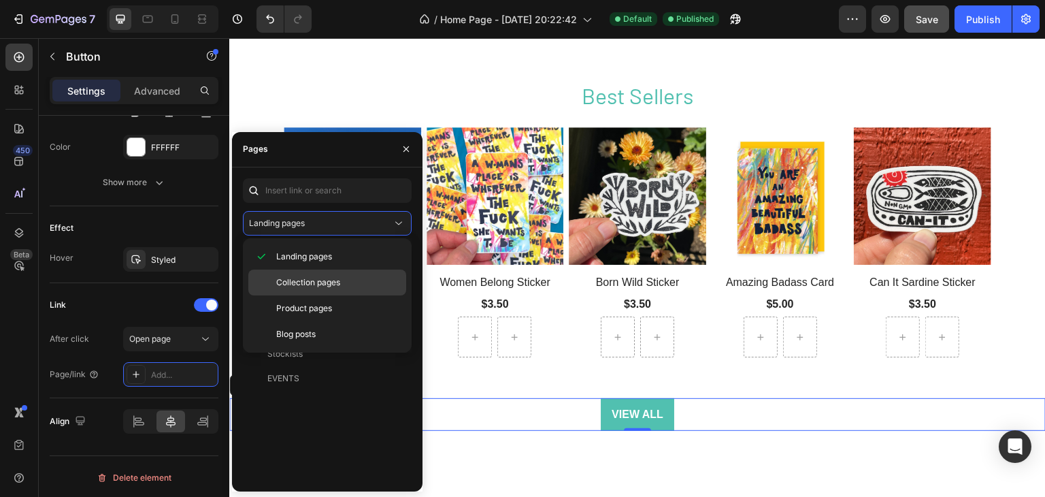
click at [306, 281] on span "Collection pages" at bounding box center [308, 282] width 64 height 12
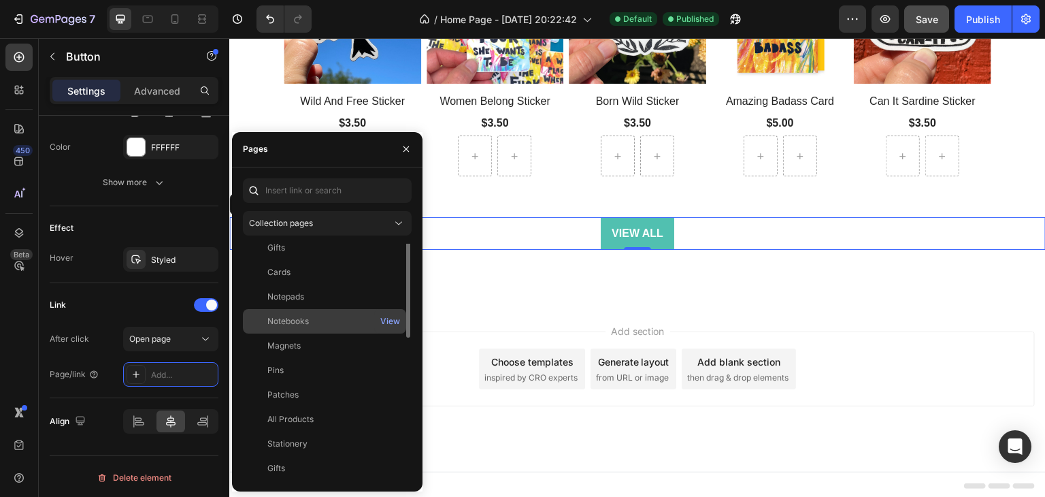
scroll to position [0, 0]
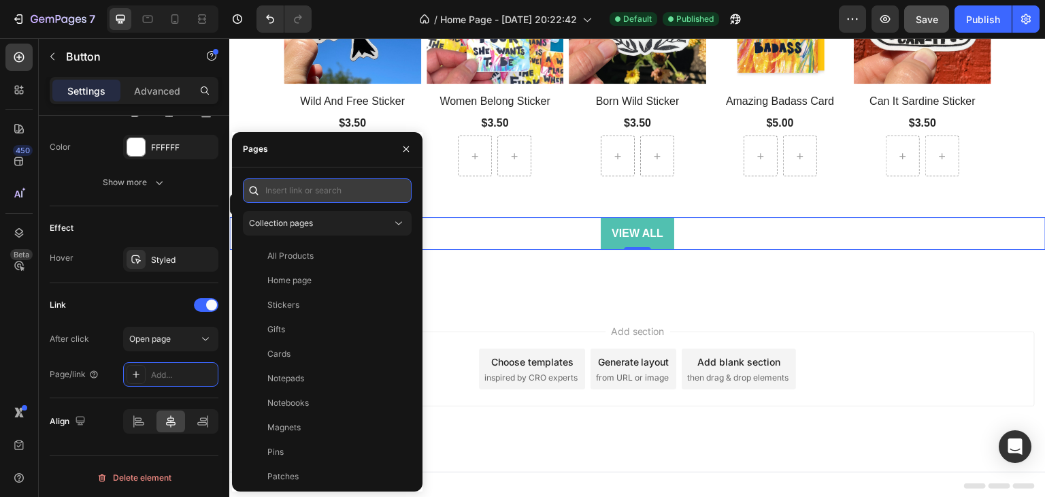
click at [312, 191] on input "text" at bounding box center [327, 190] width 169 height 24
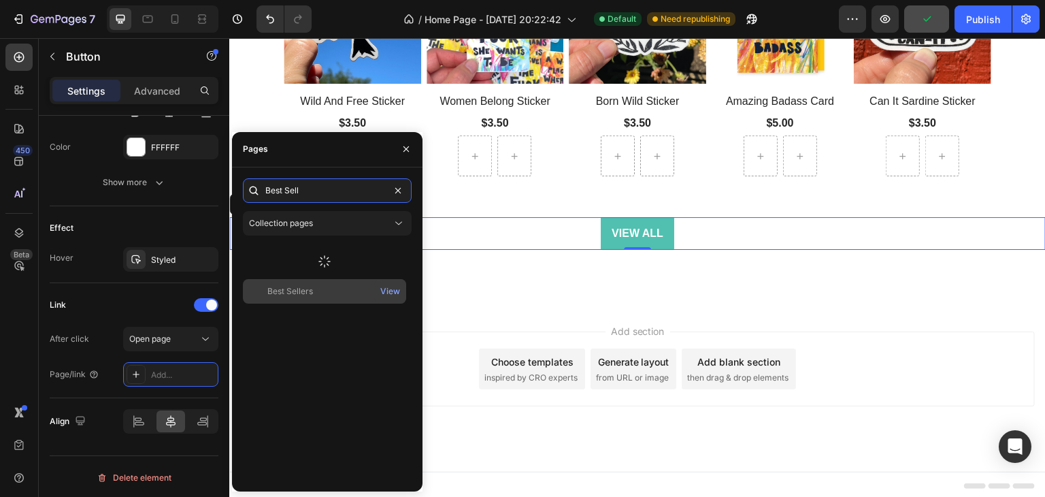
type input "Best Sell"
click at [275, 288] on div "Best Sellers" at bounding box center [290, 291] width 46 height 12
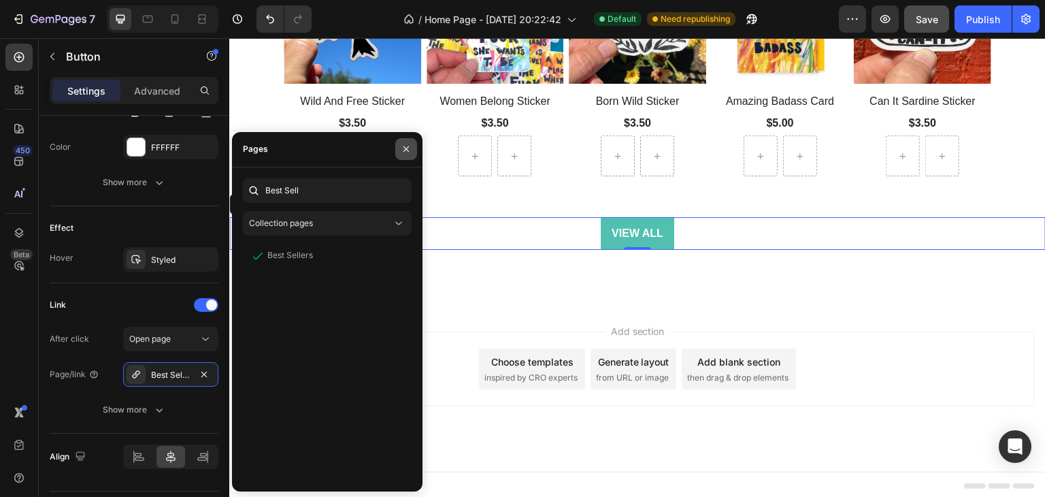
click at [401, 147] on icon "button" at bounding box center [406, 149] width 11 height 11
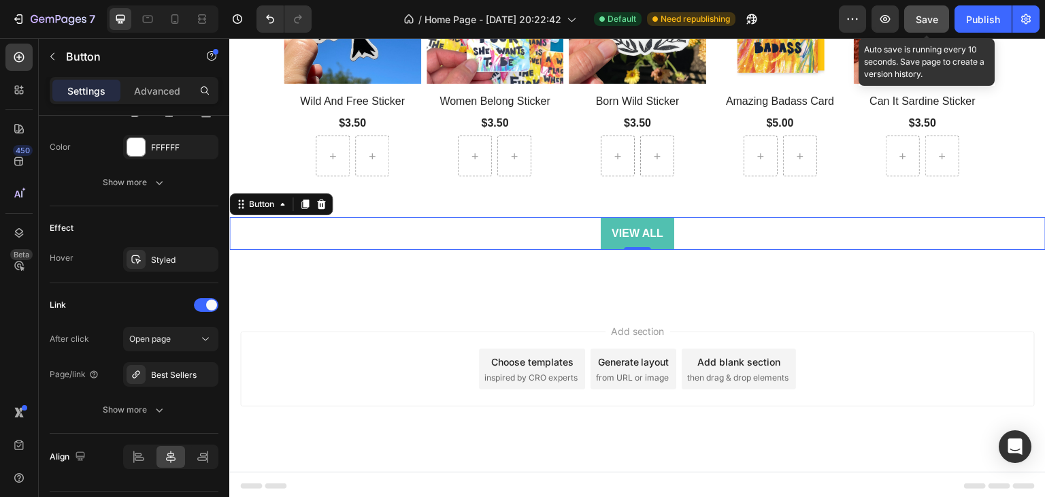
click at [933, 14] on span "Save" at bounding box center [927, 20] width 22 height 12
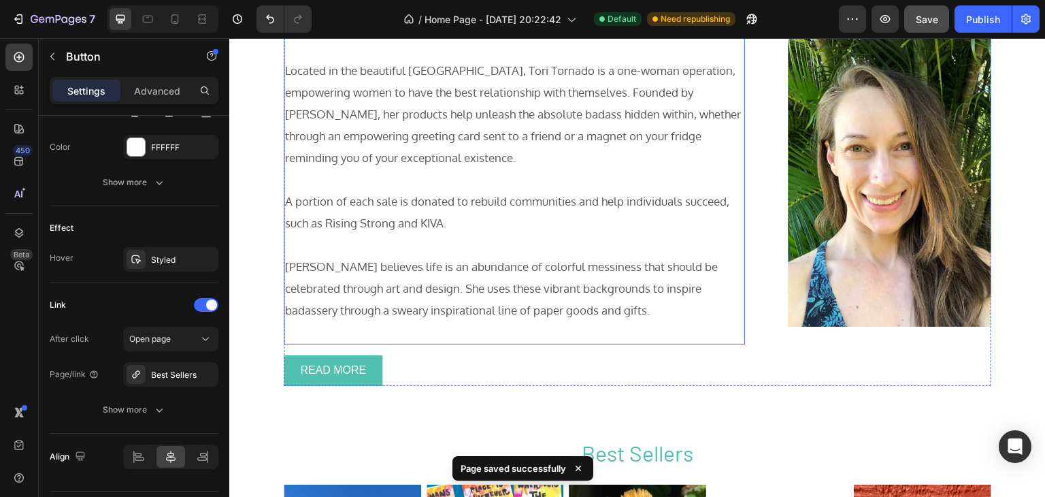
scroll to position [967, 0]
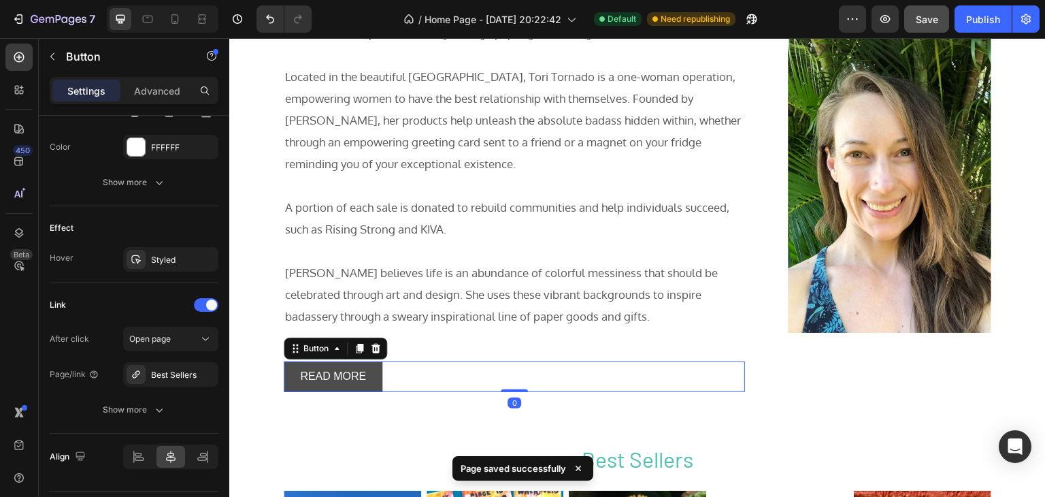
click at [375, 383] on button "READ MORE" at bounding box center [333, 376] width 99 height 31
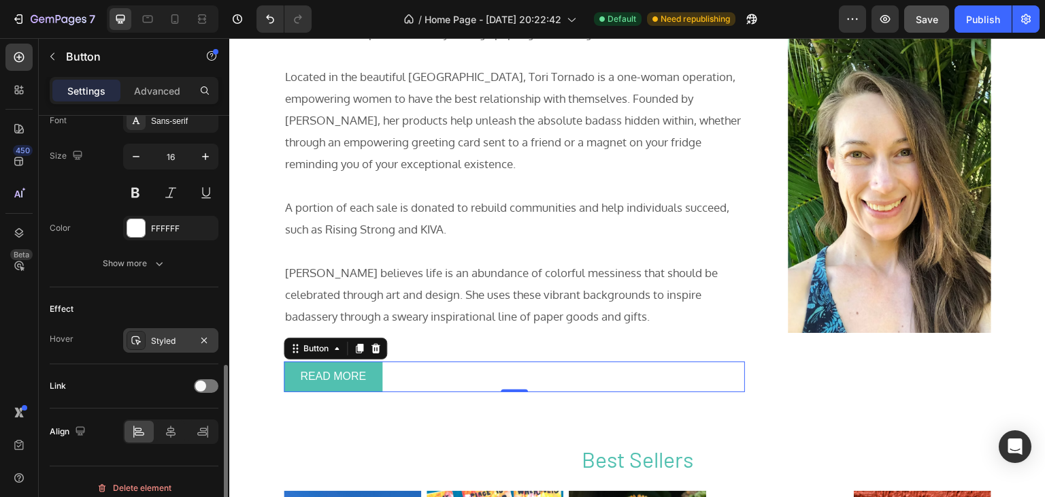
scroll to position [554, 0]
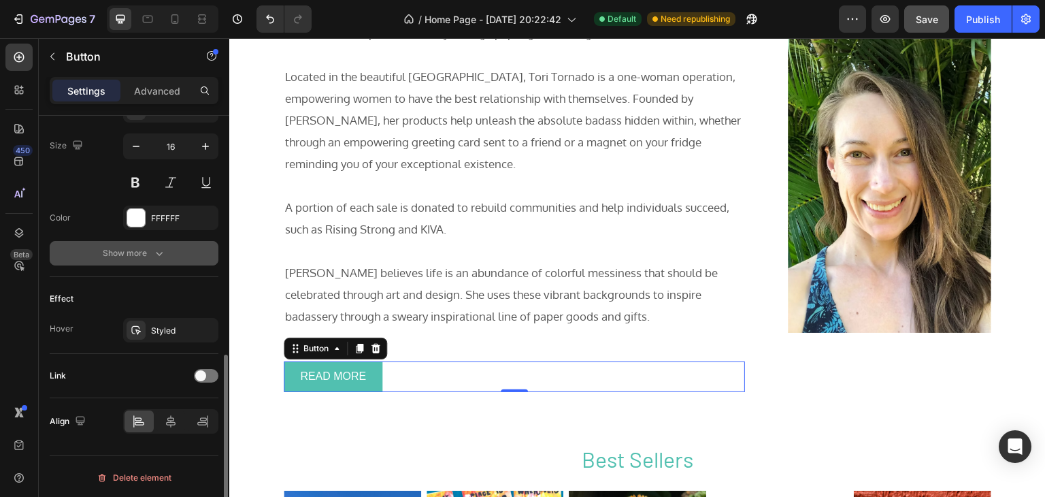
click at [156, 254] on icon "button" at bounding box center [159, 253] width 14 height 14
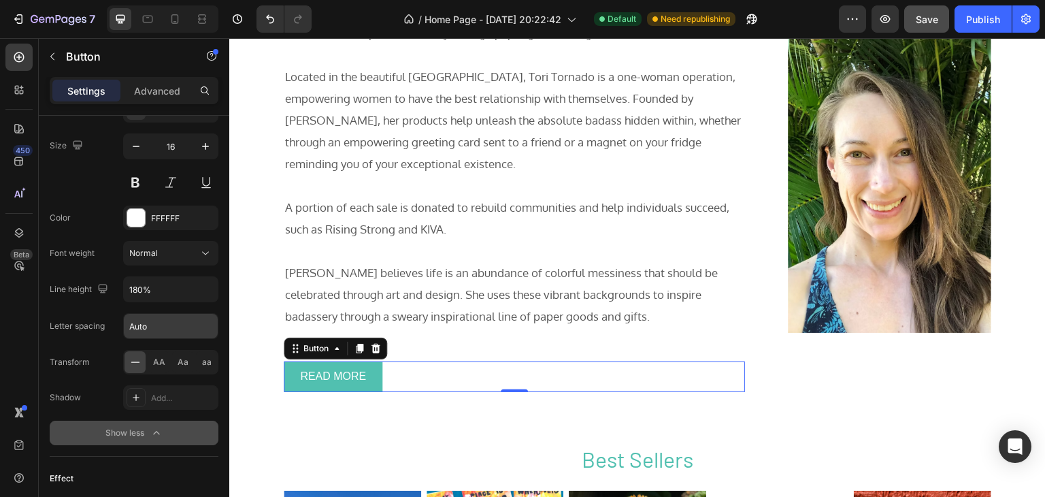
scroll to position [733, 0]
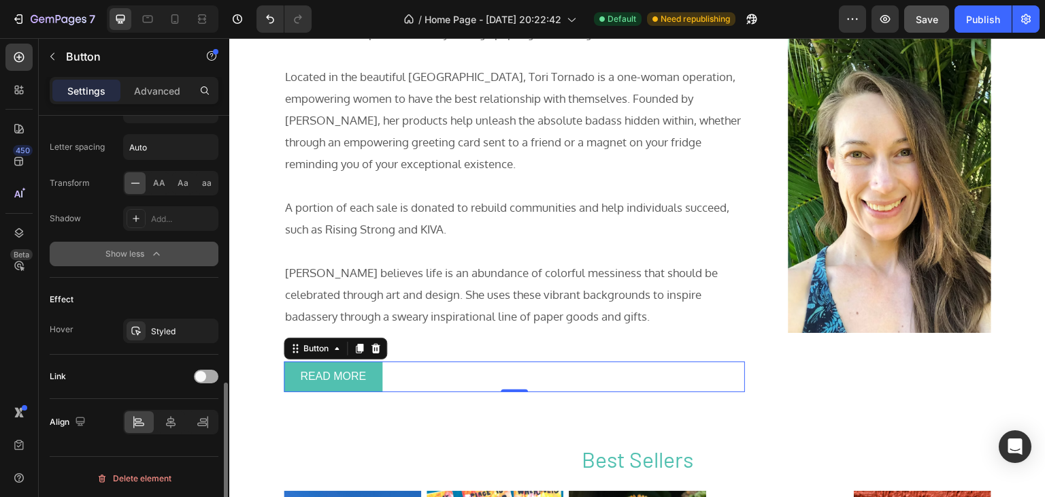
click at [214, 380] on div "Link" at bounding box center [134, 376] width 169 height 22
click at [210, 371] on div at bounding box center [206, 376] width 24 height 14
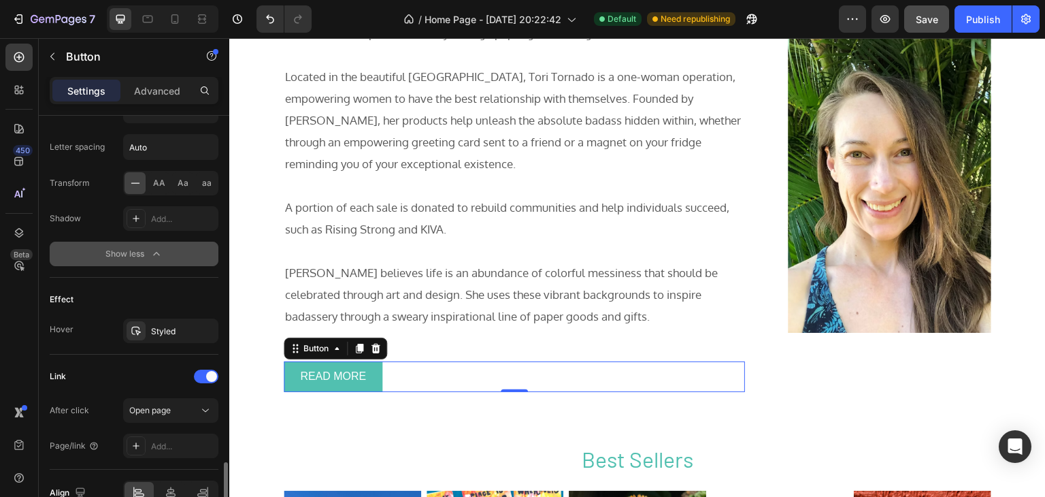
scroll to position [803, 0]
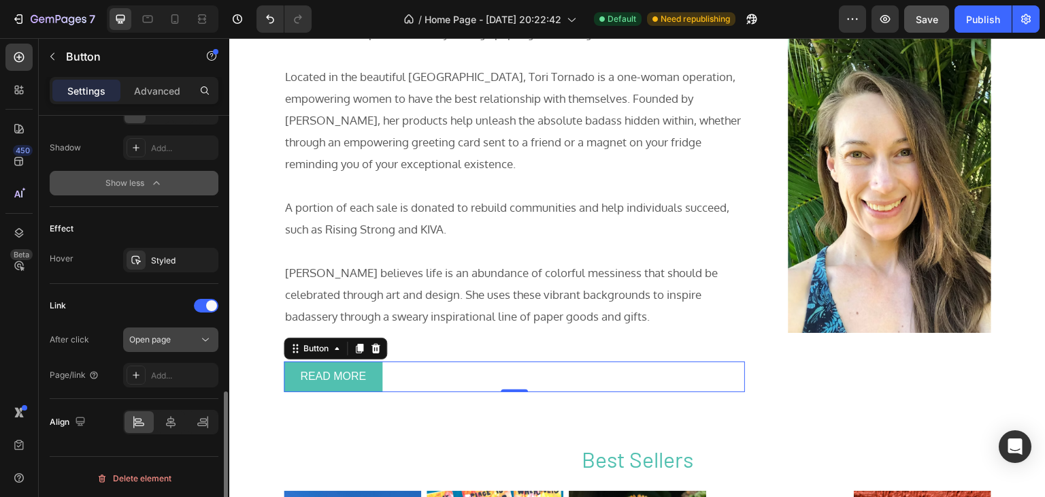
click at [188, 327] on button "Open page" at bounding box center [170, 339] width 95 height 24
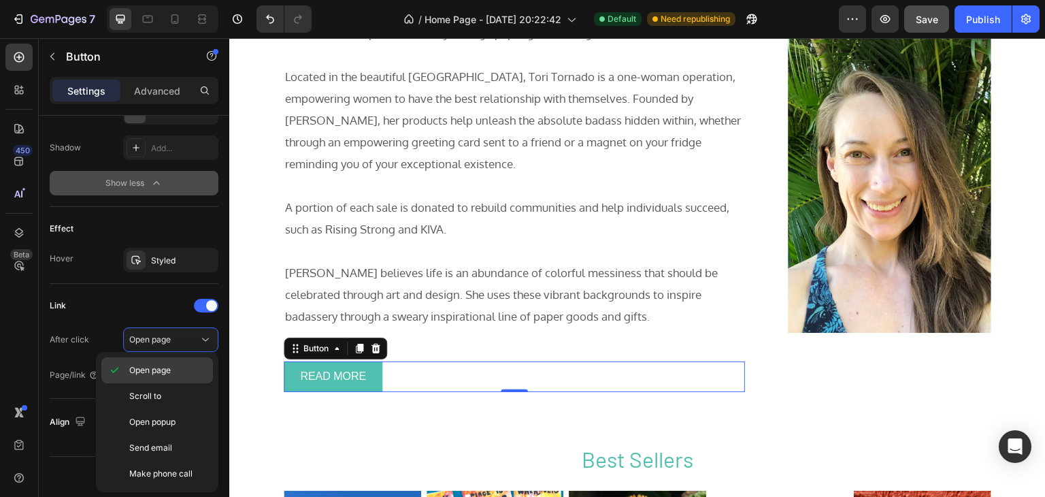
click at [170, 365] on span "Open page" at bounding box center [149, 370] width 41 height 12
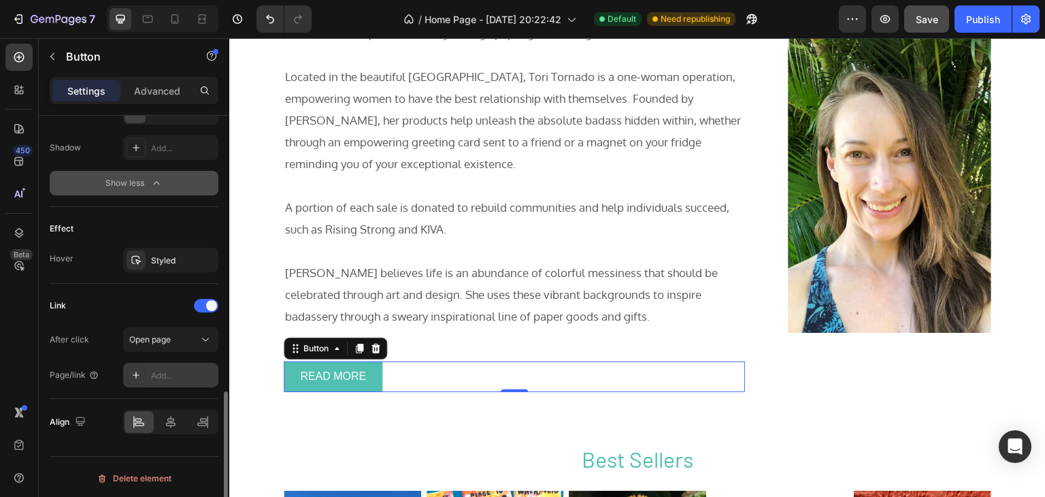
click at [175, 373] on div "Add..." at bounding box center [183, 375] width 64 height 12
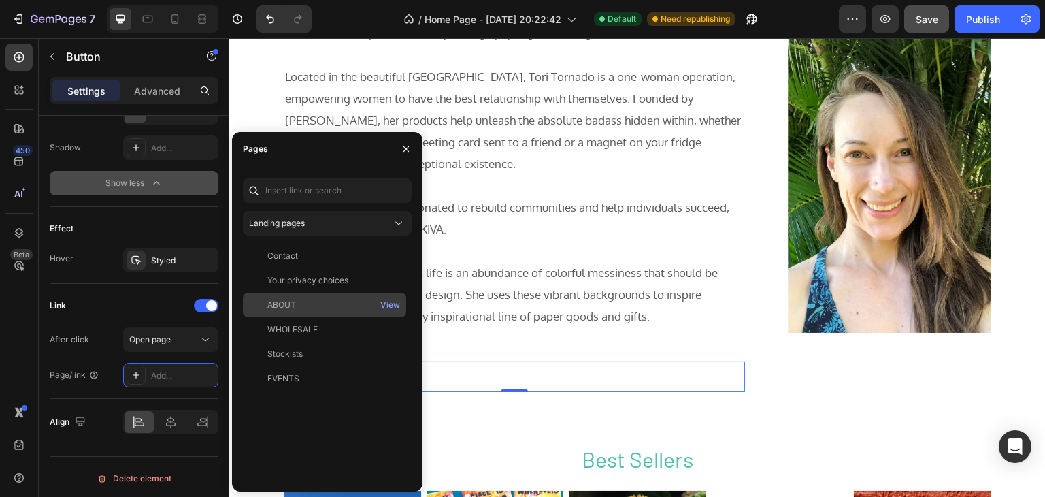
click at [302, 317] on div "ABOUT View" at bounding box center [324, 329] width 163 height 24
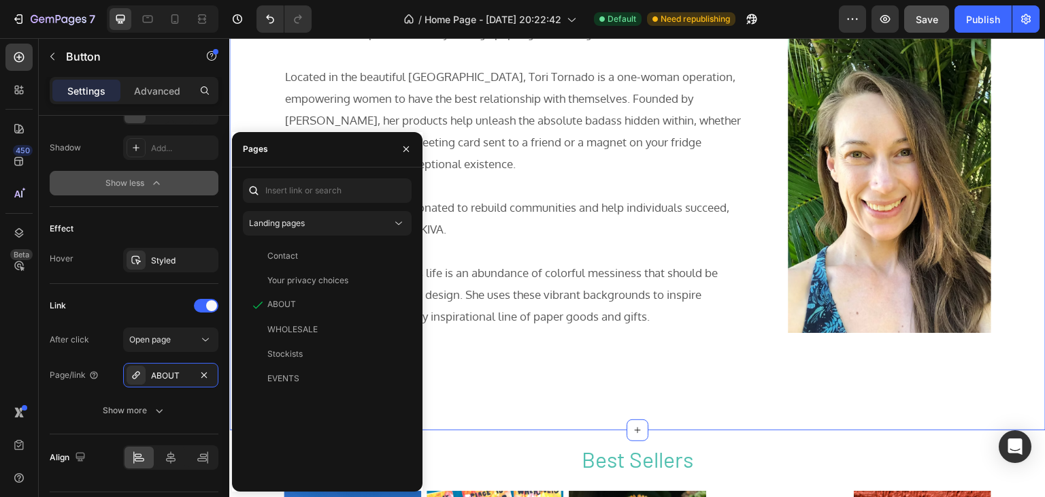
scroll to position [0, 0]
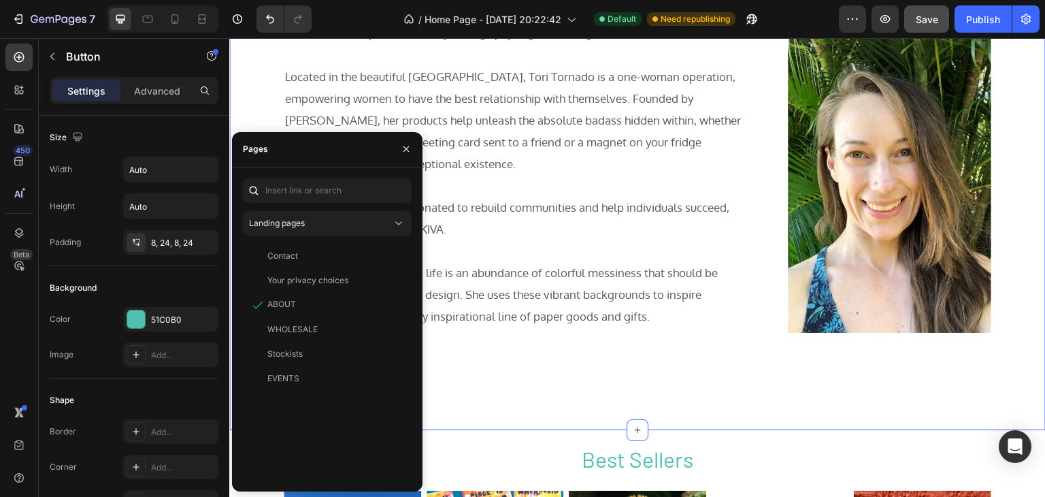
click at [794, 415] on div "About Tori Tornado Heading Tori Tornado inspires badassery through paper goods …" at bounding box center [637, 189] width 816 height 480
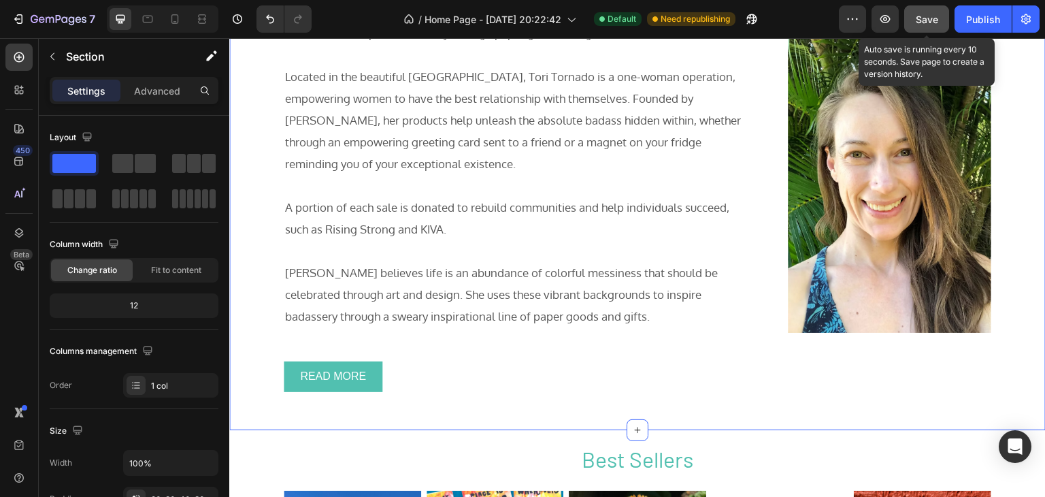
click at [933, 14] on span "Save" at bounding box center [927, 20] width 22 height 12
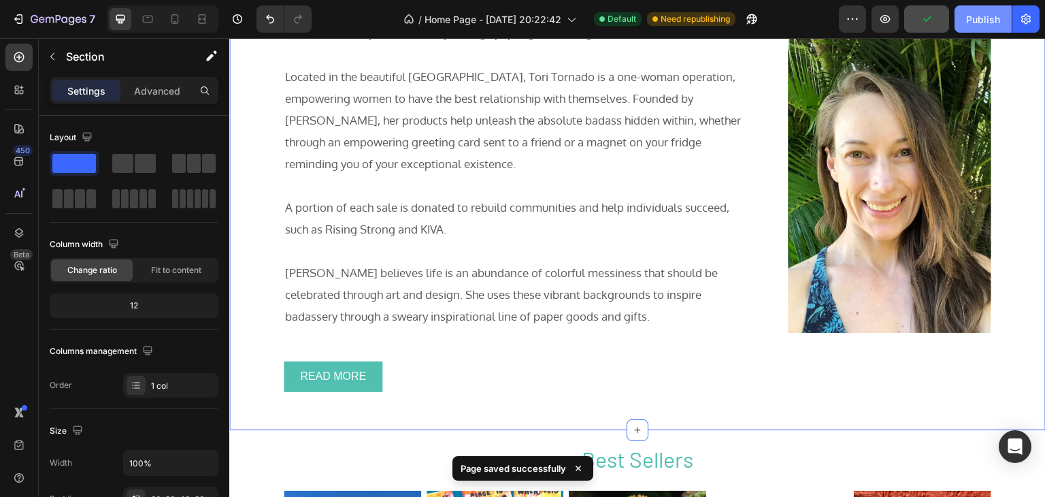
click at [979, 14] on div "Publish" at bounding box center [983, 19] width 34 height 14
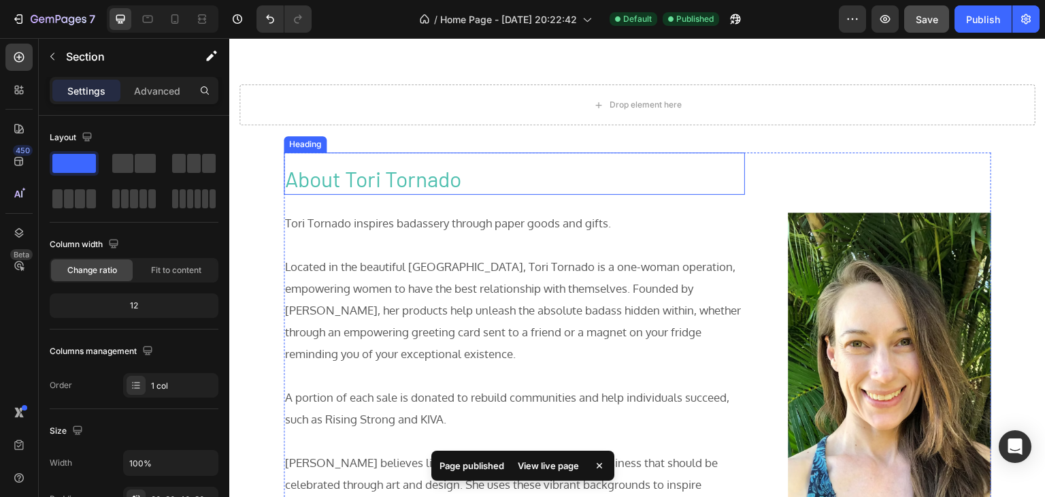
scroll to position [748, 0]
